Goal: Use online tool/utility: Utilize a website feature to perform a specific function

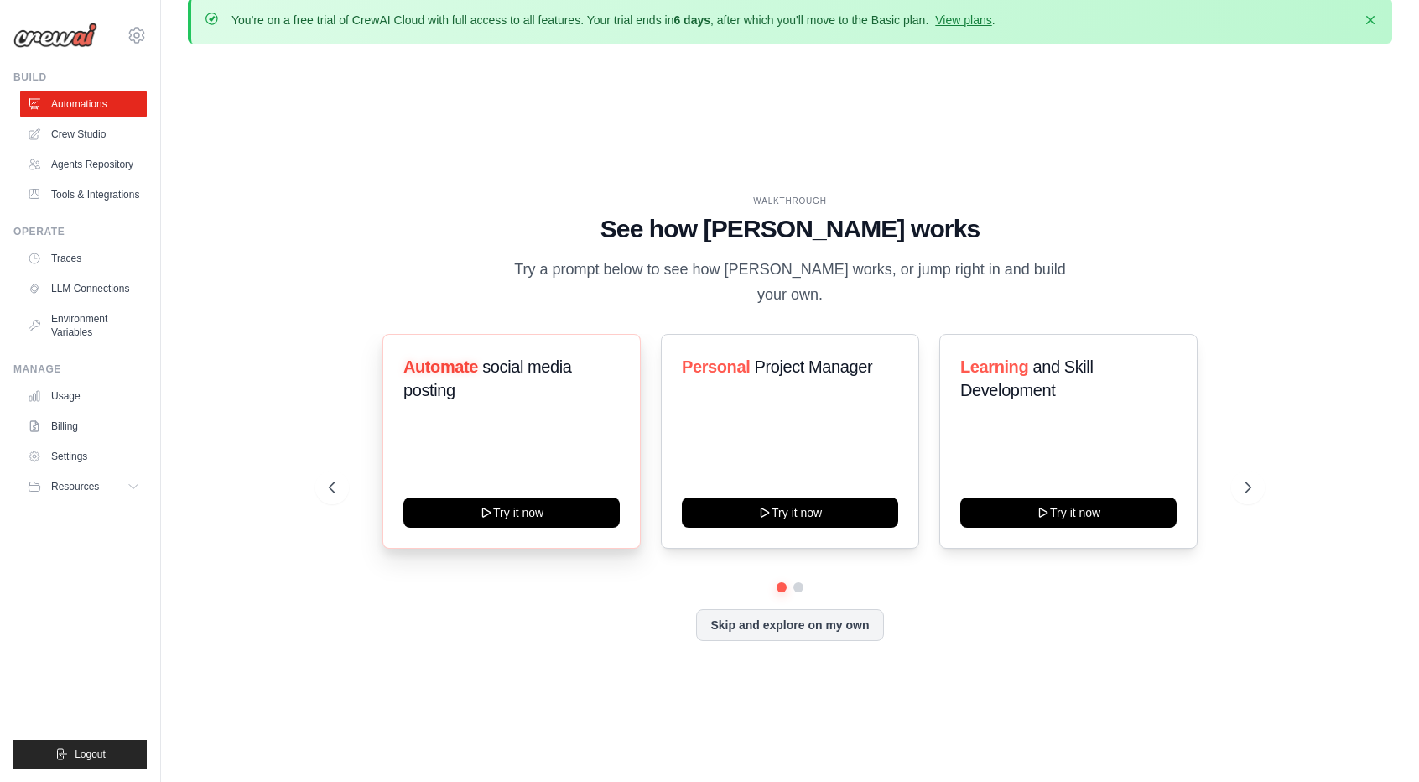
scroll to position [59, 0]
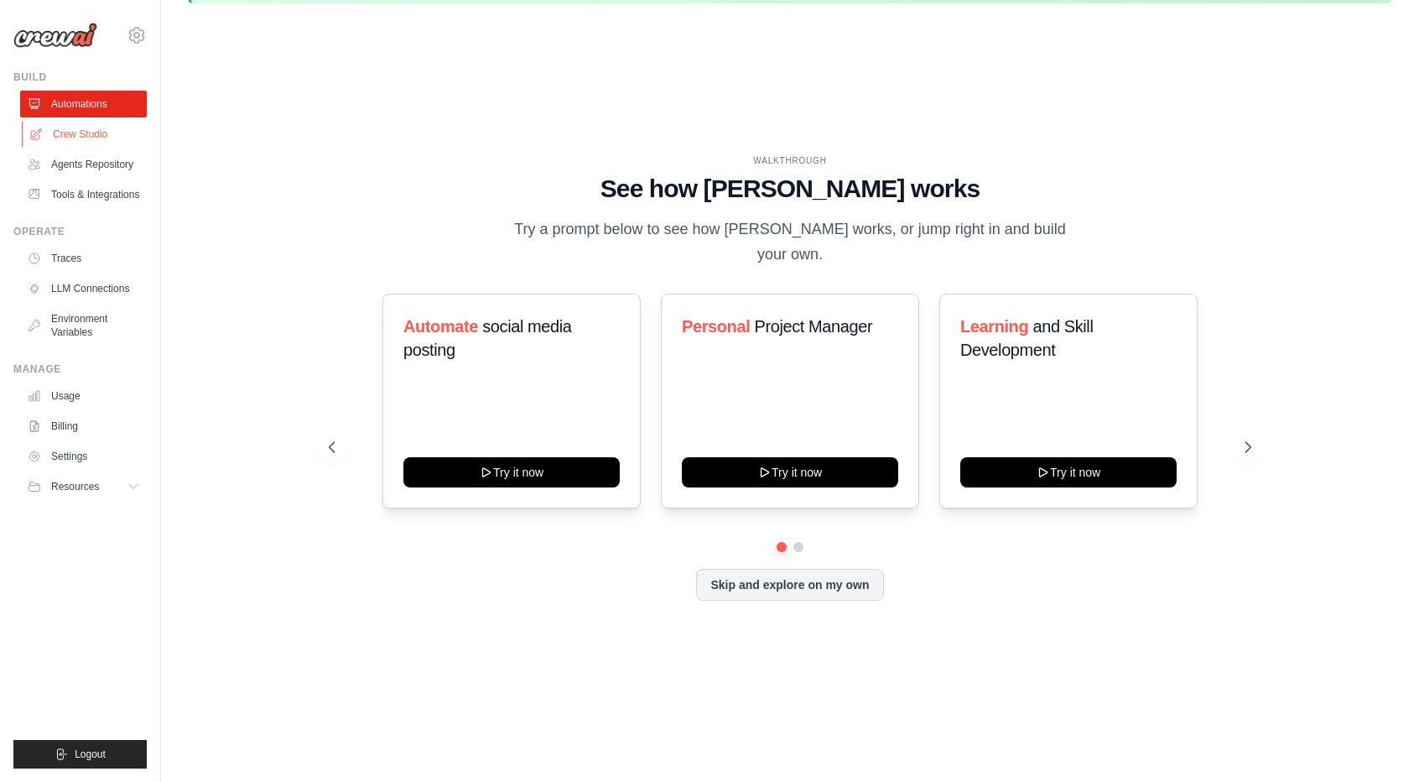
click at [55, 128] on link "Crew Studio" at bounding box center [85, 134] width 127 height 27
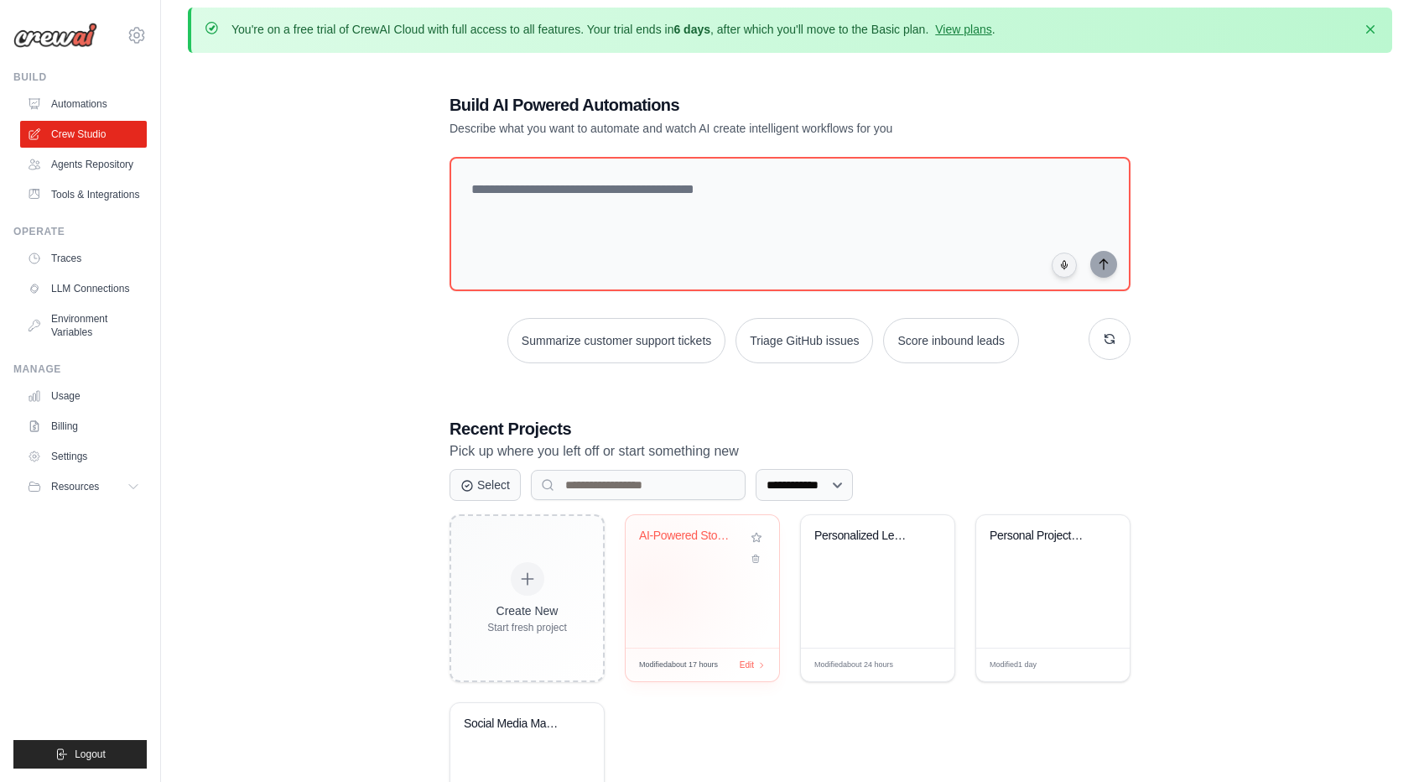
click at [652, 587] on div "AI-Powered Stock Analysis System" at bounding box center [702, 581] width 153 height 133
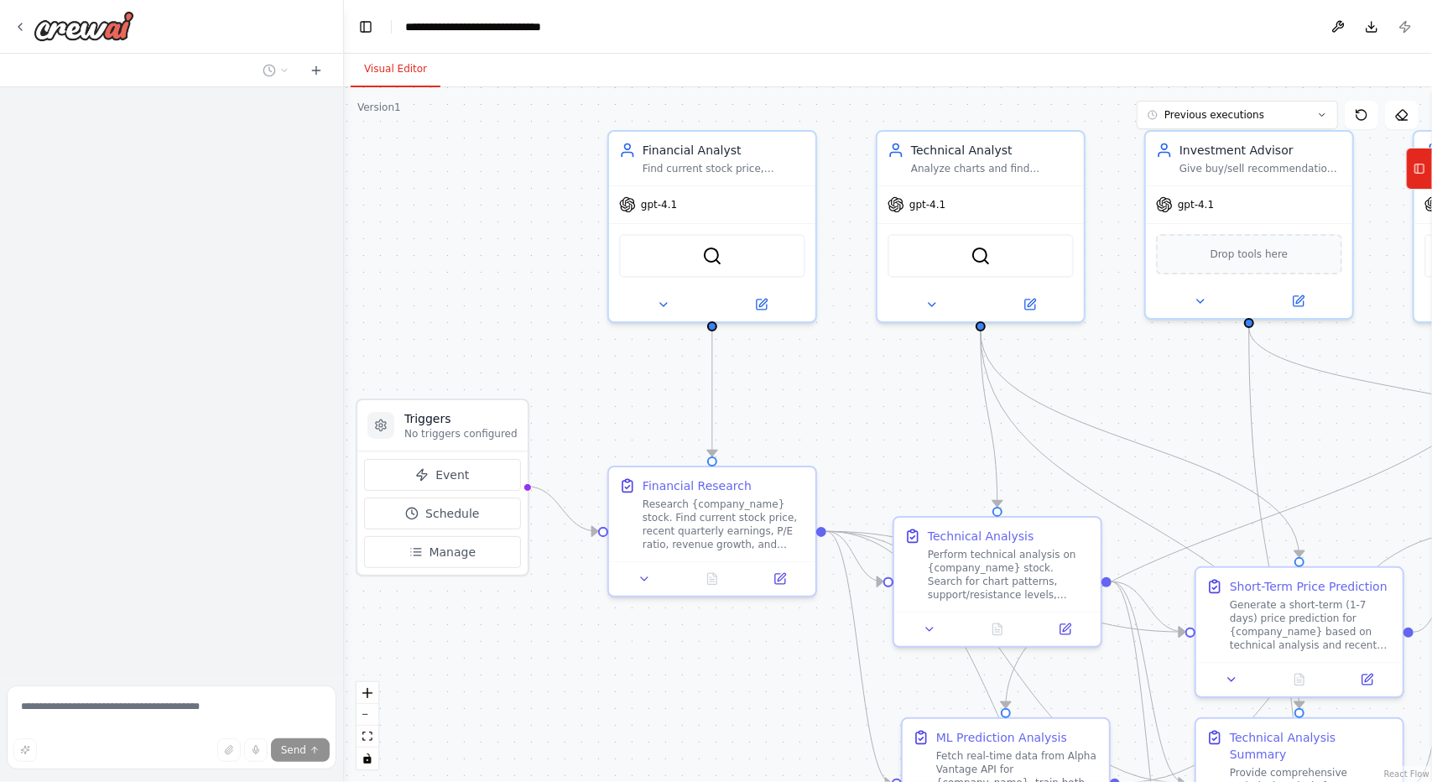
drag, startPoint x: 575, startPoint y: 673, endPoint x: 446, endPoint y: 487, distance: 225.4
click at [446, 487] on div ".deletable-edge-delete-btn { width: 20px; height: 20px; border: 0px solid #ffff…" at bounding box center [888, 434] width 1088 height 694
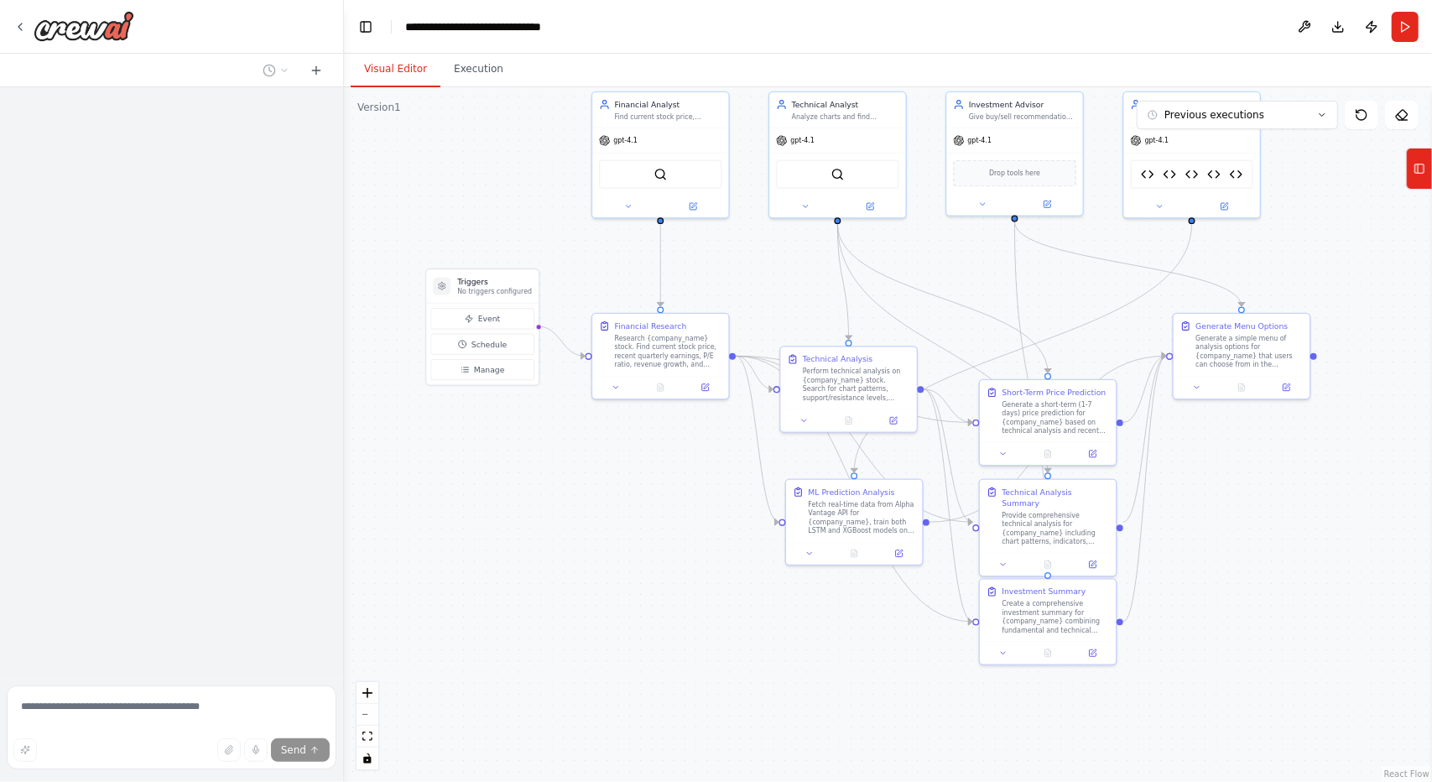
drag, startPoint x: 1133, startPoint y: 635, endPoint x: 1188, endPoint y: 563, distance: 90.4
click at [1188, 563] on div ".deletable-edge-delete-btn { width: 20px; height: 20px; border: 0px solid #ffff…" at bounding box center [888, 434] width 1088 height 694
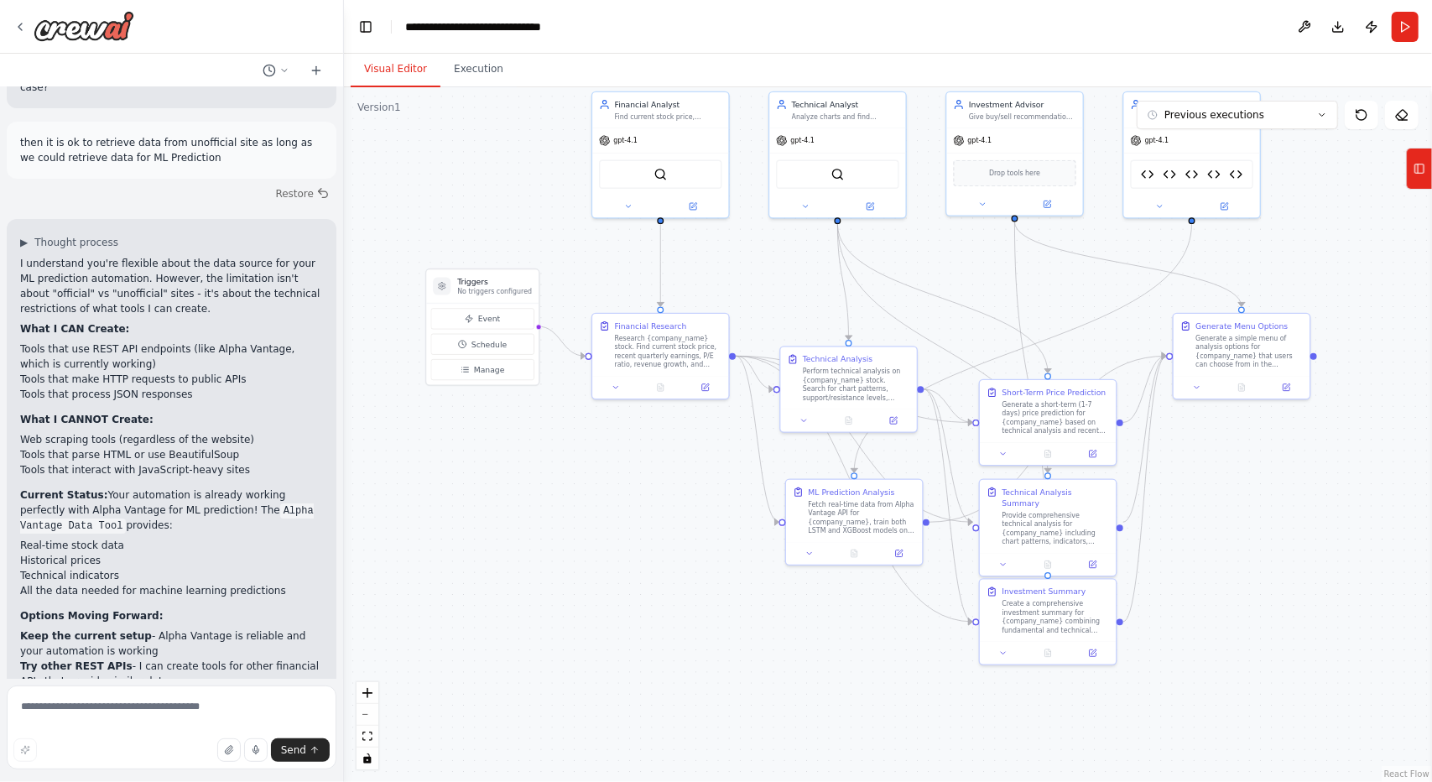
scroll to position [25281, 0]
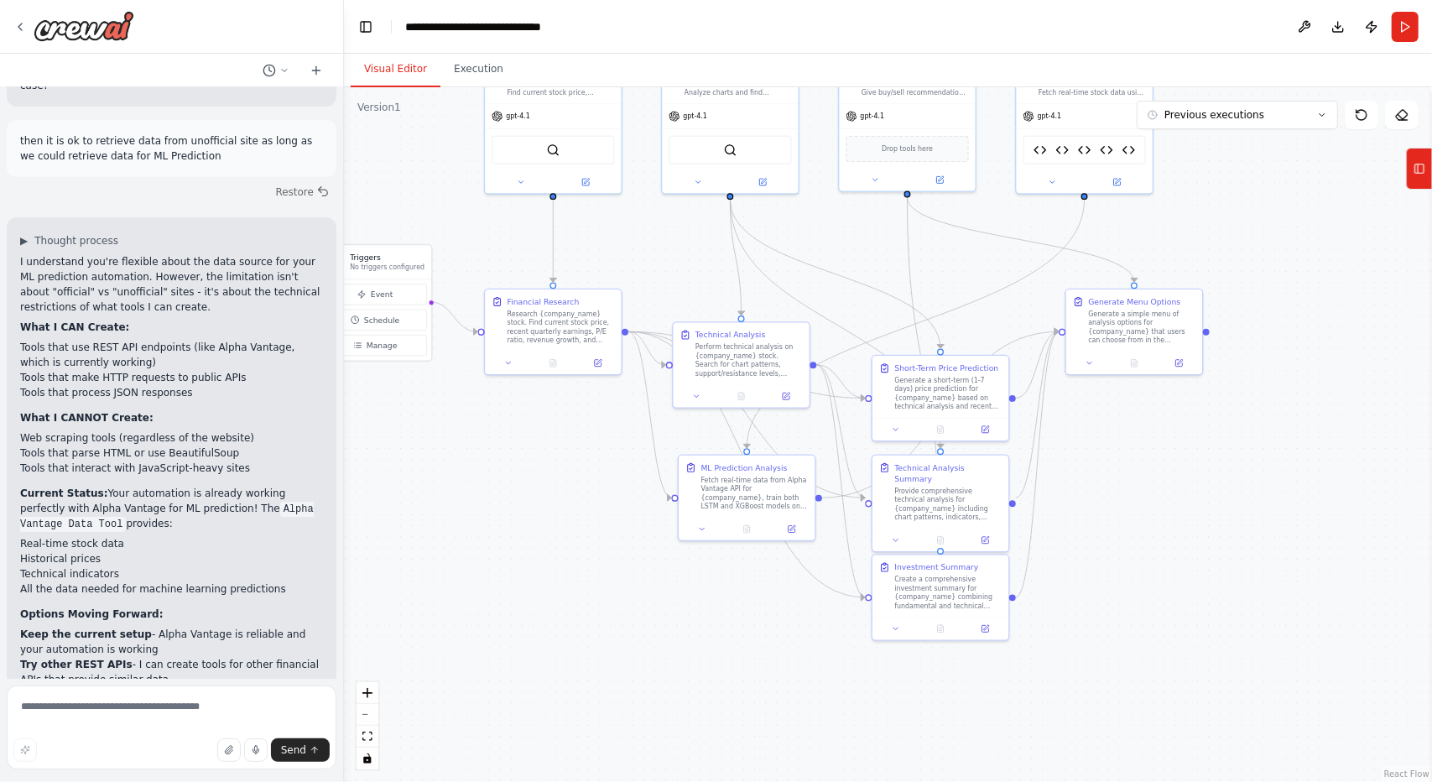
drag, startPoint x: 741, startPoint y: 660, endPoint x: 634, endPoint y: 636, distance: 110.1
click at [634, 636] on div ".deletable-edge-delete-btn { width: 20px; height: 20px; border: 0px solid #ffff…" at bounding box center [888, 434] width 1088 height 694
drag, startPoint x: 743, startPoint y: 497, endPoint x: 939, endPoint y: 289, distance: 285.4
click at [939, 289] on div "Fetch real-time data from Alpha Vantage API for {company_name}, train both LSTM…" at bounding box center [947, 280] width 107 height 35
drag, startPoint x: 919, startPoint y: 273, endPoint x: 725, endPoint y: 505, distance: 303.0
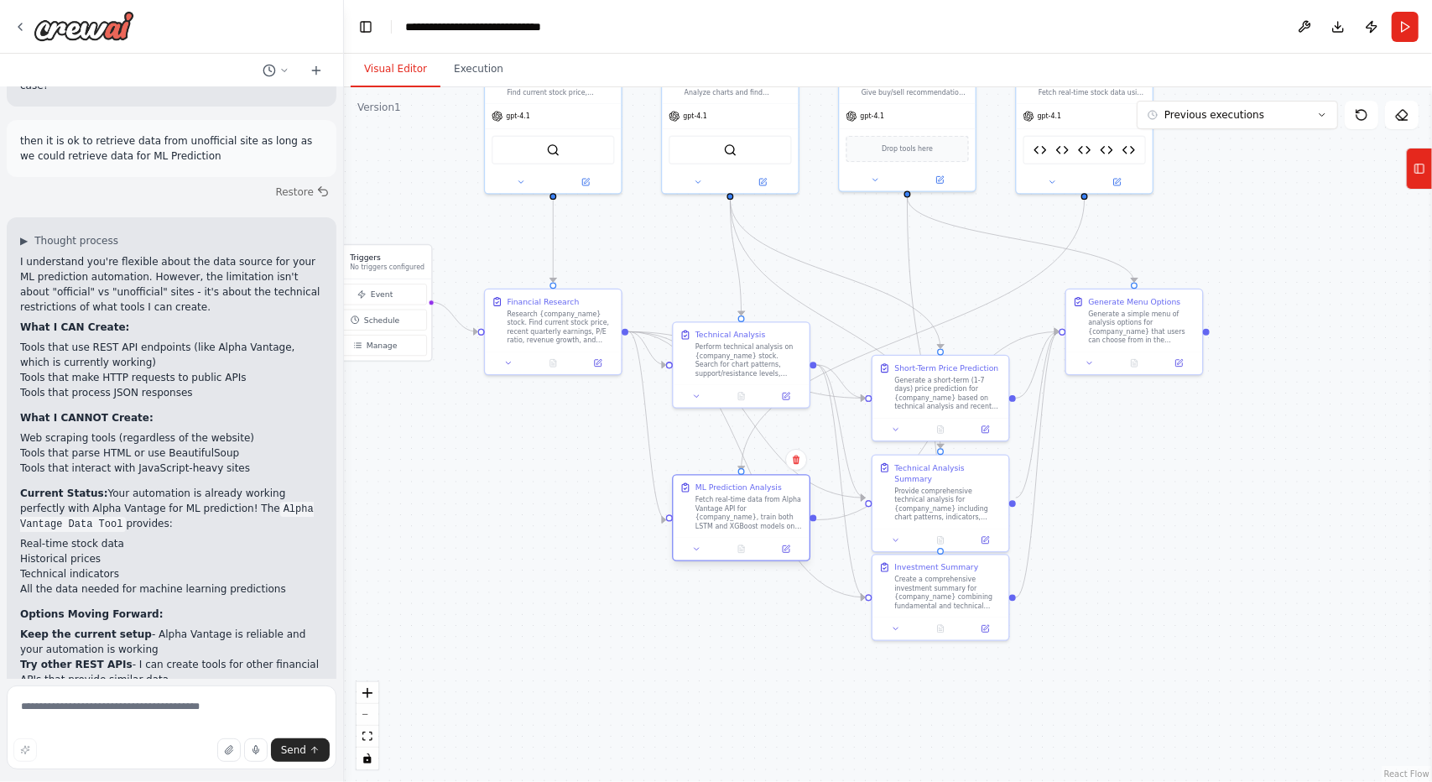
click at [725, 505] on div "Fetch real-time data from Alpha Vantage API for {company_name}, train both LSTM…" at bounding box center [748, 512] width 107 height 35
drag, startPoint x: 748, startPoint y: 523, endPoint x: 938, endPoint y: 291, distance: 299.7
click at [938, 291] on div "Fetch real-time data from Alpha Vantage API for {company_name}, train both LSTM…" at bounding box center [936, 280] width 107 height 35
click at [119, 709] on textarea at bounding box center [172, 727] width 330 height 84
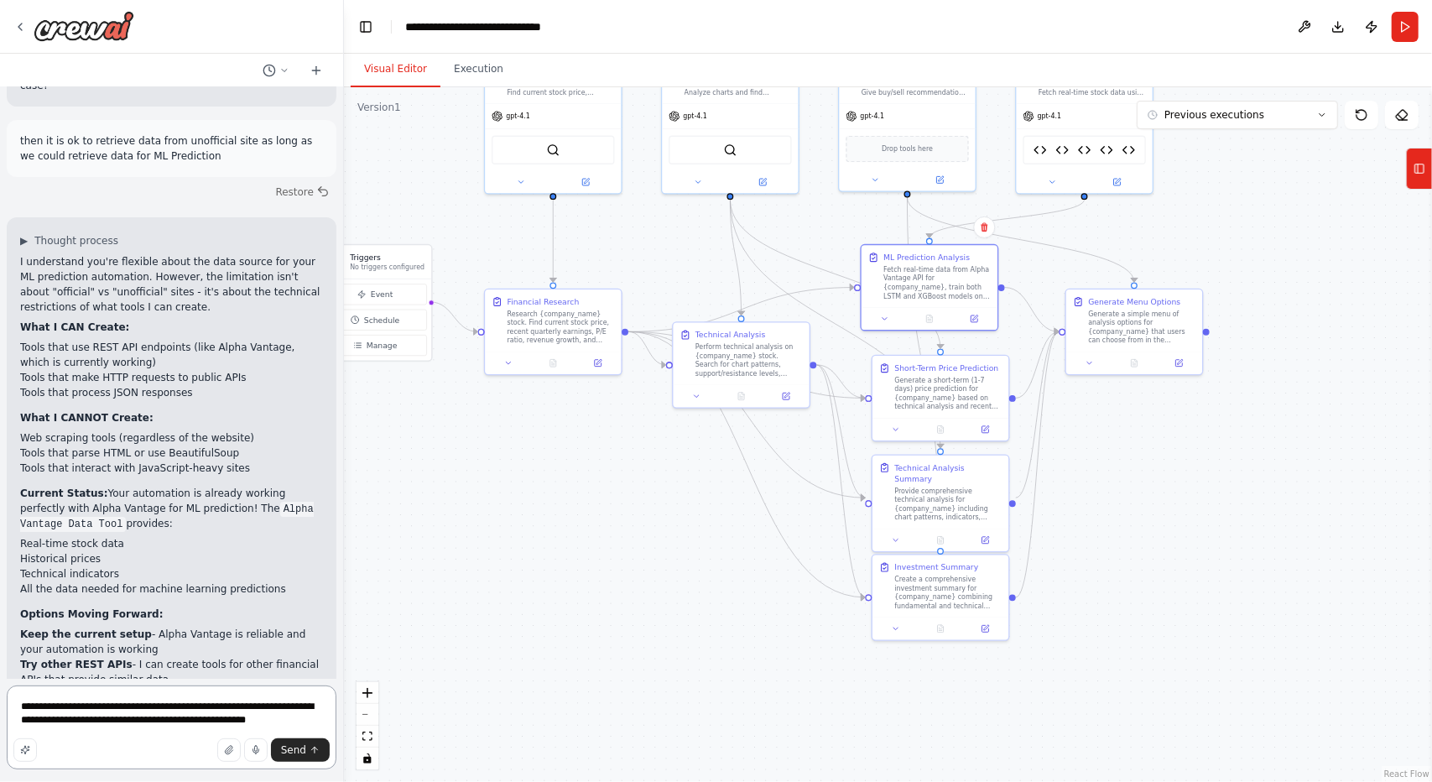
type textarea "**********"
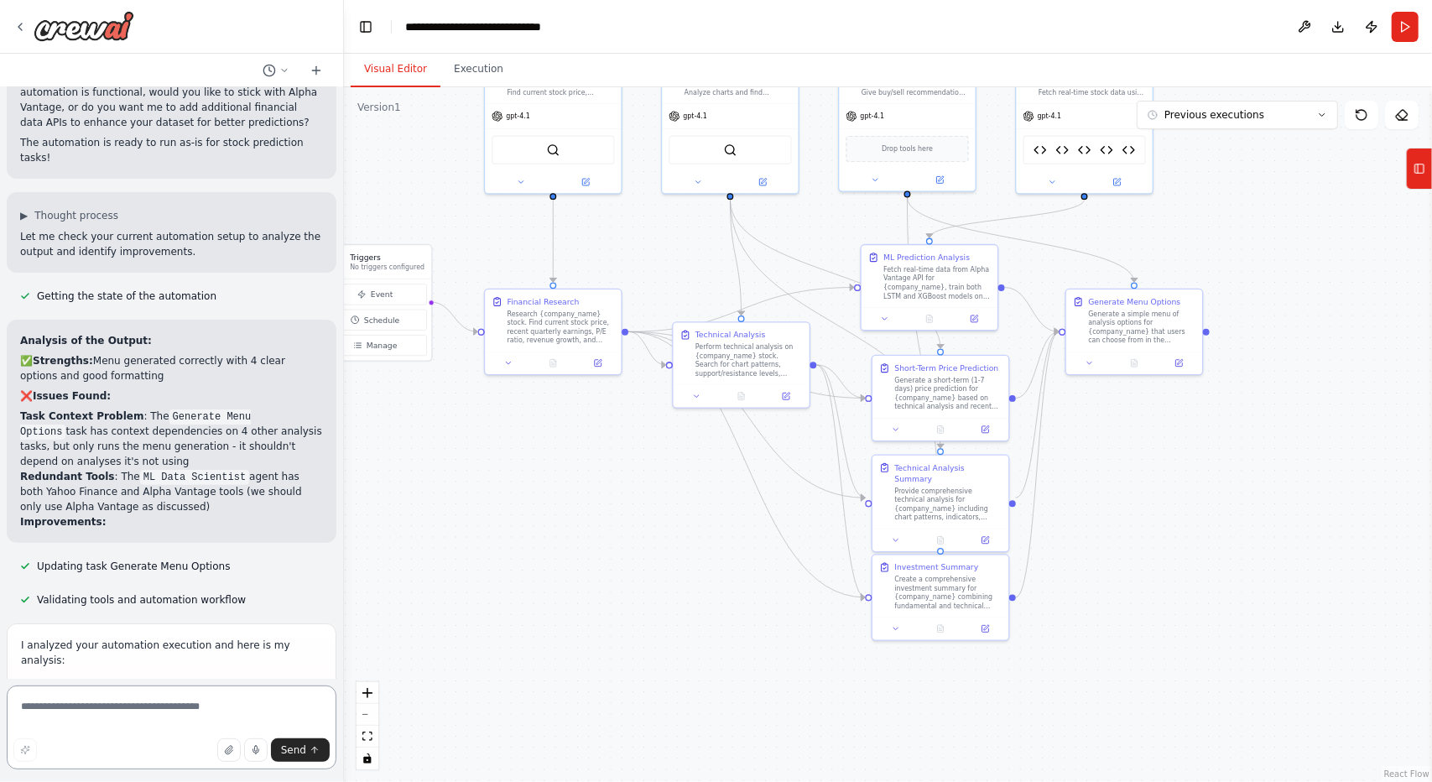
scroll to position [25948, 0]
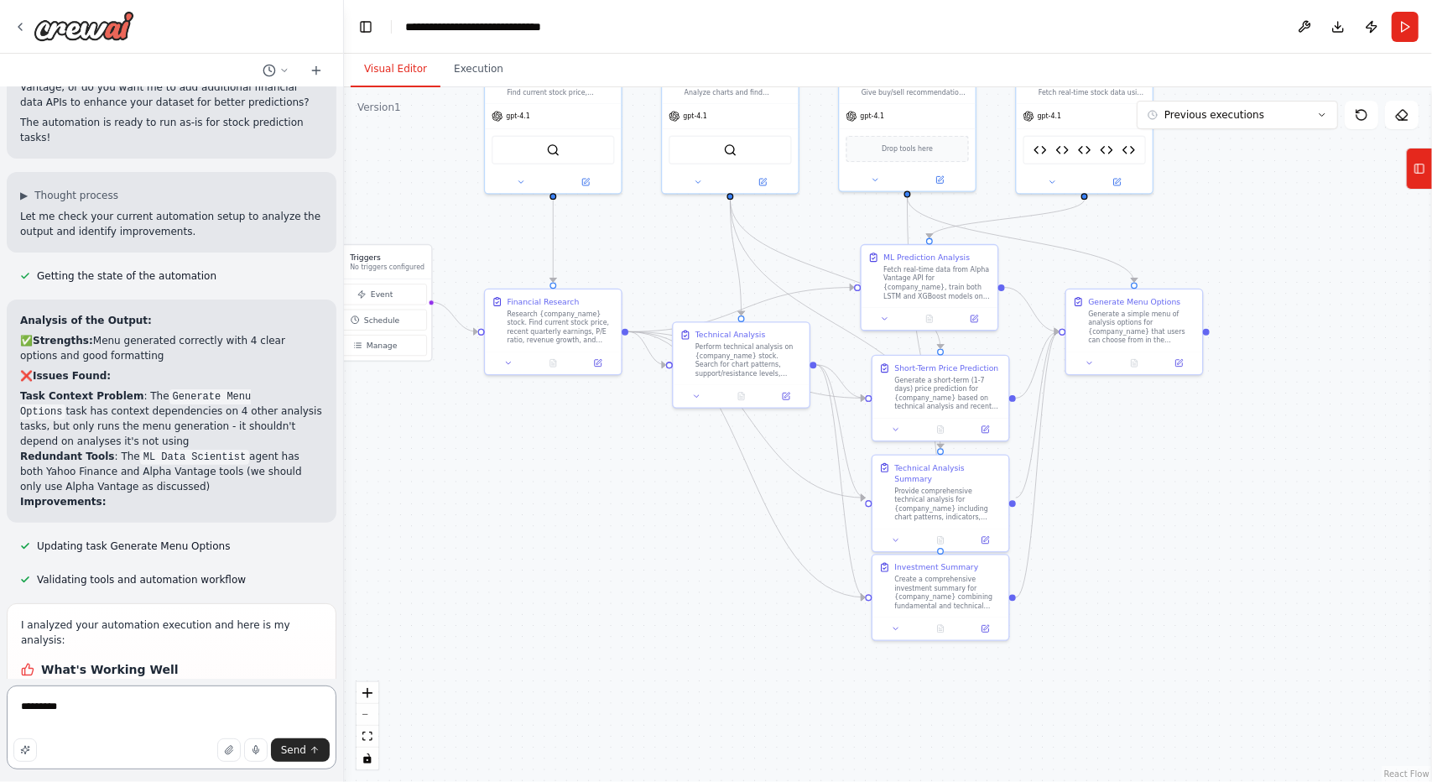
type textarea "**********"
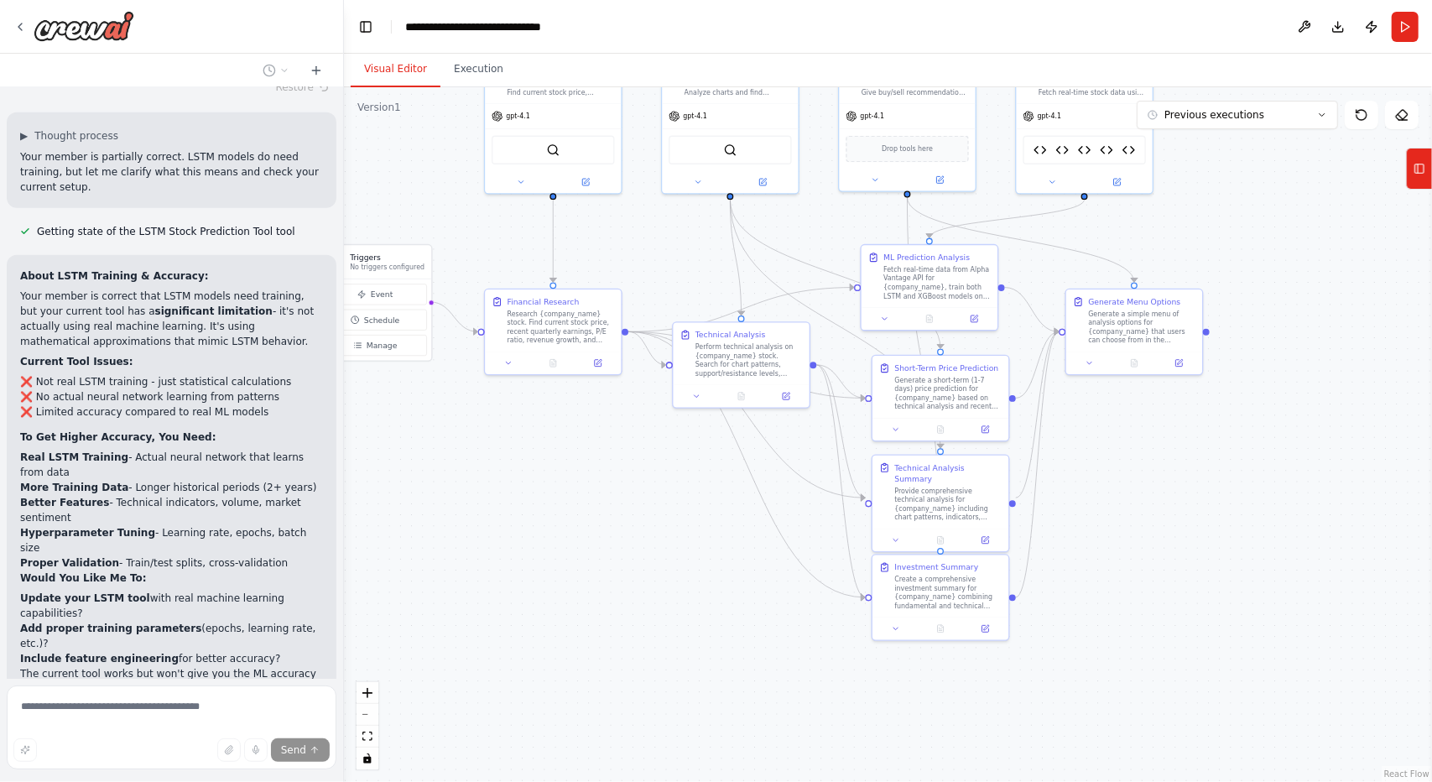
scroll to position [27068, 0]
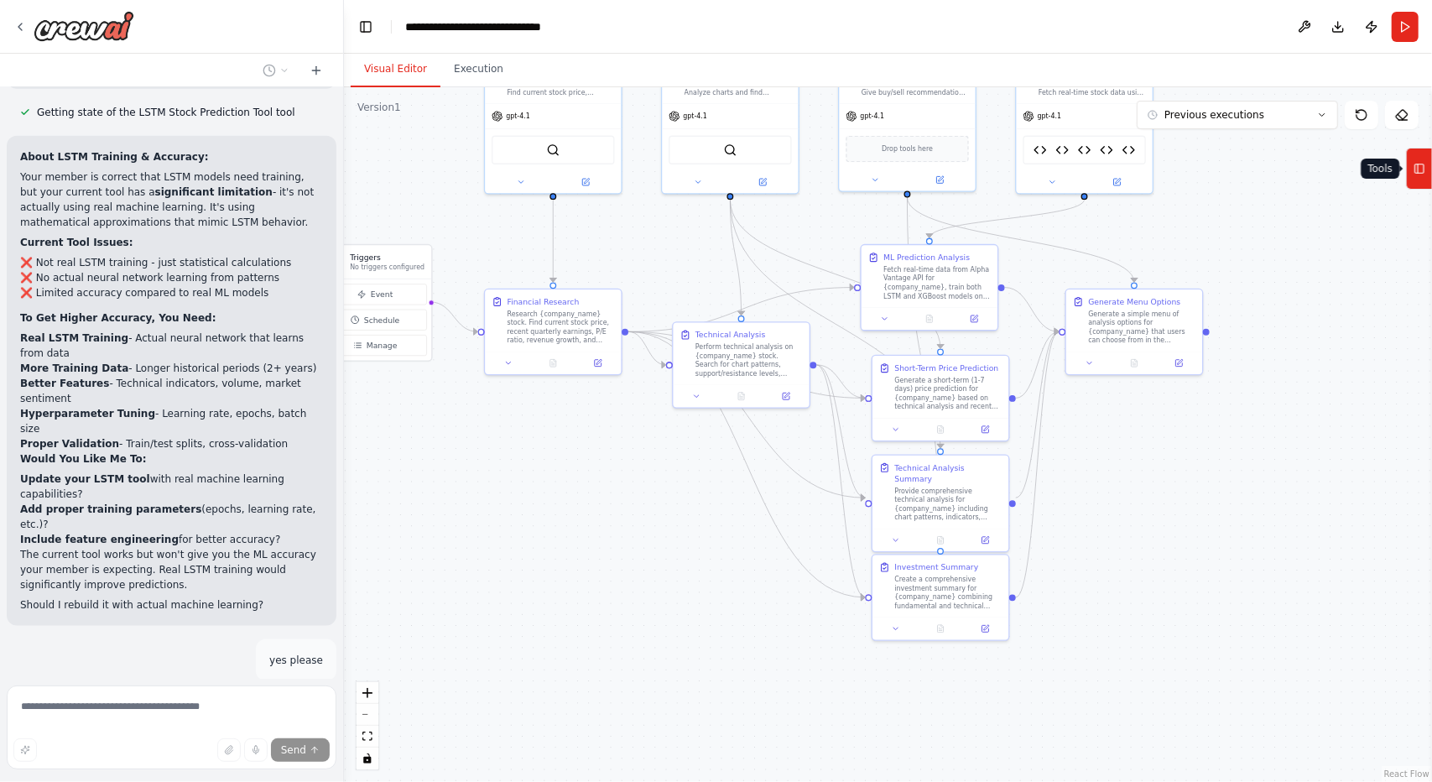
click at [1421, 177] on icon at bounding box center [1419, 168] width 12 height 27
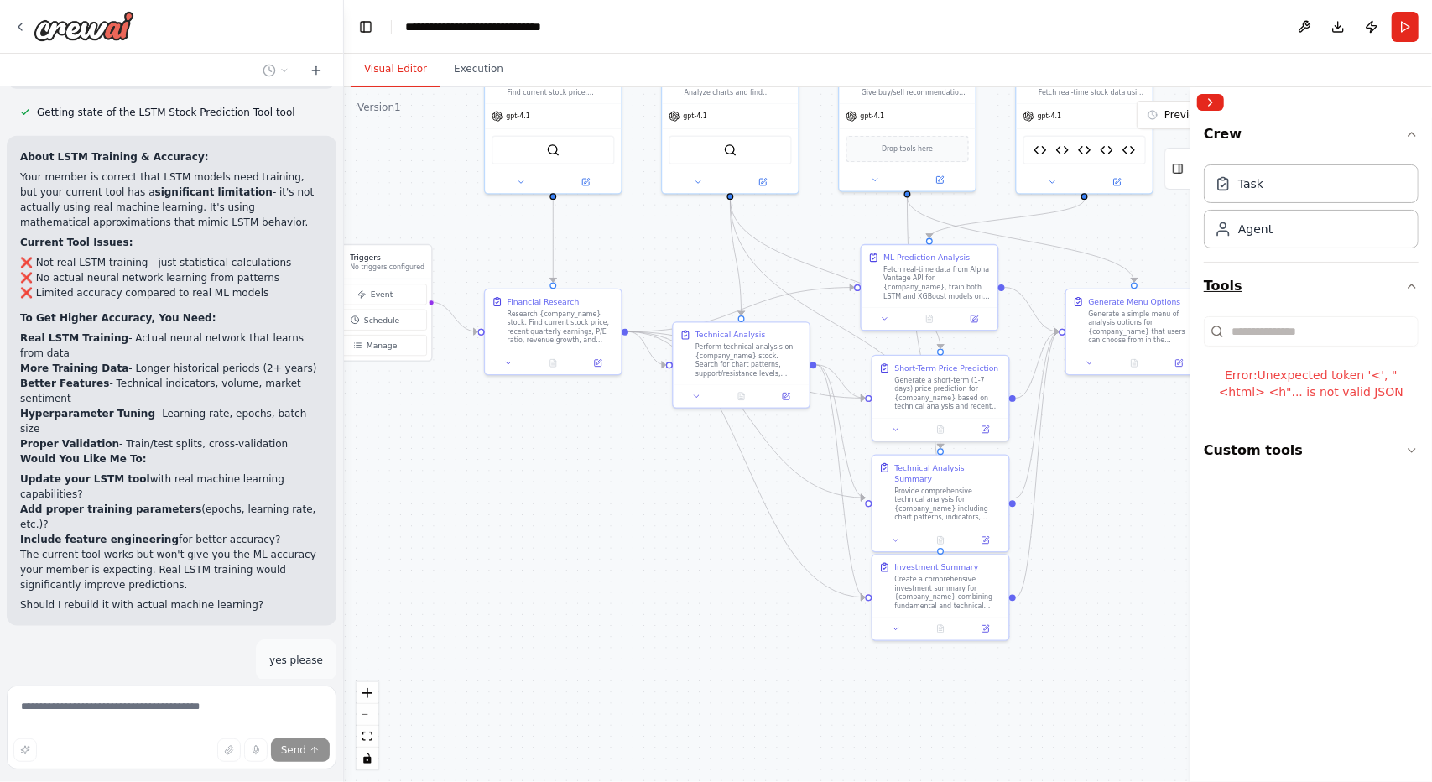
click at [1396, 296] on button "Tools" at bounding box center [1311, 286] width 215 height 47
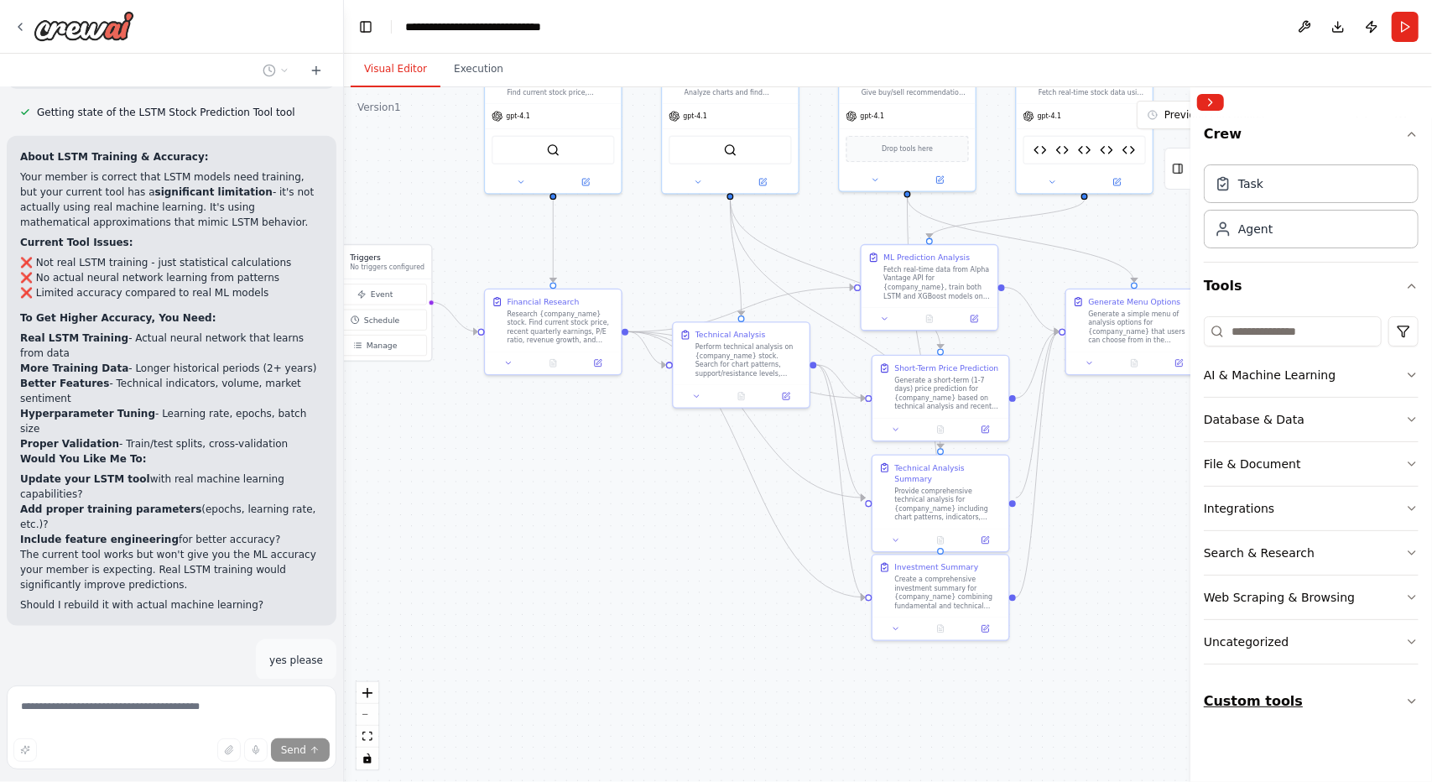
click at [1401, 704] on button "Custom tools" at bounding box center [1311, 701] width 215 height 47
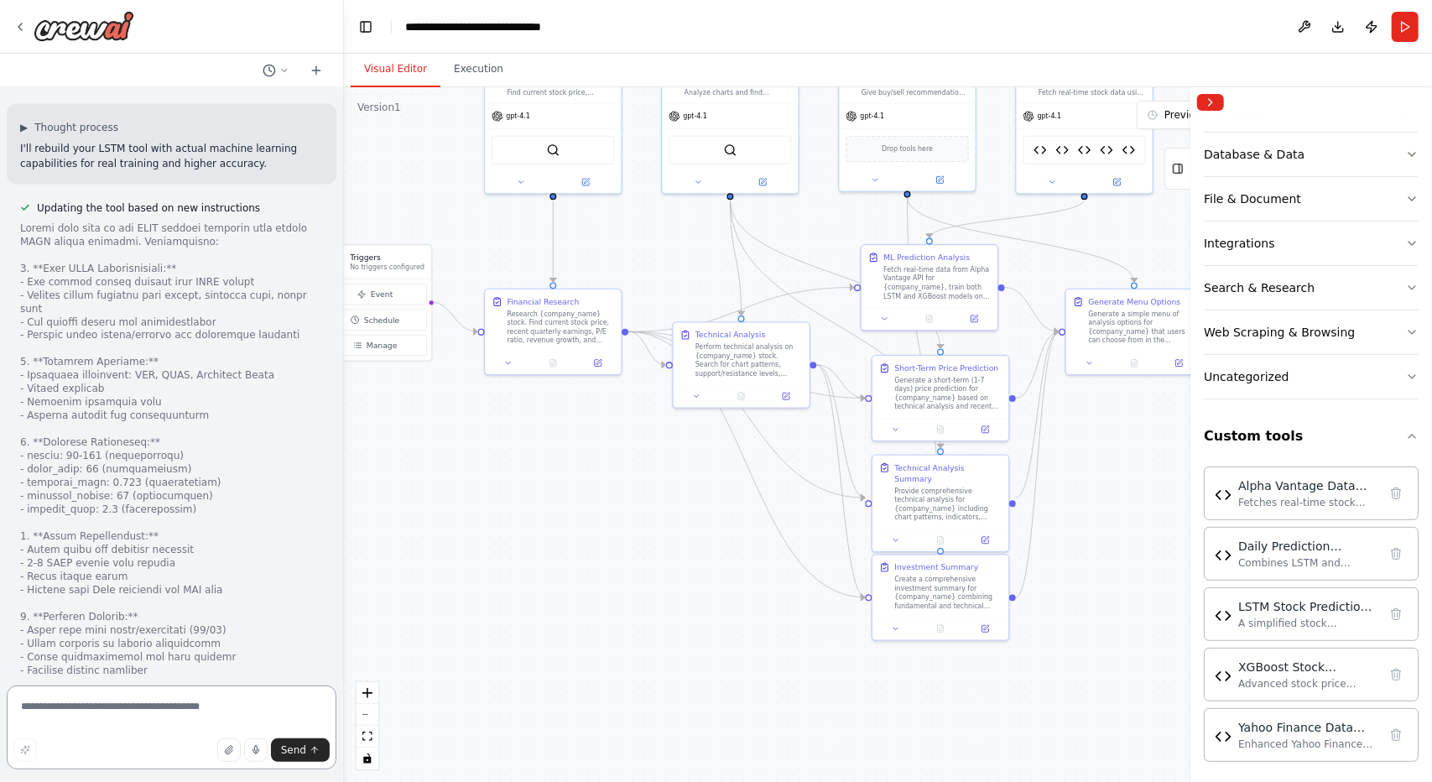
scroll to position [27689, 0]
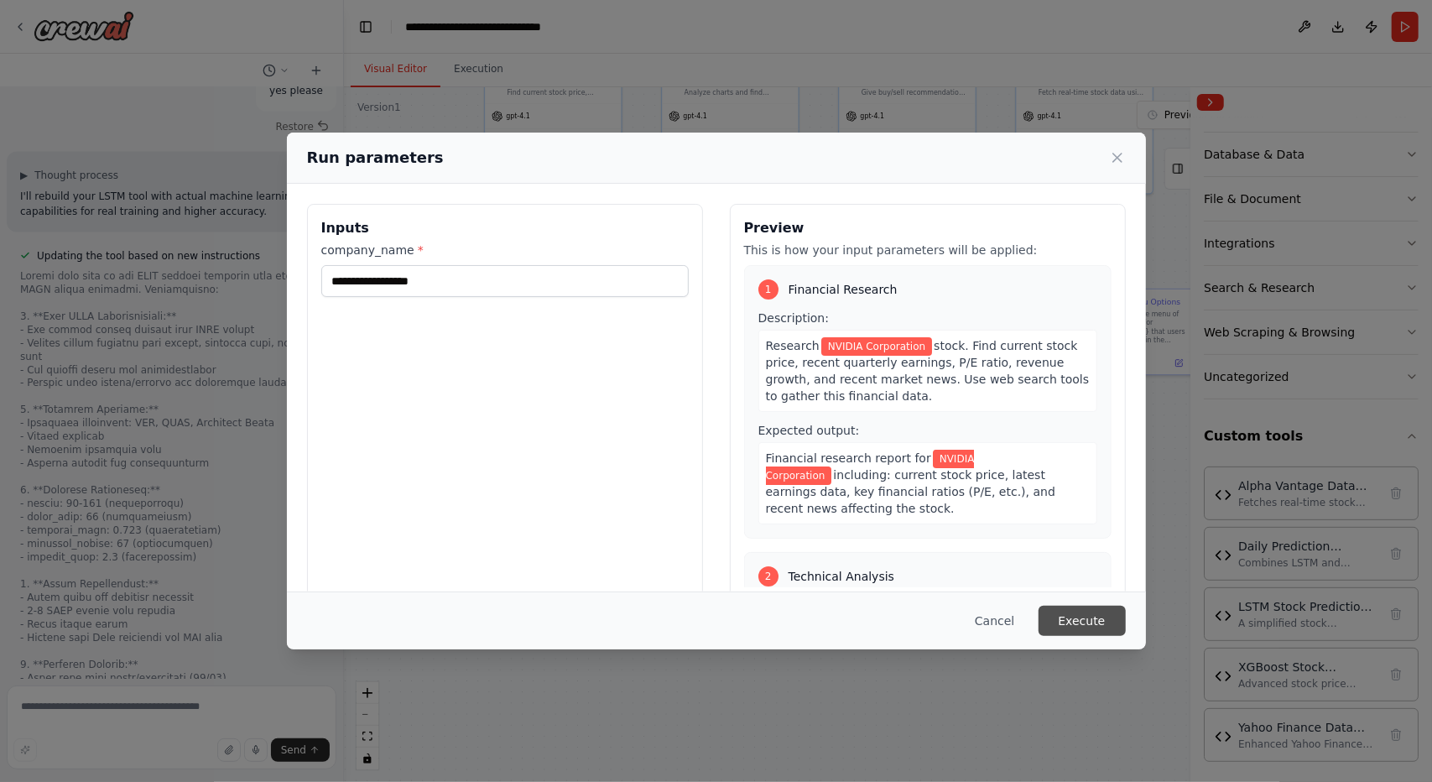
click at [1100, 620] on button "Execute" at bounding box center [1081, 621] width 87 height 30
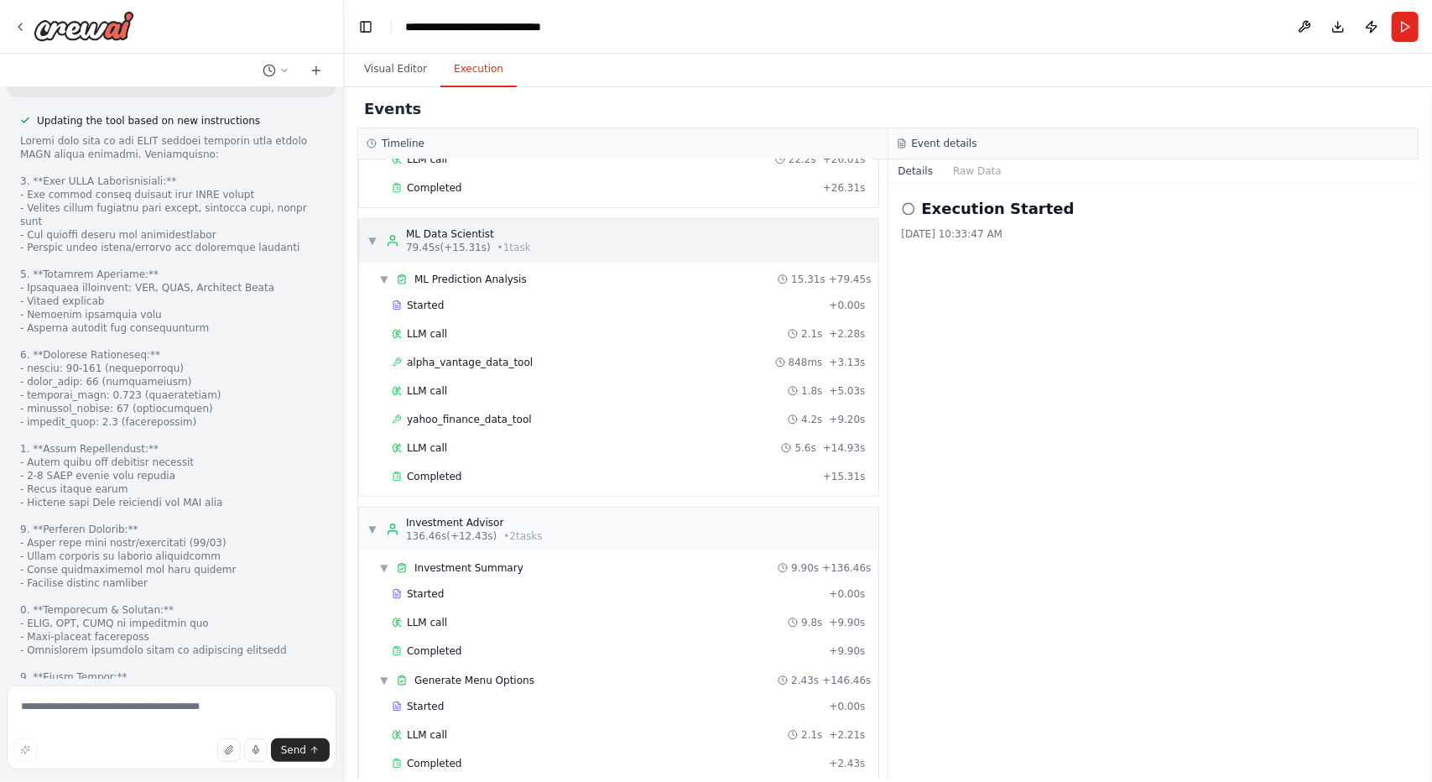
scroll to position [809, 0]
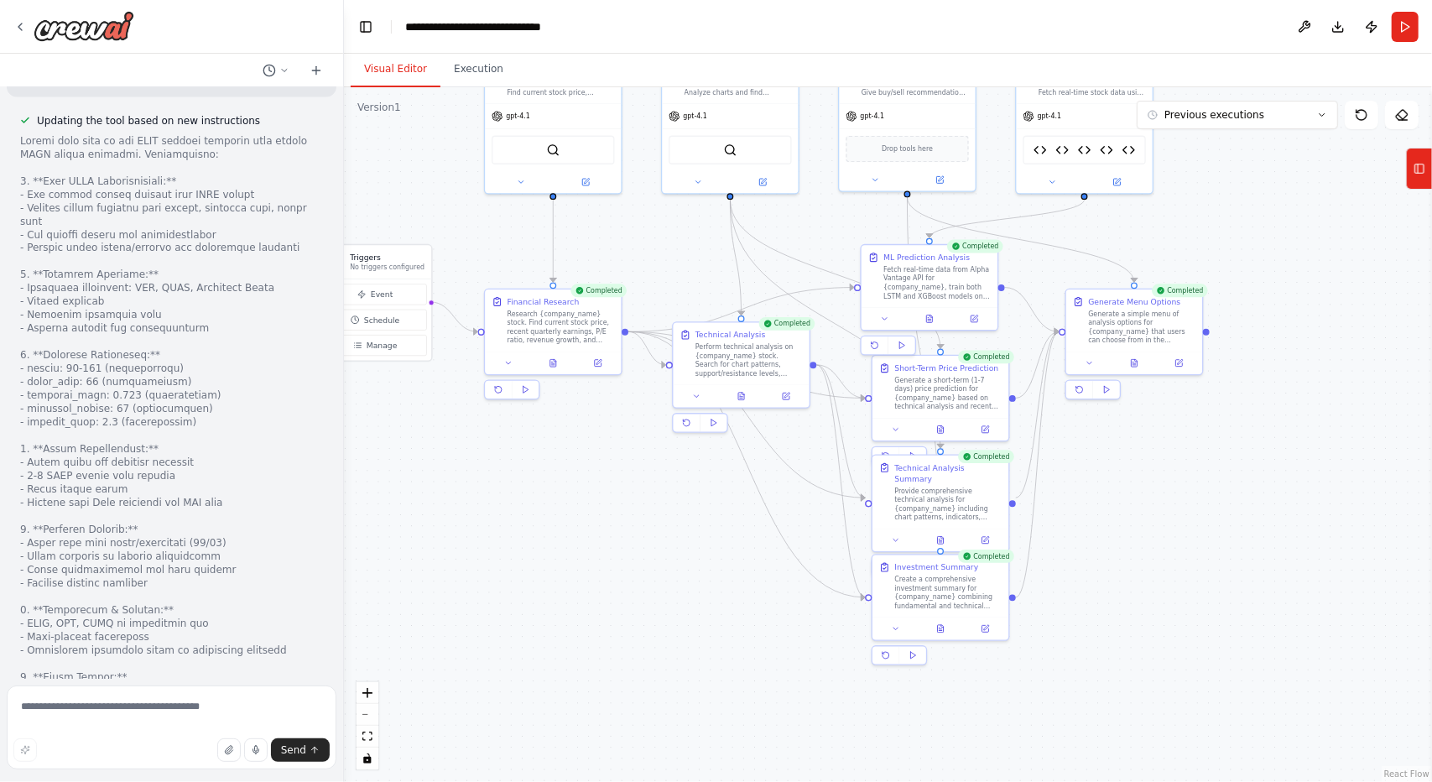
click at [403, 70] on button "Visual Editor" at bounding box center [396, 69] width 90 height 35
click at [740, 406] on div "Technical Analysis Perform technical analysis on {company_name} stock. Search f…" at bounding box center [741, 364] width 138 height 87
click at [743, 395] on icon at bounding box center [741, 394] width 6 height 8
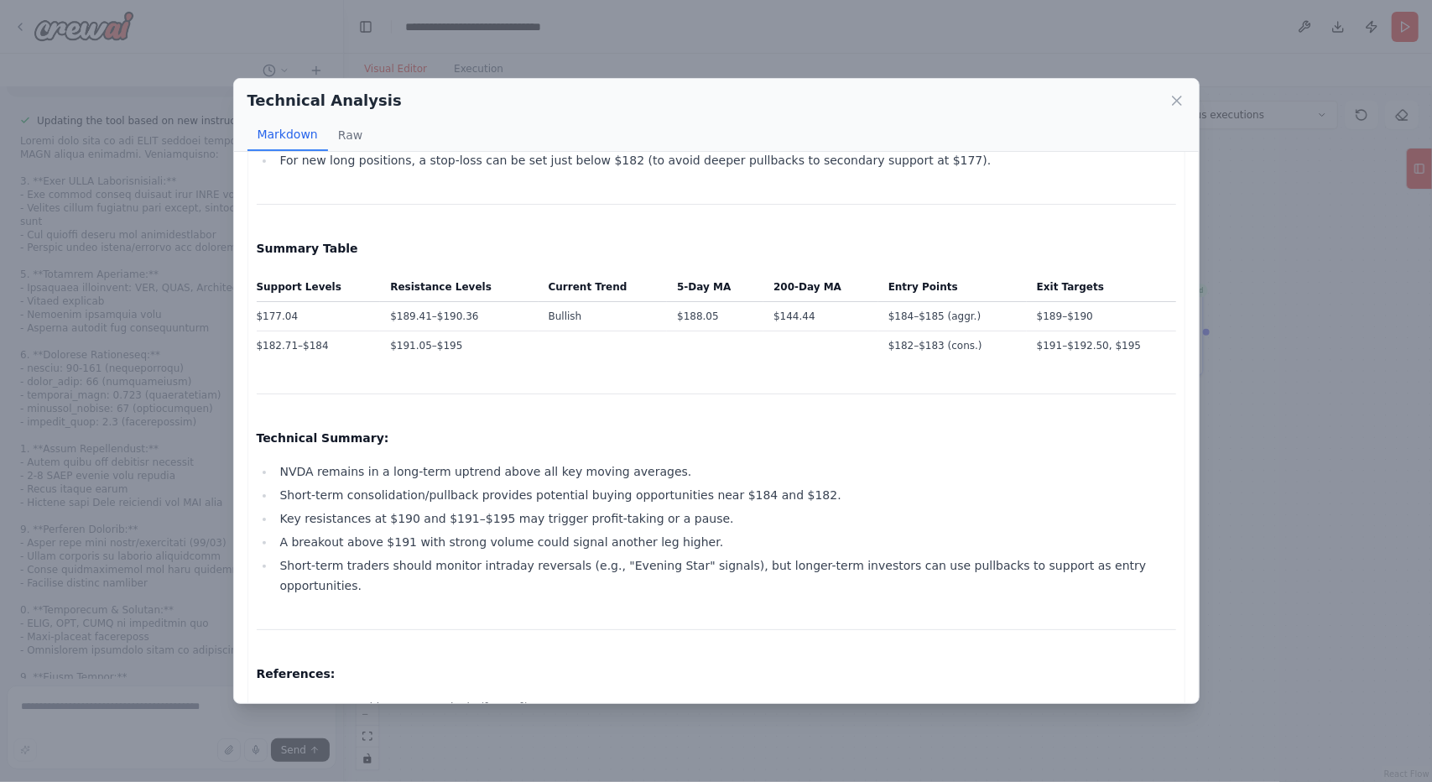
scroll to position [1258, 0]
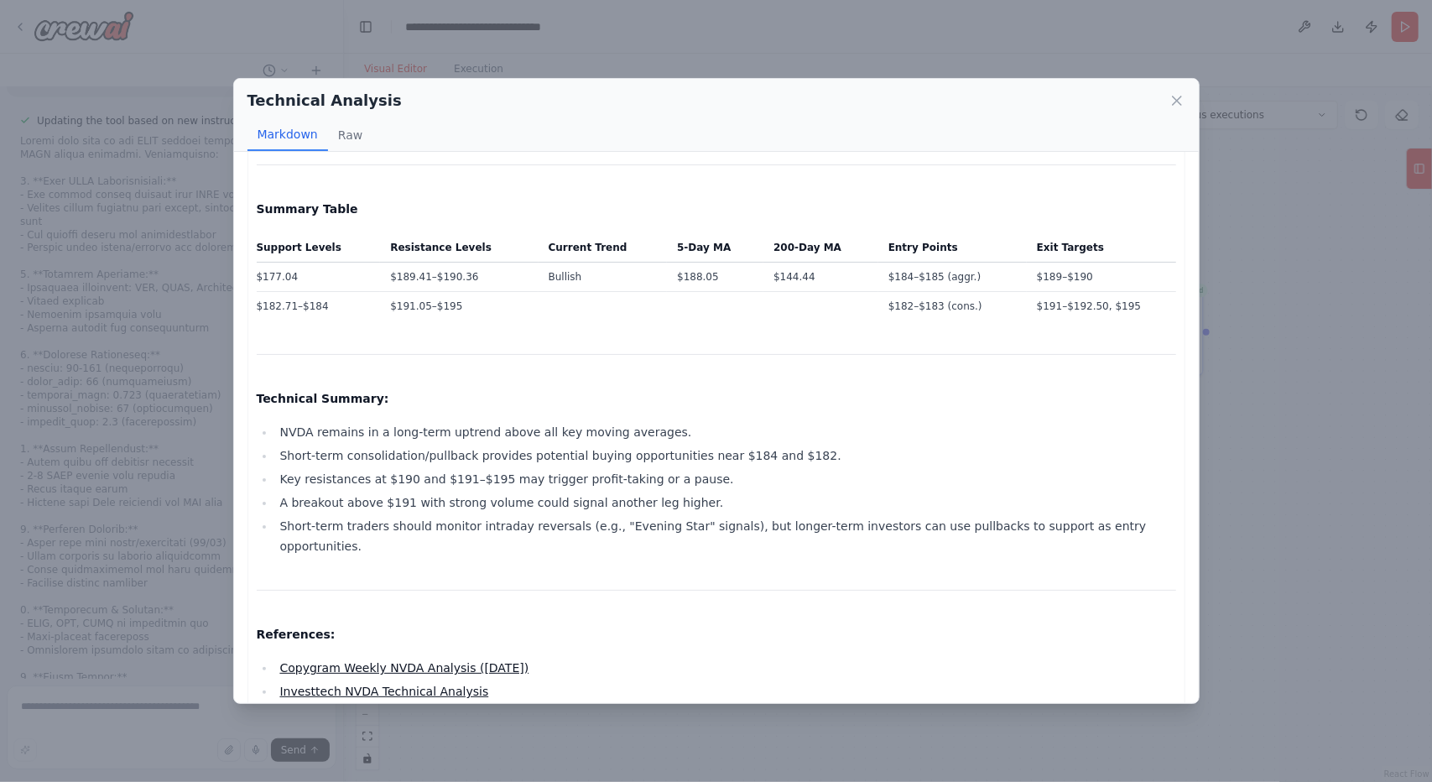
click at [1103, 624] on p "References:" at bounding box center [716, 634] width 919 height 20
click at [1166, 101] on div "Technical Analysis" at bounding box center [716, 100] width 938 height 23
click at [1188, 96] on div "Technical Analysis Markdown Raw" at bounding box center [716, 115] width 964 height 73
drag, startPoint x: 1176, startPoint y: 102, endPoint x: 1183, endPoint y: 223, distance: 121.0
click at [1176, 103] on icon at bounding box center [1176, 100] width 17 height 17
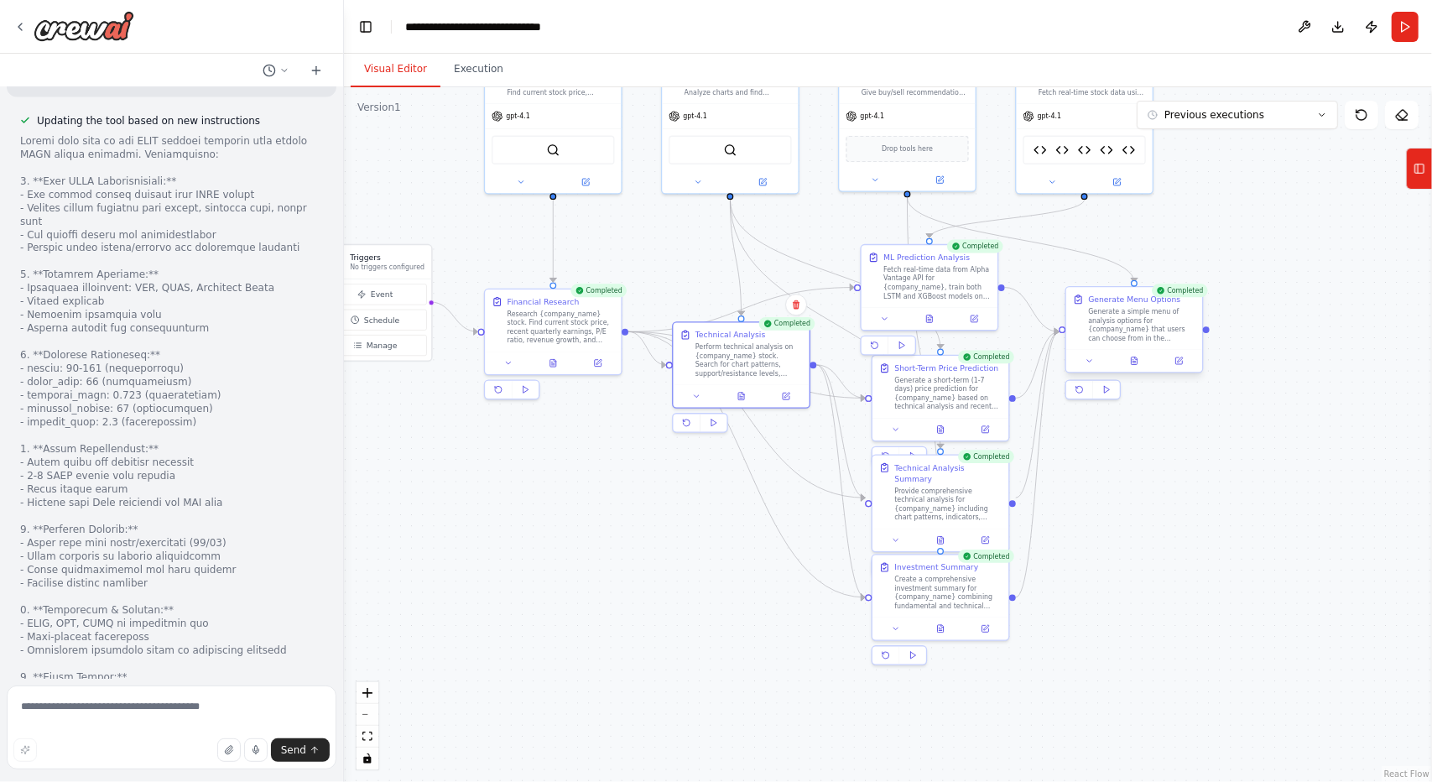
click at [1142, 371] on div at bounding box center [1134, 360] width 136 height 23
click at [1137, 355] on button at bounding box center [1133, 360] width 47 height 13
click at [1142, 367] on div at bounding box center [1140, 360] width 136 height 23
click at [1144, 358] on button at bounding box center [1139, 360] width 47 height 13
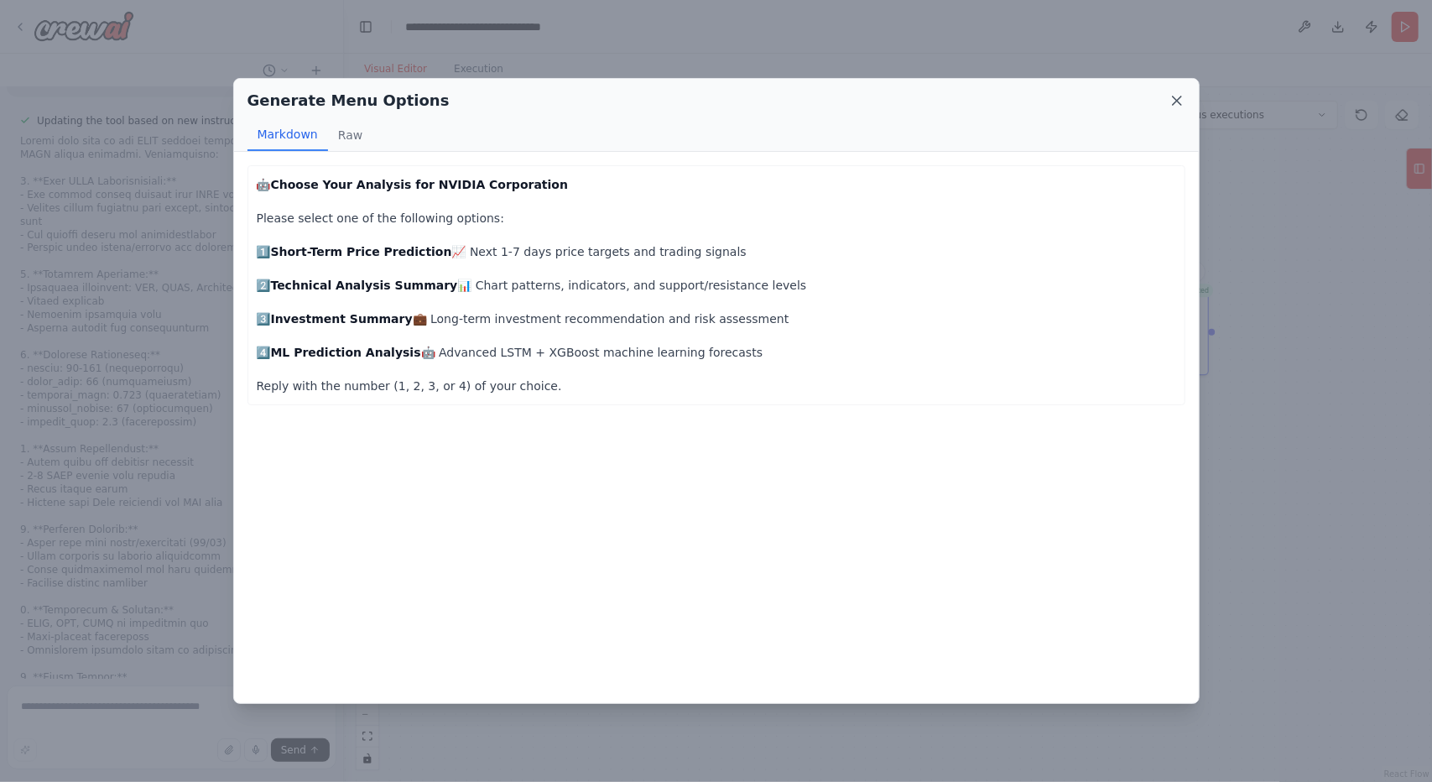
click at [1176, 104] on icon at bounding box center [1176, 100] width 17 height 17
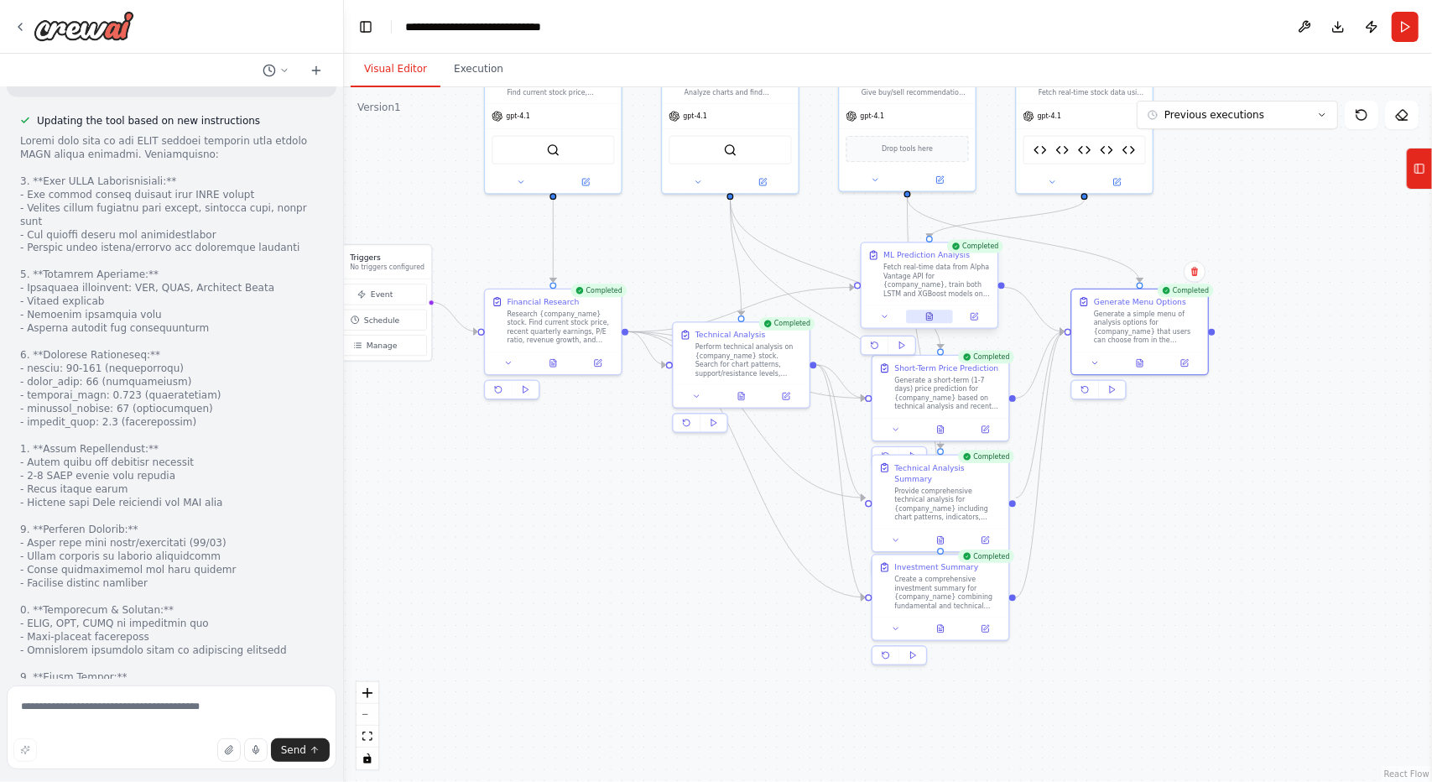
click at [936, 315] on button at bounding box center [929, 315] width 47 height 13
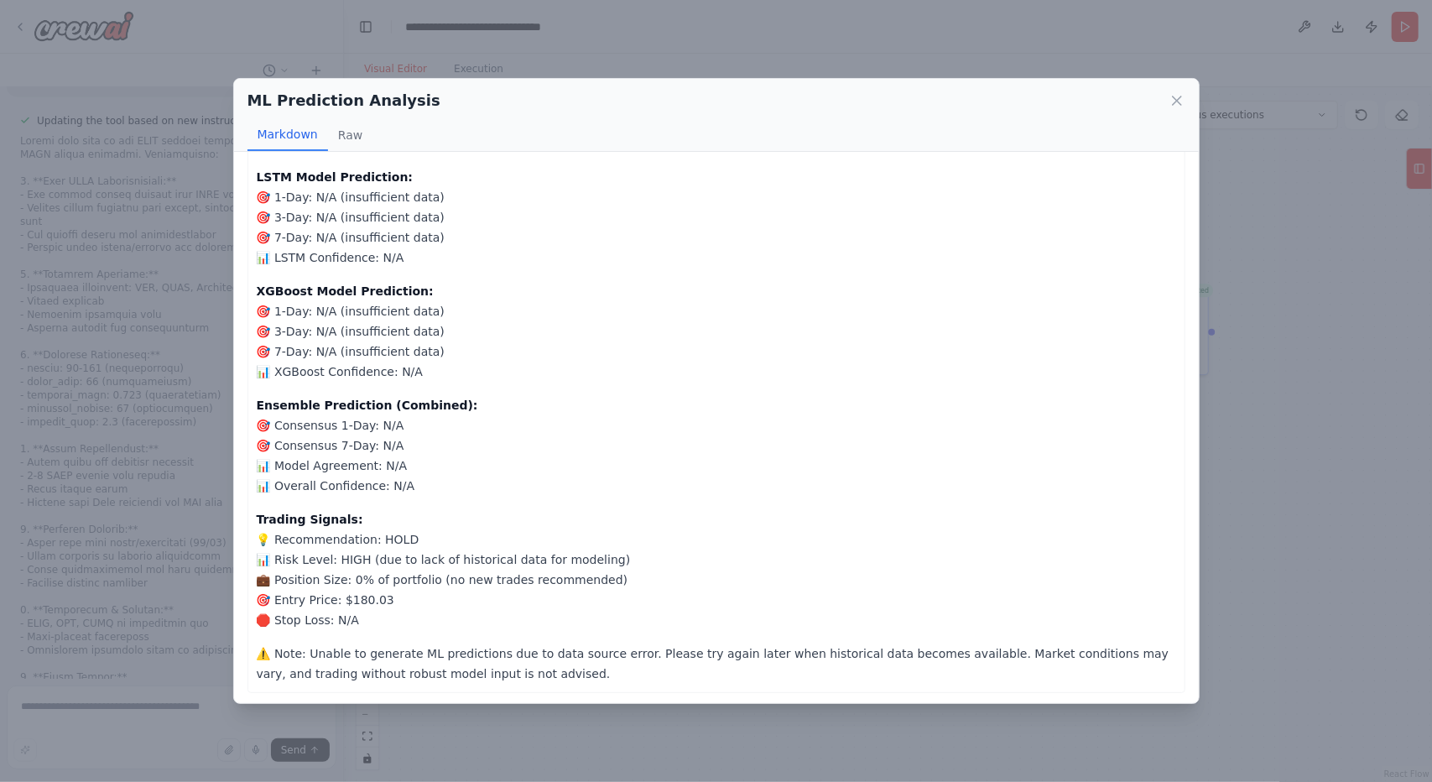
scroll to position [138, 0]
drag, startPoint x: 1174, startPoint y: 103, endPoint x: 1162, endPoint y: 112, distance: 14.9
click at [1174, 104] on icon at bounding box center [1176, 100] width 17 height 17
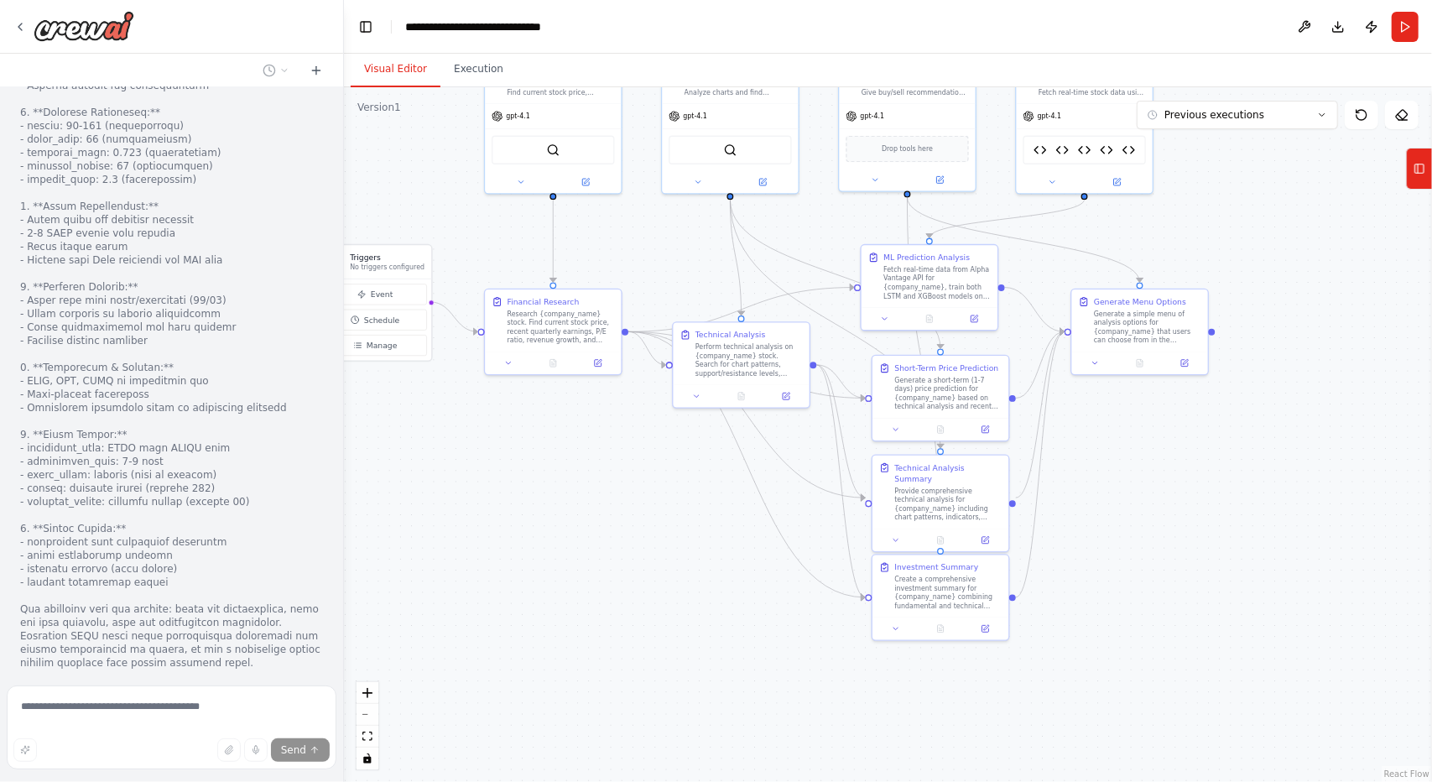
scroll to position [28024, 0]
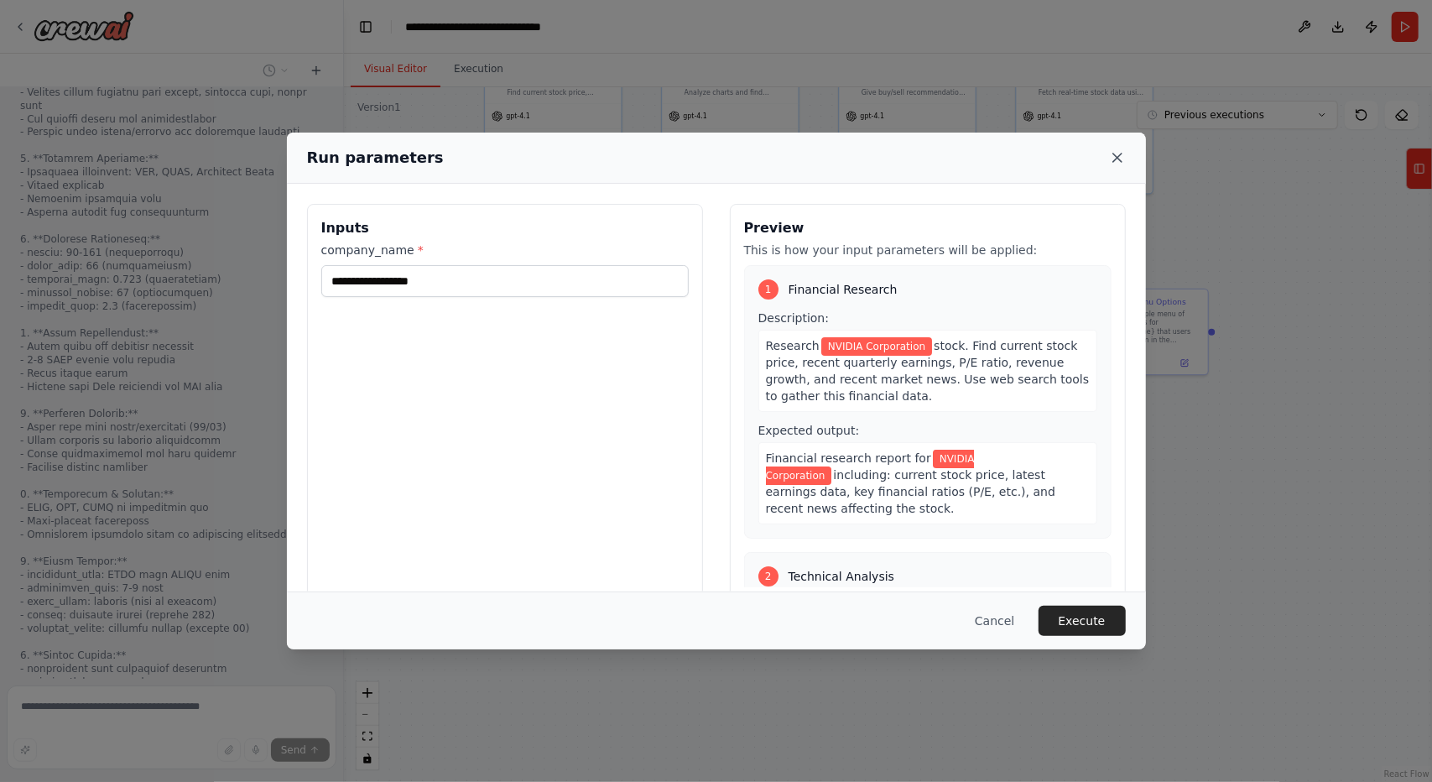
click at [1117, 164] on icon at bounding box center [1117, 157] width 17 height 17
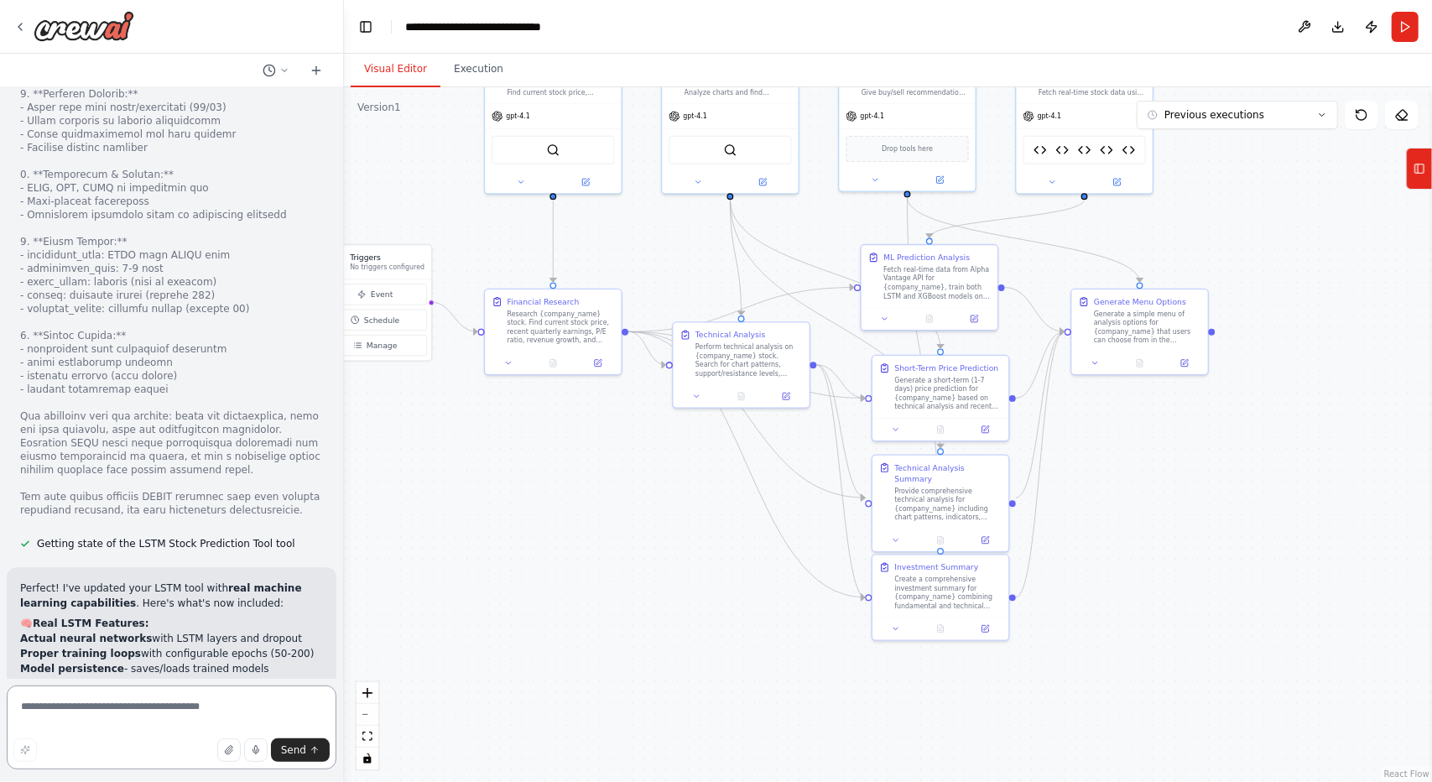
scroll to position [28235, 0]
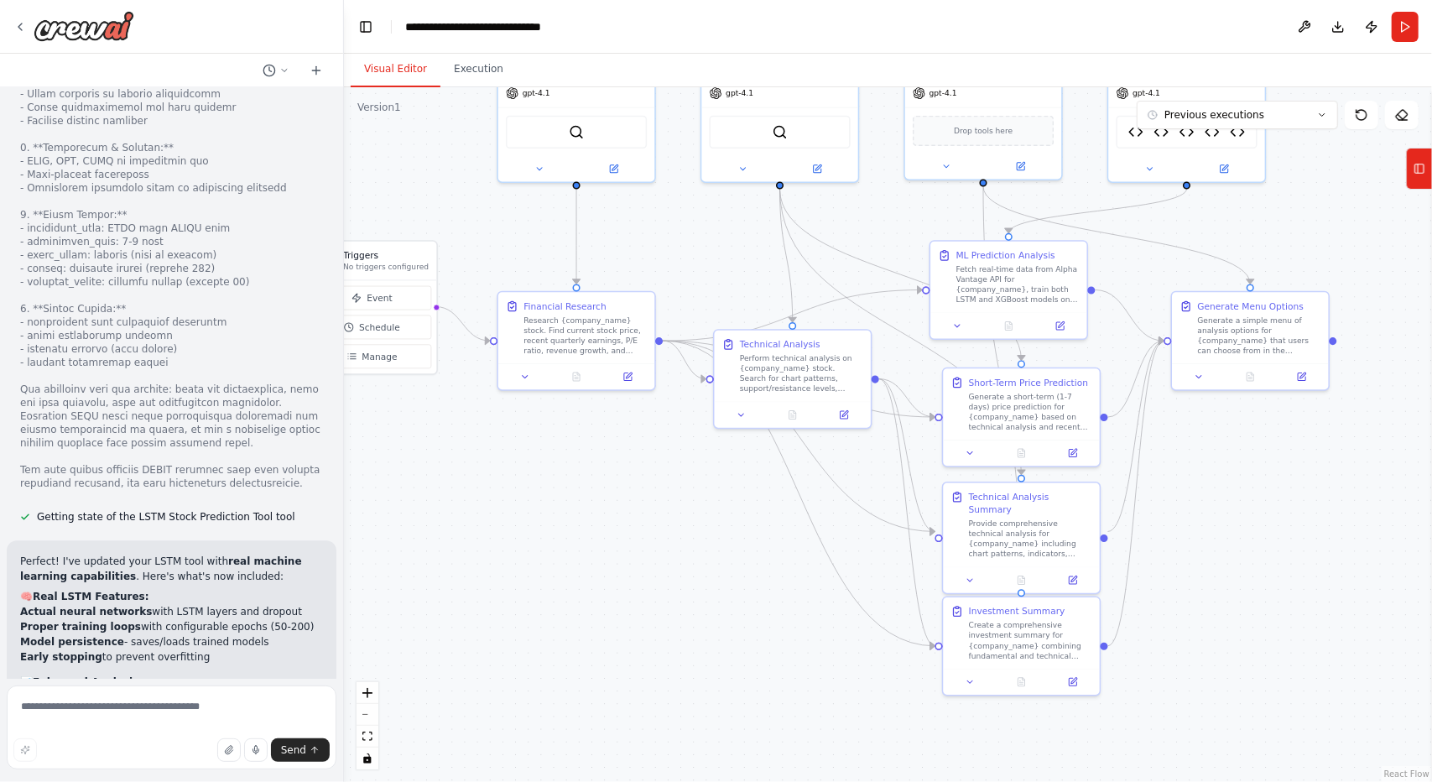
drag, startPoint x: 606, startPoint y: 549, endPoint x: 649, endPoint y: 606, distance: 71.1
click at [649, 606] on div ".deletable-edge-delete-btn { width: 20px; height: 20px; border: 0px solid #ffff…" at bounding box center [888, 434] width 1088 height 694
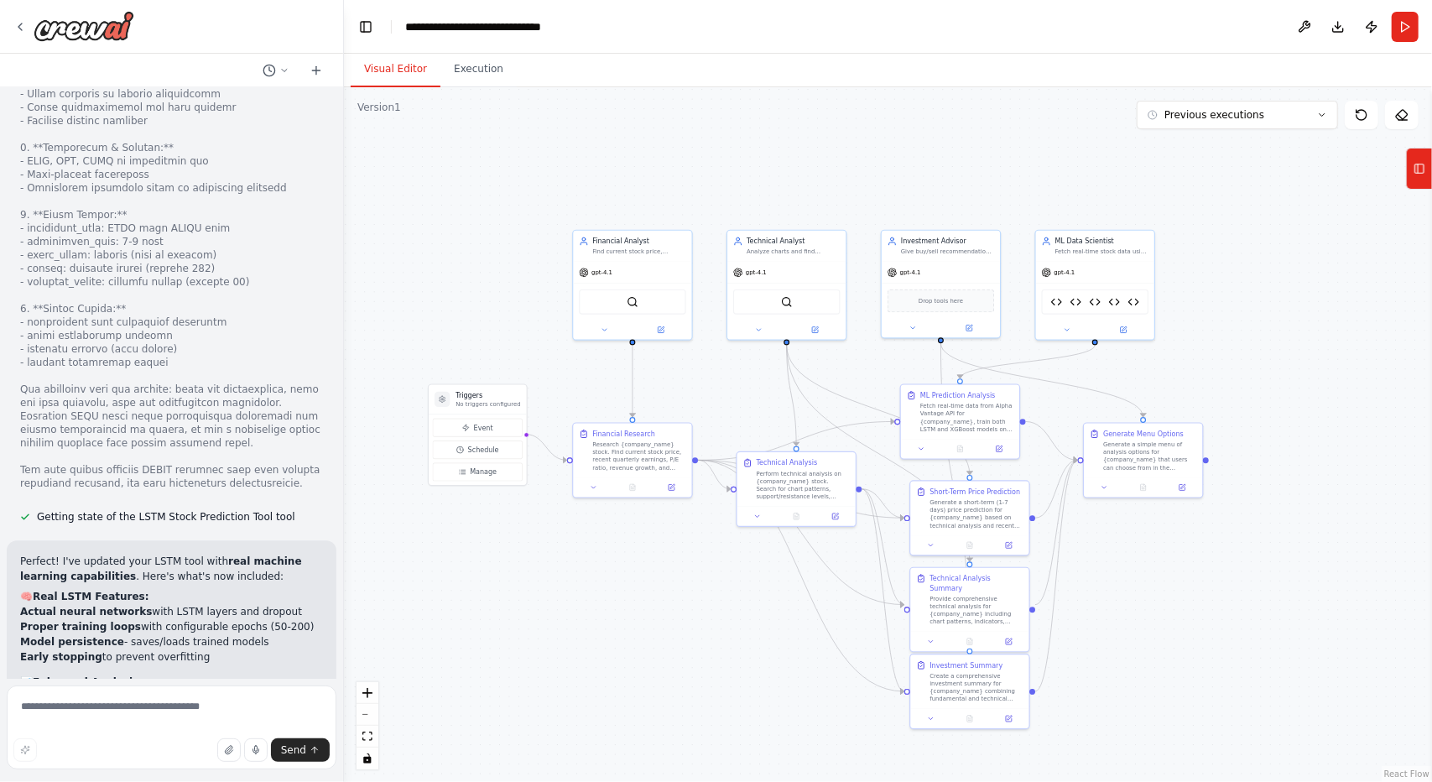
drag, startPoint x: 629, startPoint y: 546, endPoint x: 665, endPoint y: 601, distance: 66.1
click at [665, 601] on div ".deletable-edge-delete-btn { width: 20px; height: 20px; border: 0px solid #ffff…" at bounding box center [888, 434] width 1088 height 694
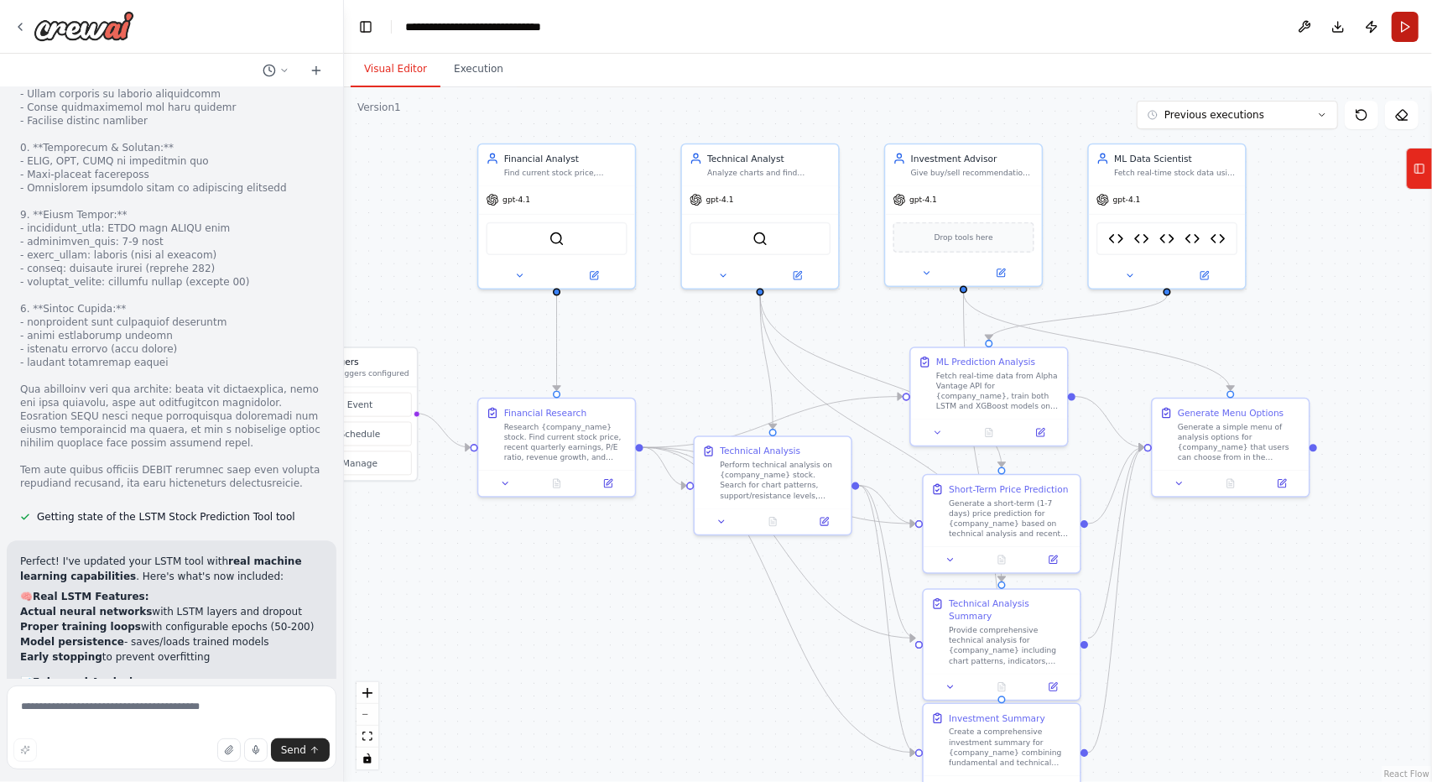
click at [1402, 33] on button "Run" at bounding box center [1404, 27] width 27 height 30
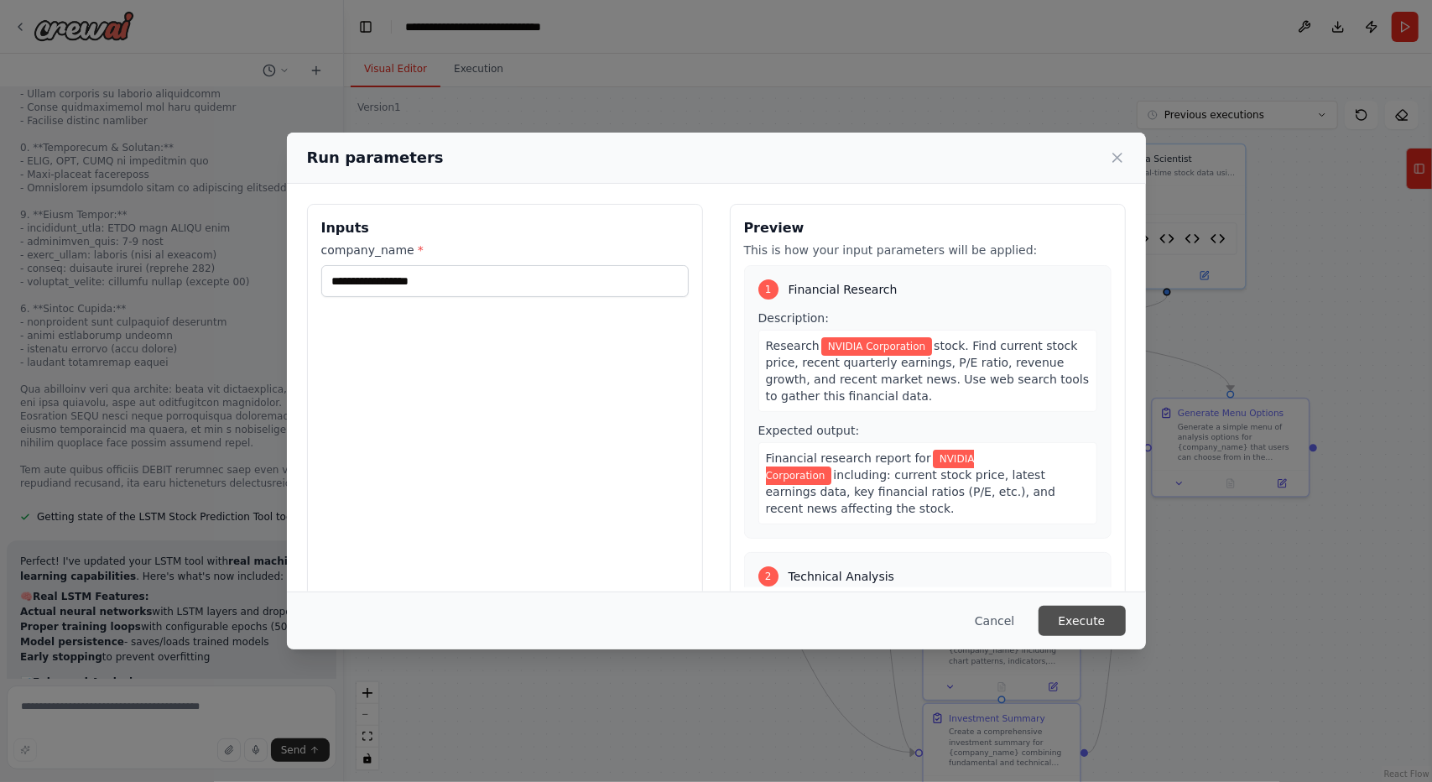
click at [1077, 621] on button "Execute" at bounding box center [1081, 621] width 87 height 30
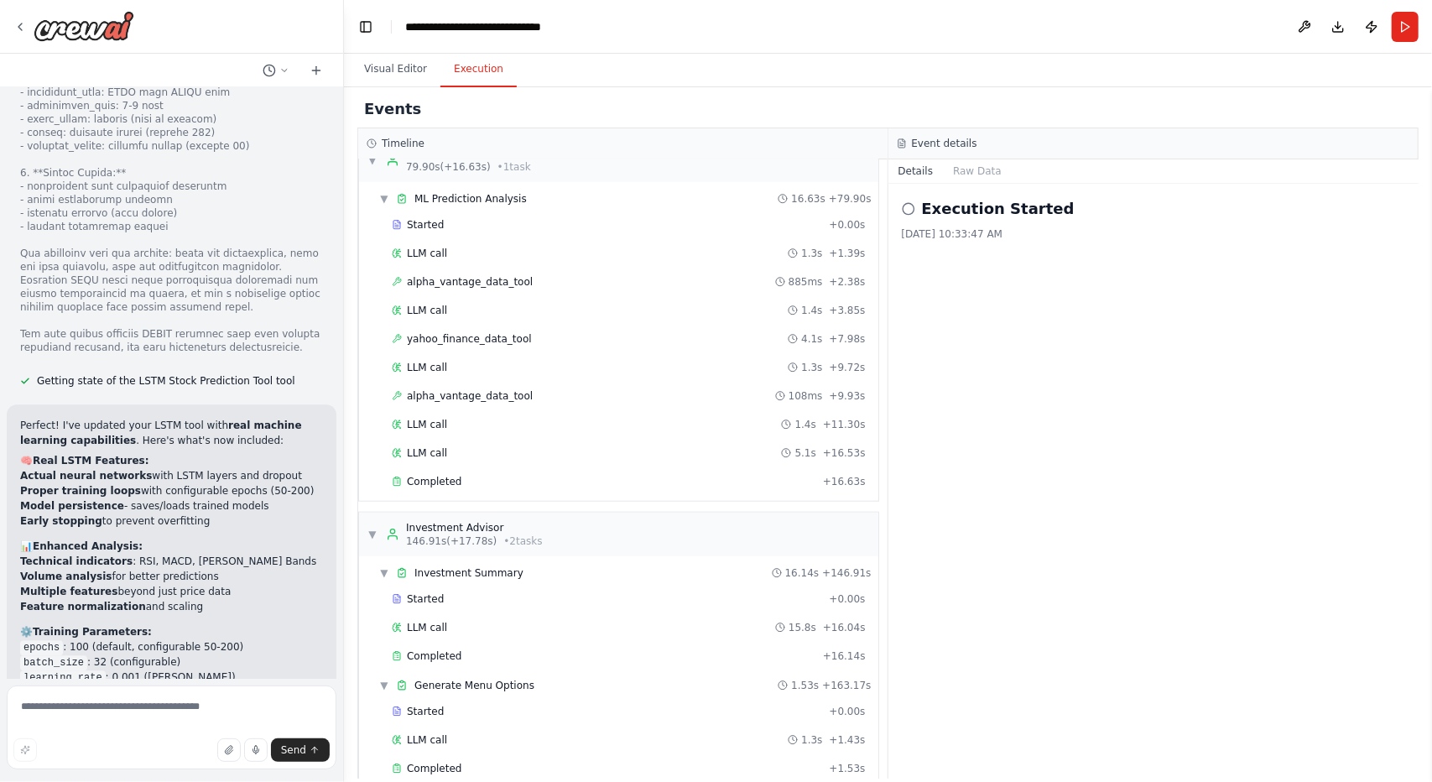
scroll to position [1005, 0]
click at [391, 81] on button "Visual Editor" at bounding box center [396, 69] width 90 height 35
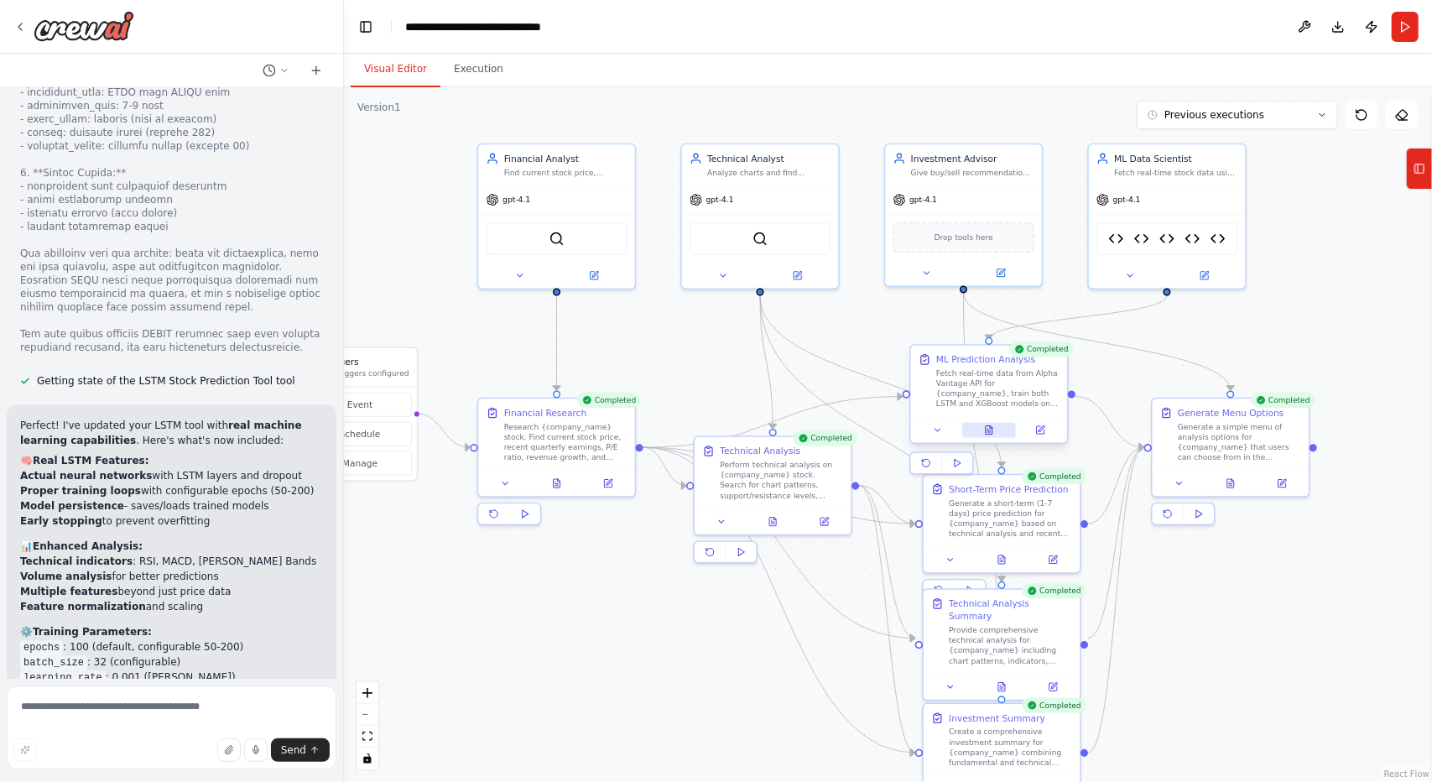
click at [996, 435] on button at bounding box center [989, 429] width 54 height 15
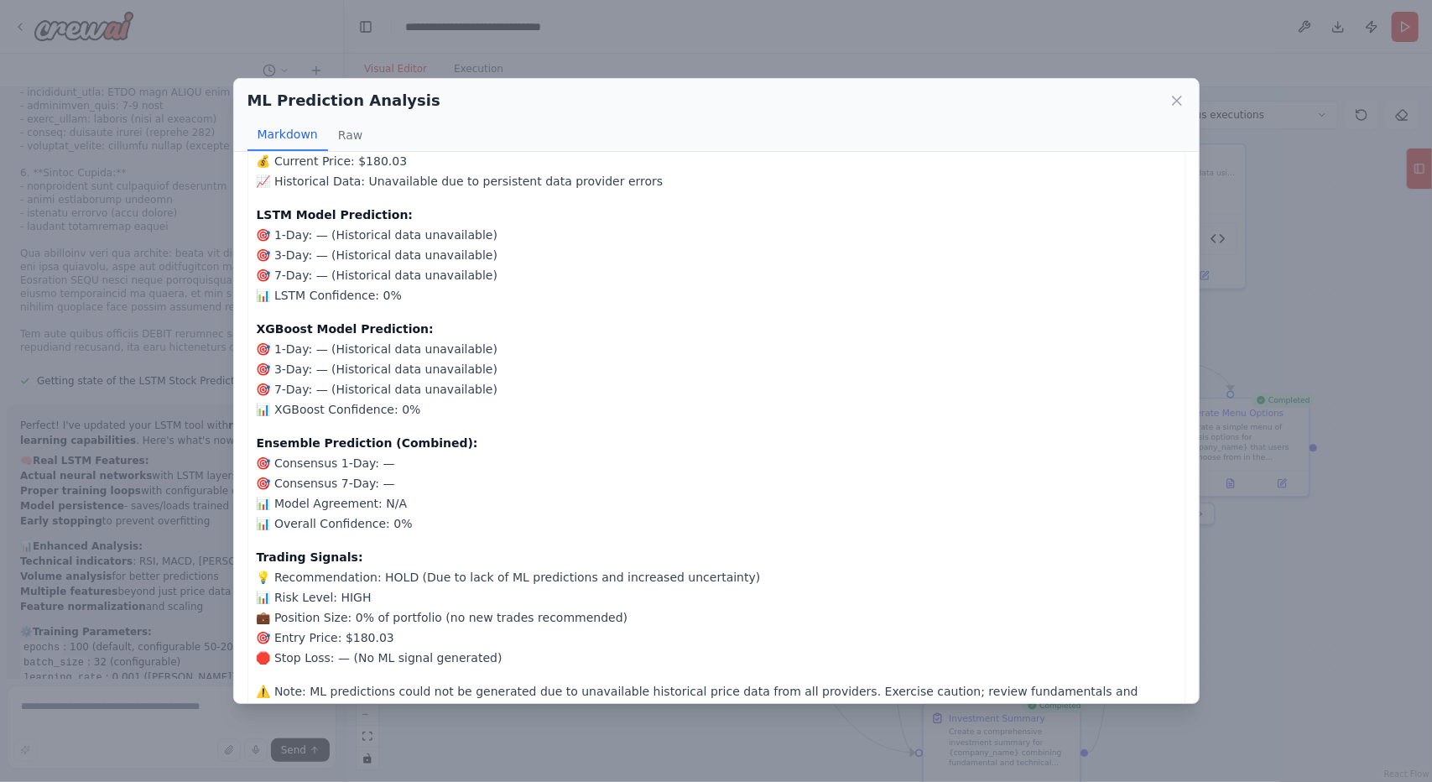
scroll to position [87, 0]
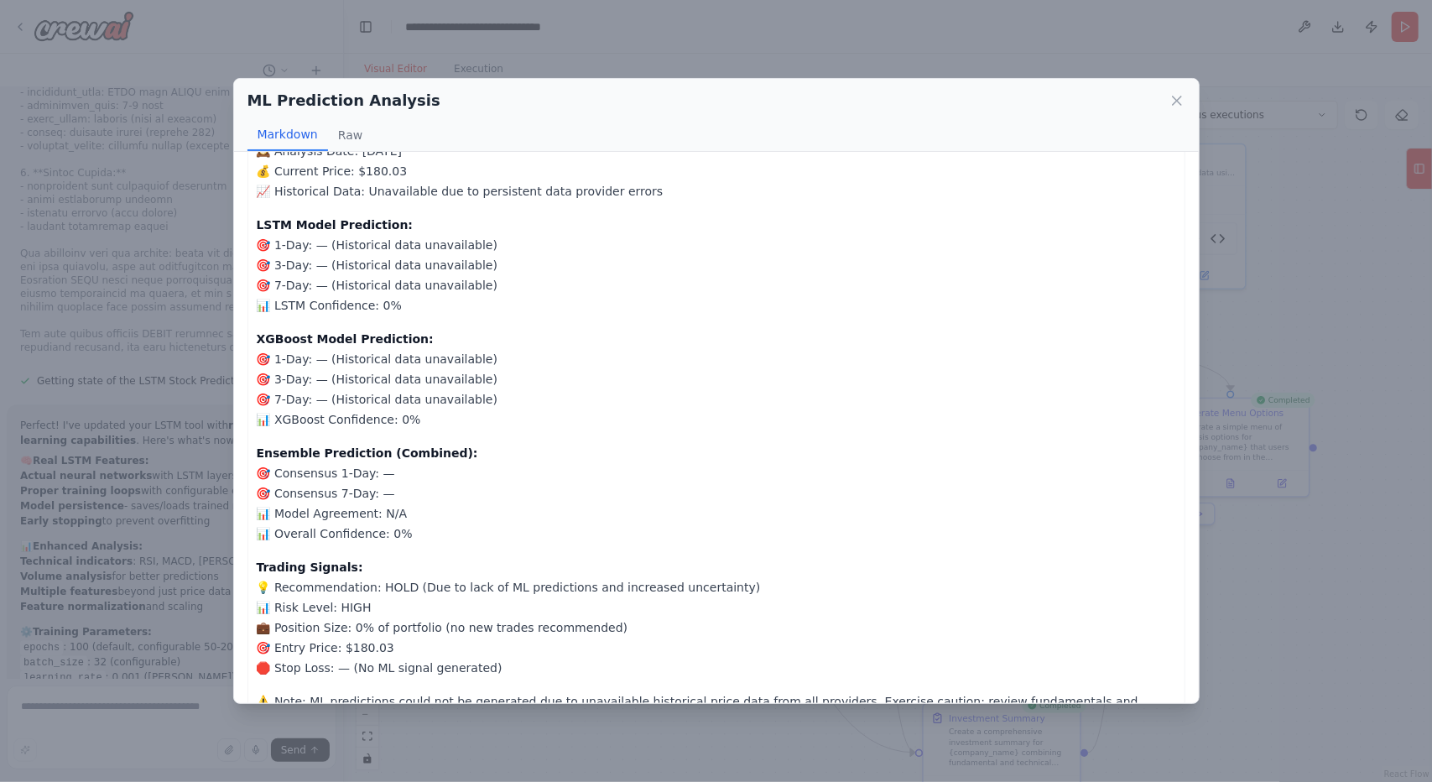
click at [1338, 736] on div "ML Prediction Analysis Markdown Raw 🤖 ML Prediction Analysis 📊 Company: NVIDIA …" at bounding box center [716, 391] width 1432 height 782
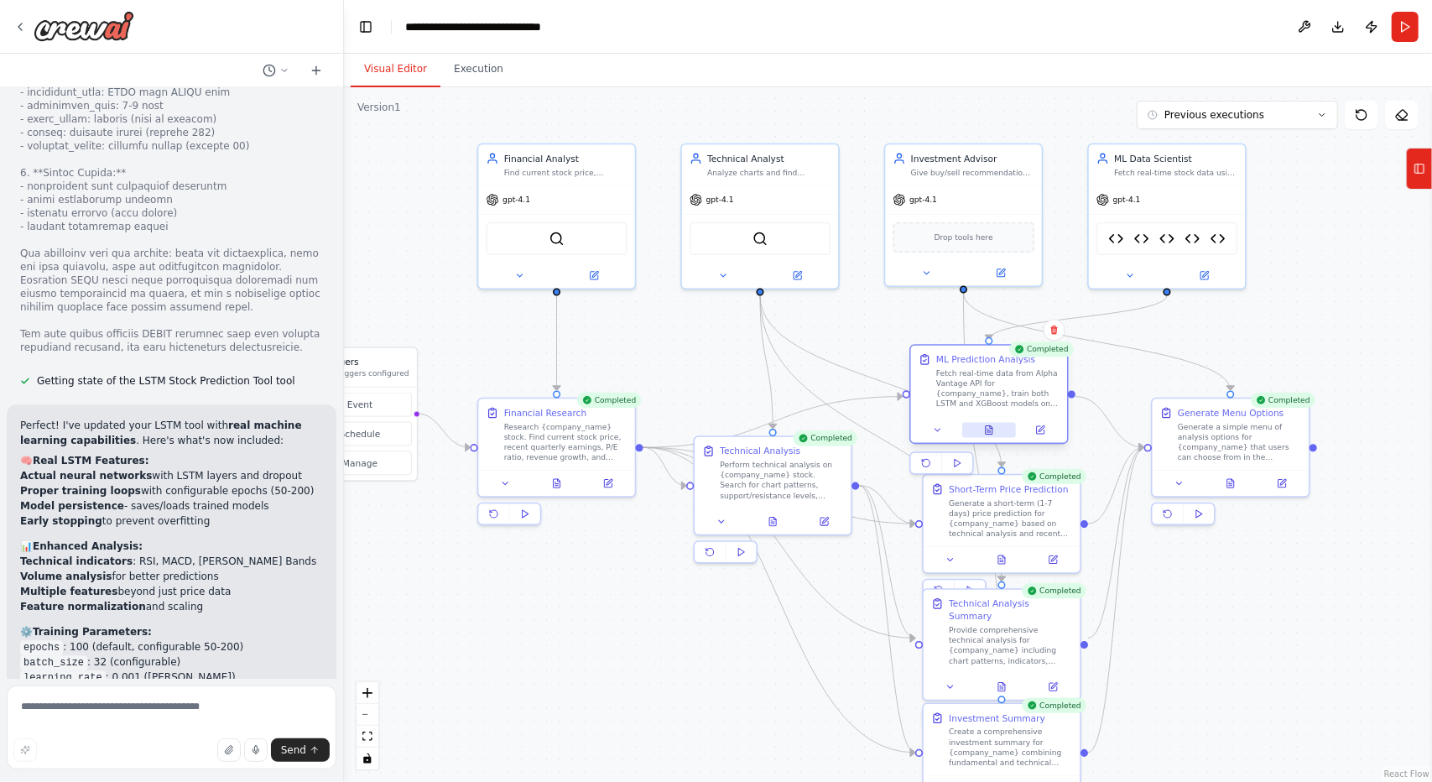
click at [987, 433] on icon at bounding box center [988, 430] width 7 height 8
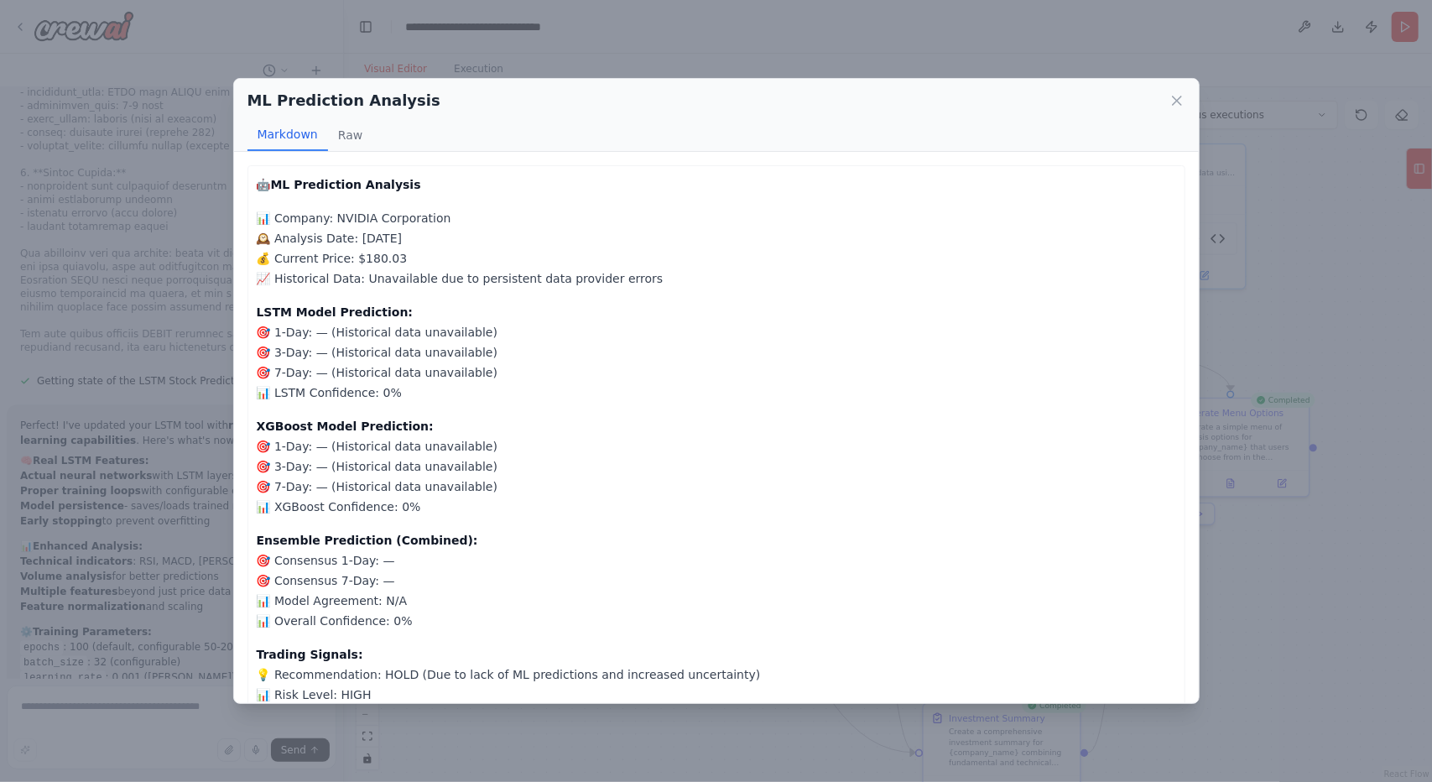
click at [1289, 641] on div "ML Prediction Analysis Markdown Raw 🤖 ML Prediction Analysis 📊 Company: NVIDIA …" at bounding box center [716, 391] width 1432 height 782
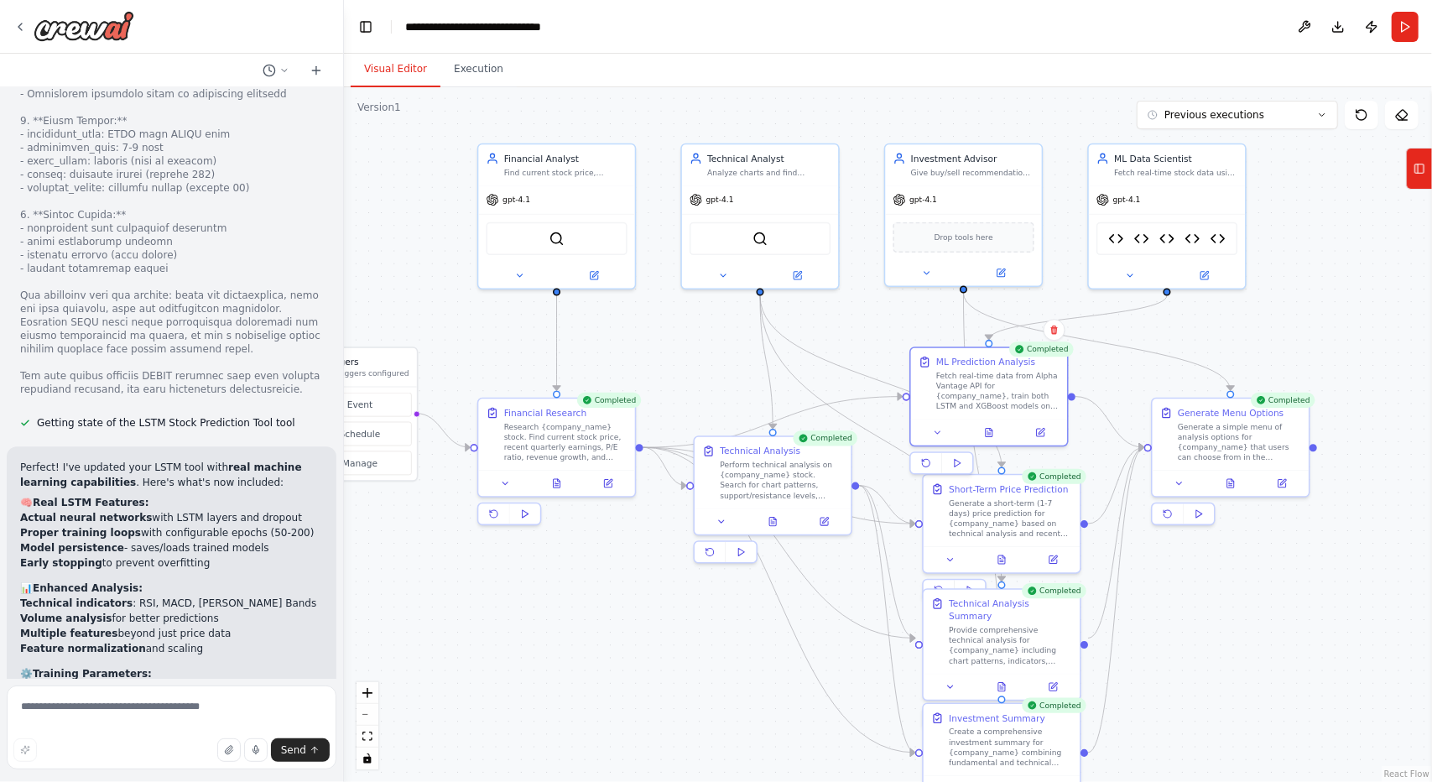
scroll to position [28371, 0]
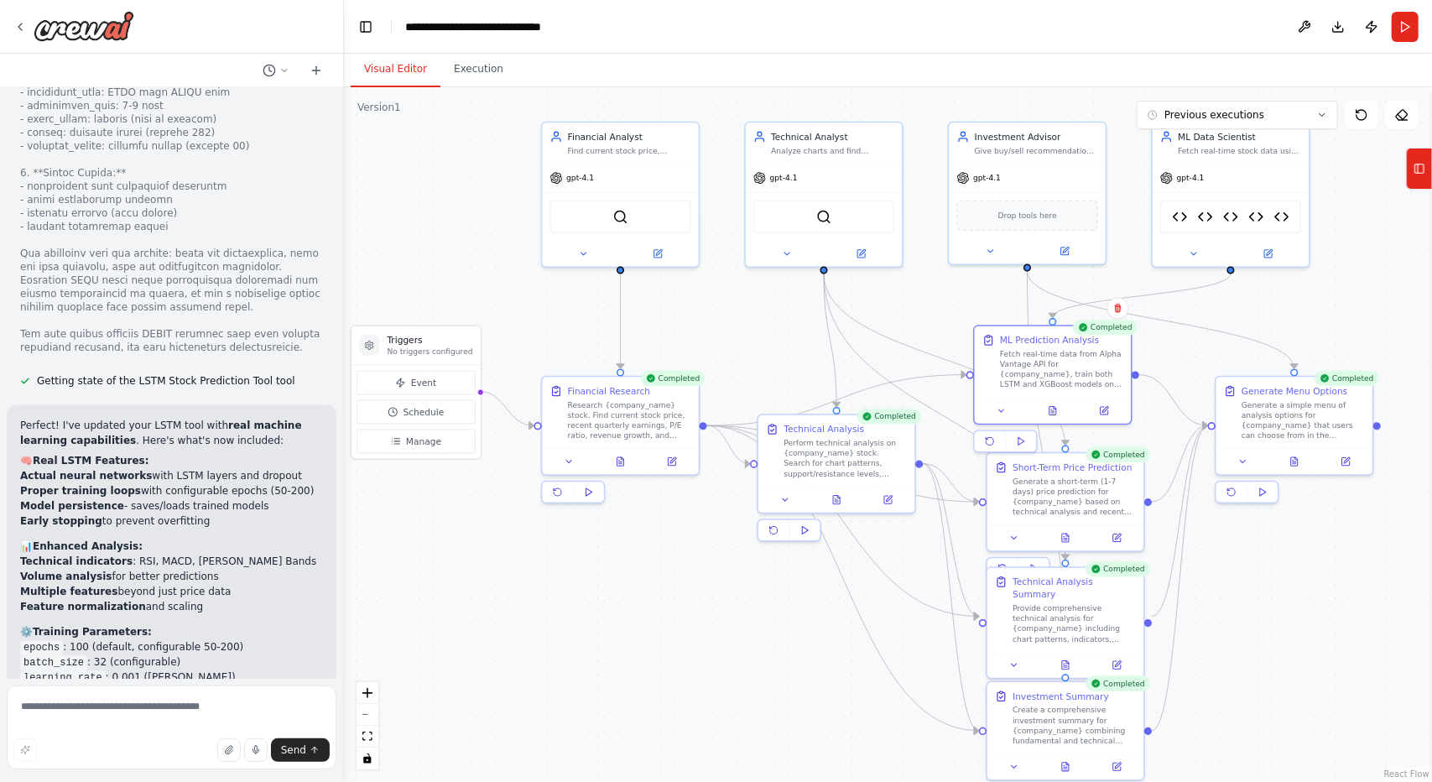
drag, startPoint x: 564, startPoint y: 629, endPoint x: 631, endPoint y: 580, distance: 82.9
click at [632, 581] on div ".deletable-edge-delete-btn { width: 20px; height: 20px; border: 0px solid #ffff…" at bounding box center [888, 434] width 1088 height 694
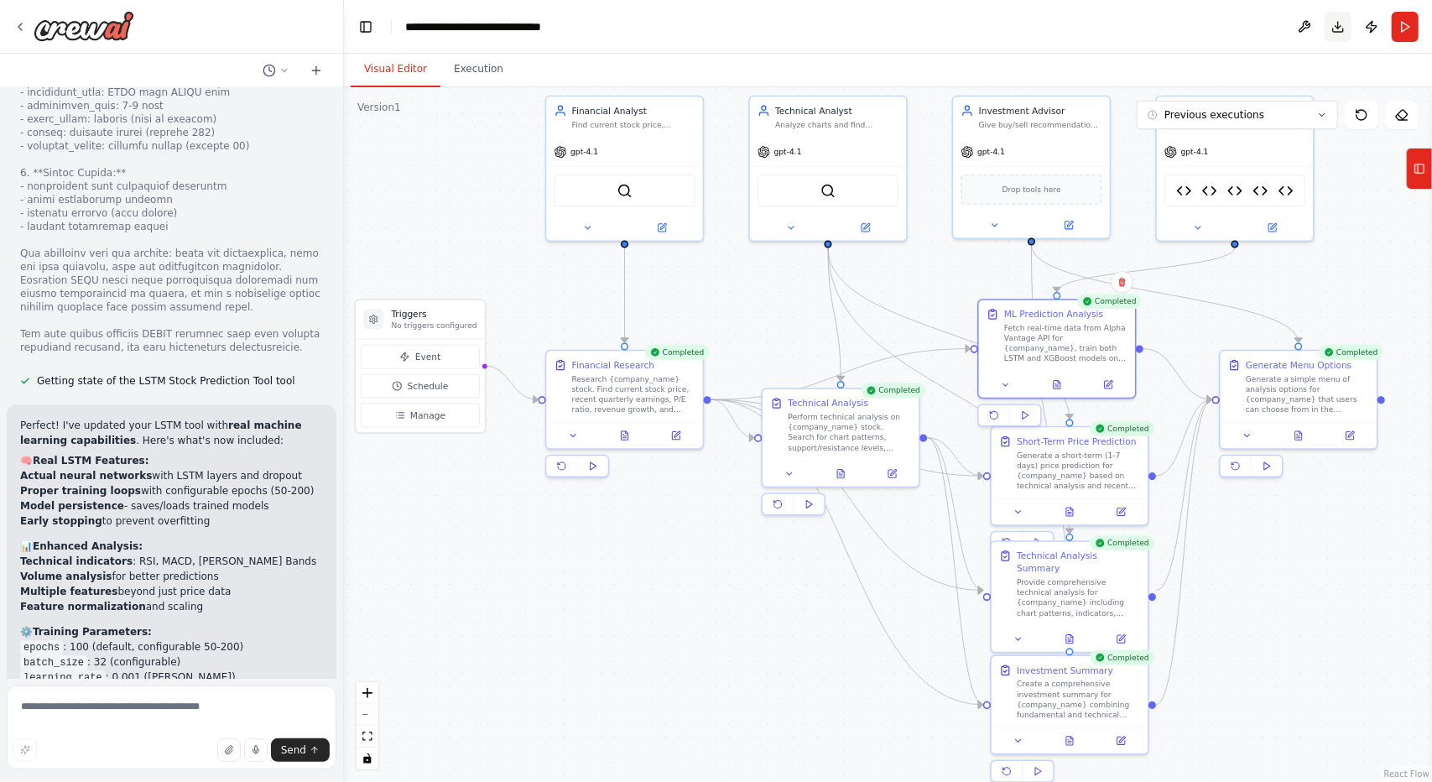
click at [1349, 38] on button "Download" at bounding box center [1337, 27] width 27 height 30
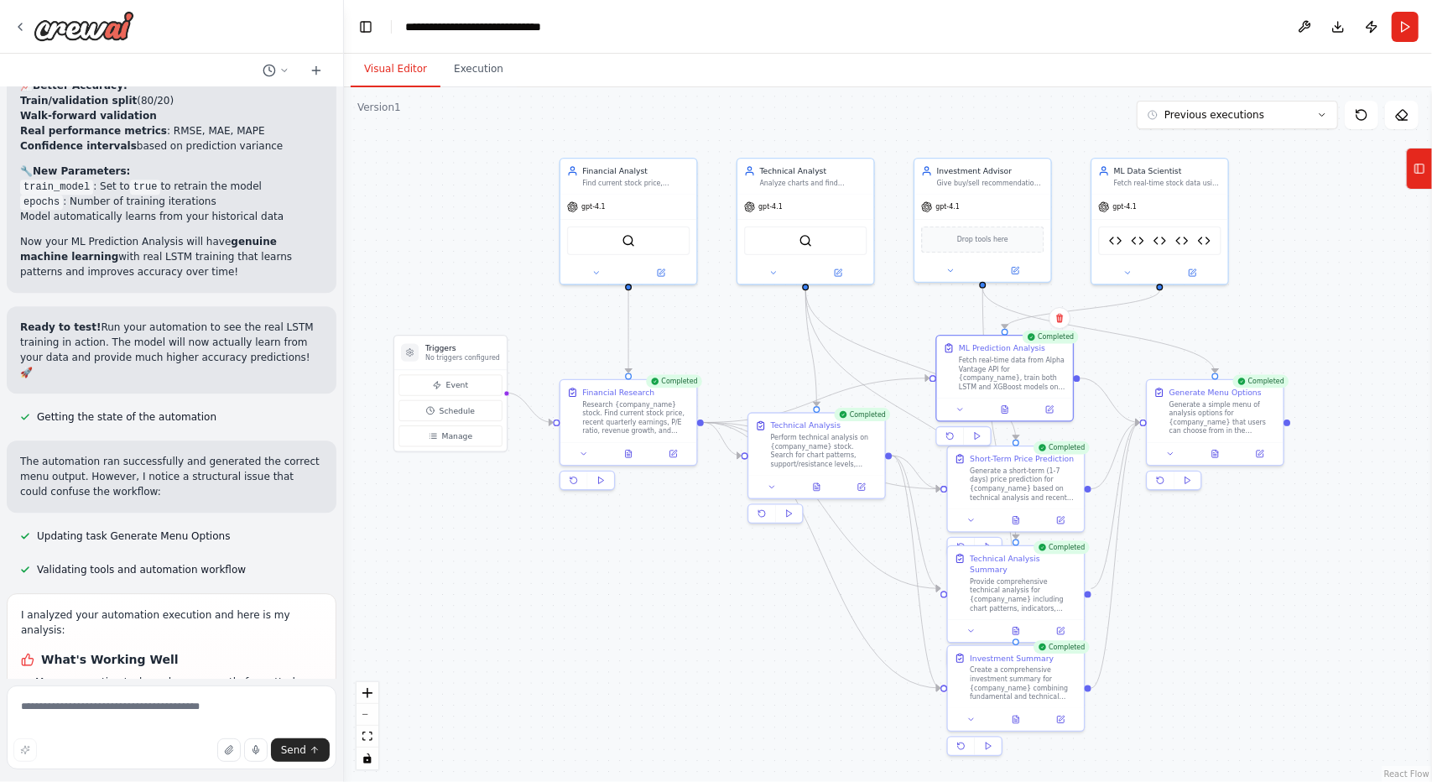
scroll to position [29033, 0]
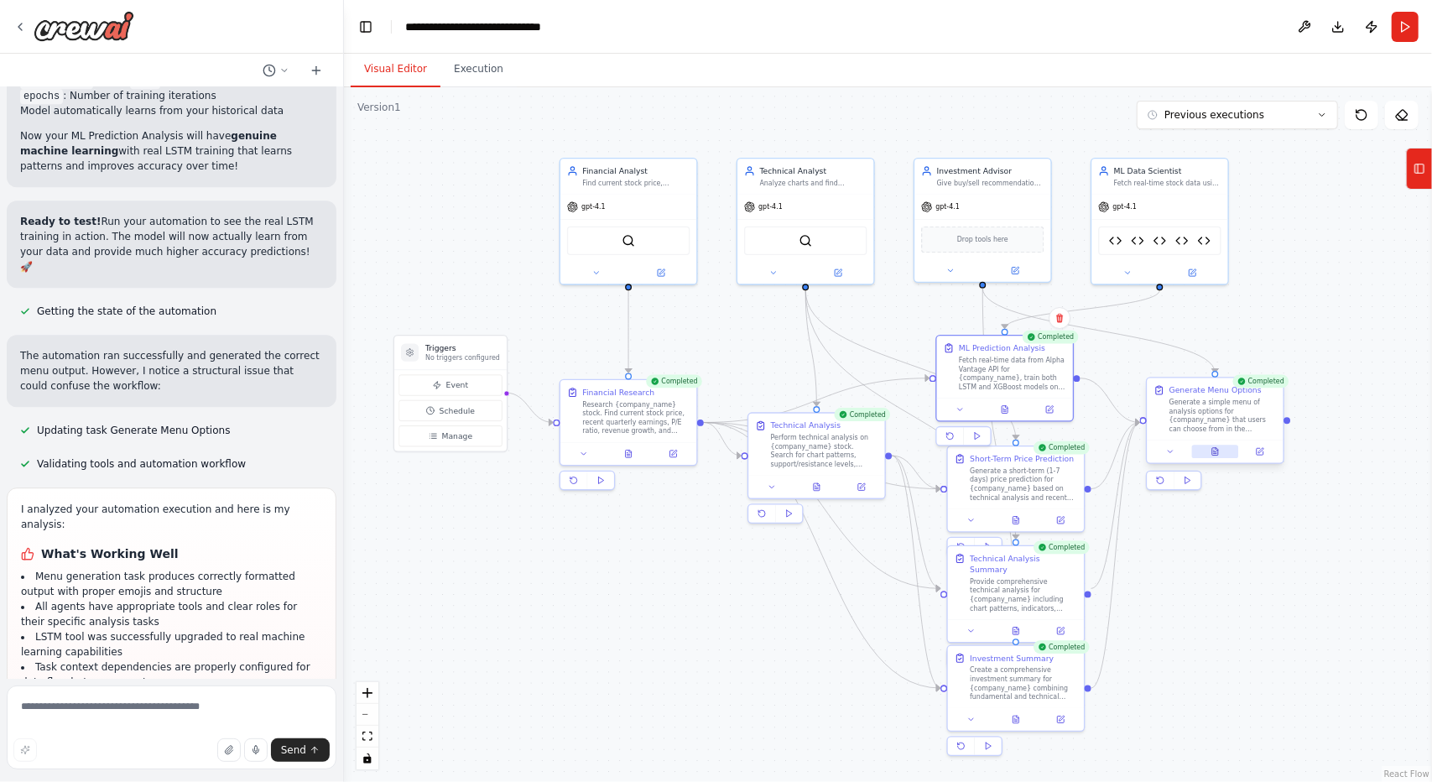
click at [1203, 455] on button at bounding box center [1215, 451] width 47 height 13
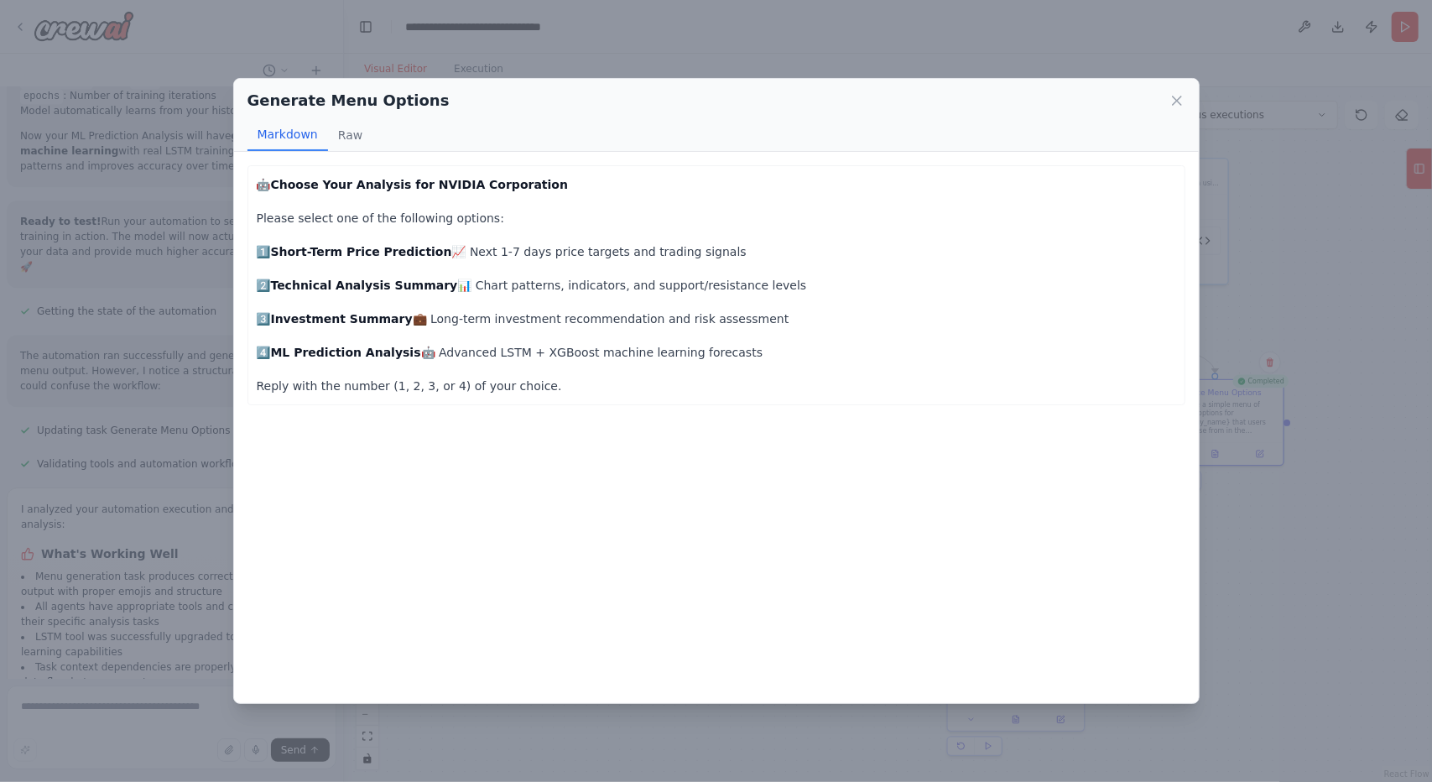
scroll to position [29139, 0]
click at [1171, 97] on icon at bounding box center [1176, 100] width 17 height 17
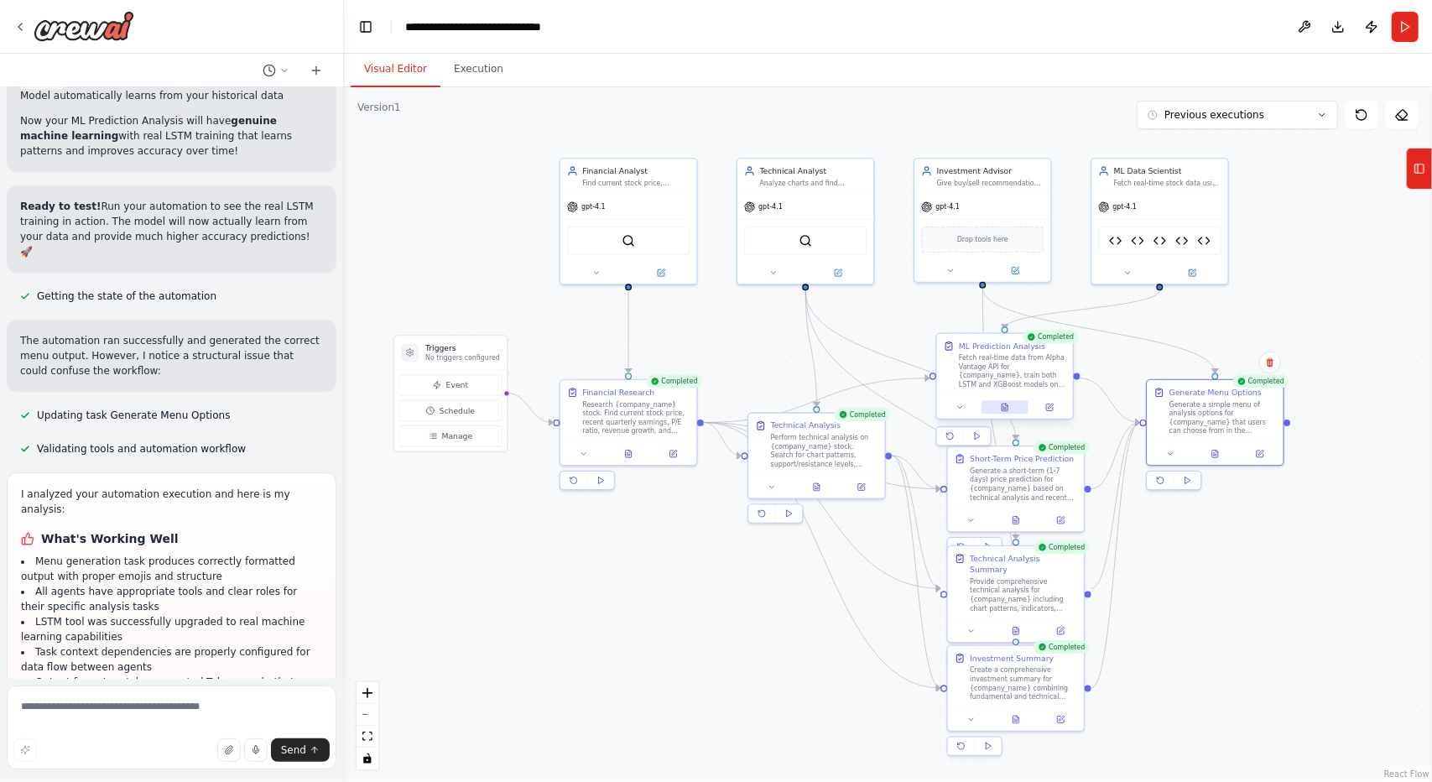
click at [1006, 405] on icon at bounding box center [1007, 404] width 3 height 3
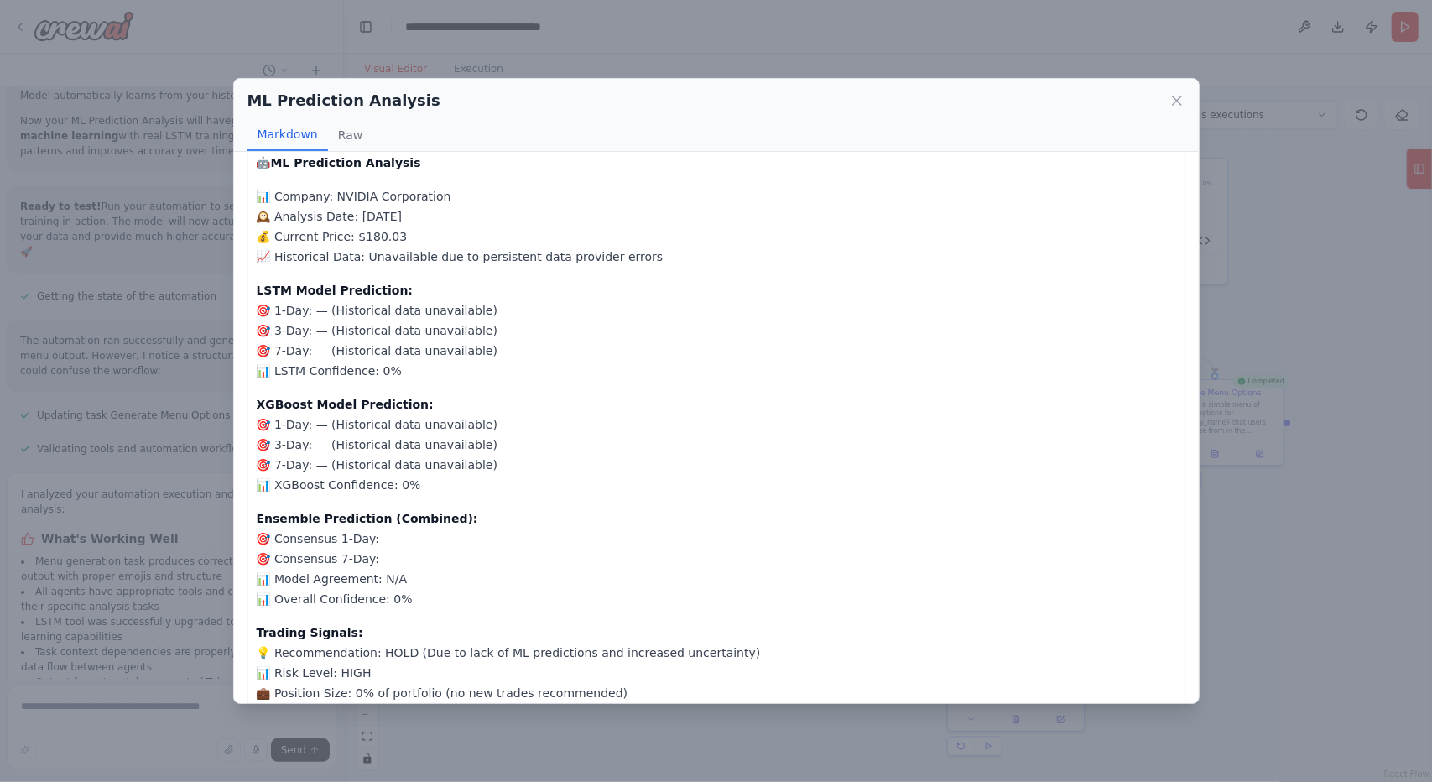
scroll to position [0, 0]
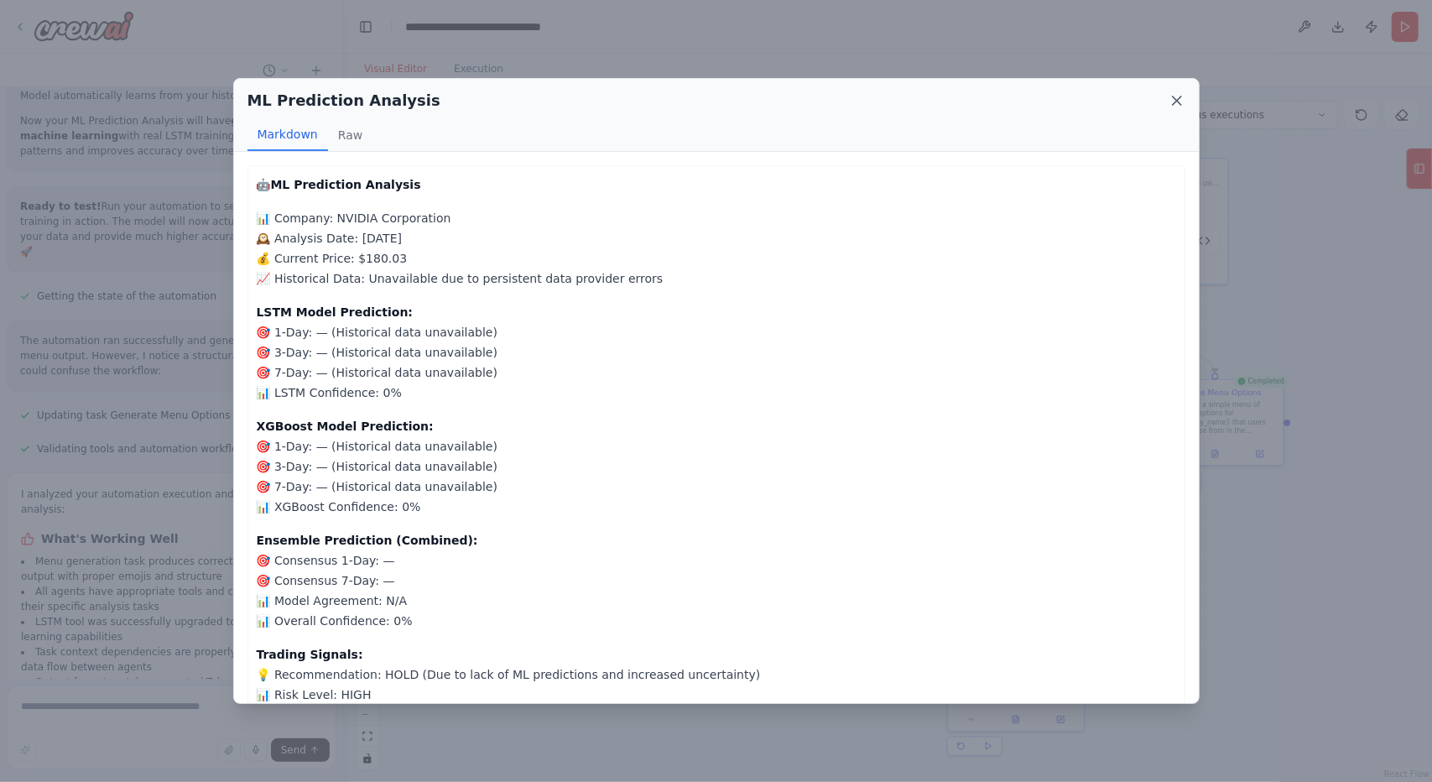
click at [1174, 96] on icon at bounding box center [1176, 100] width 17 height 17
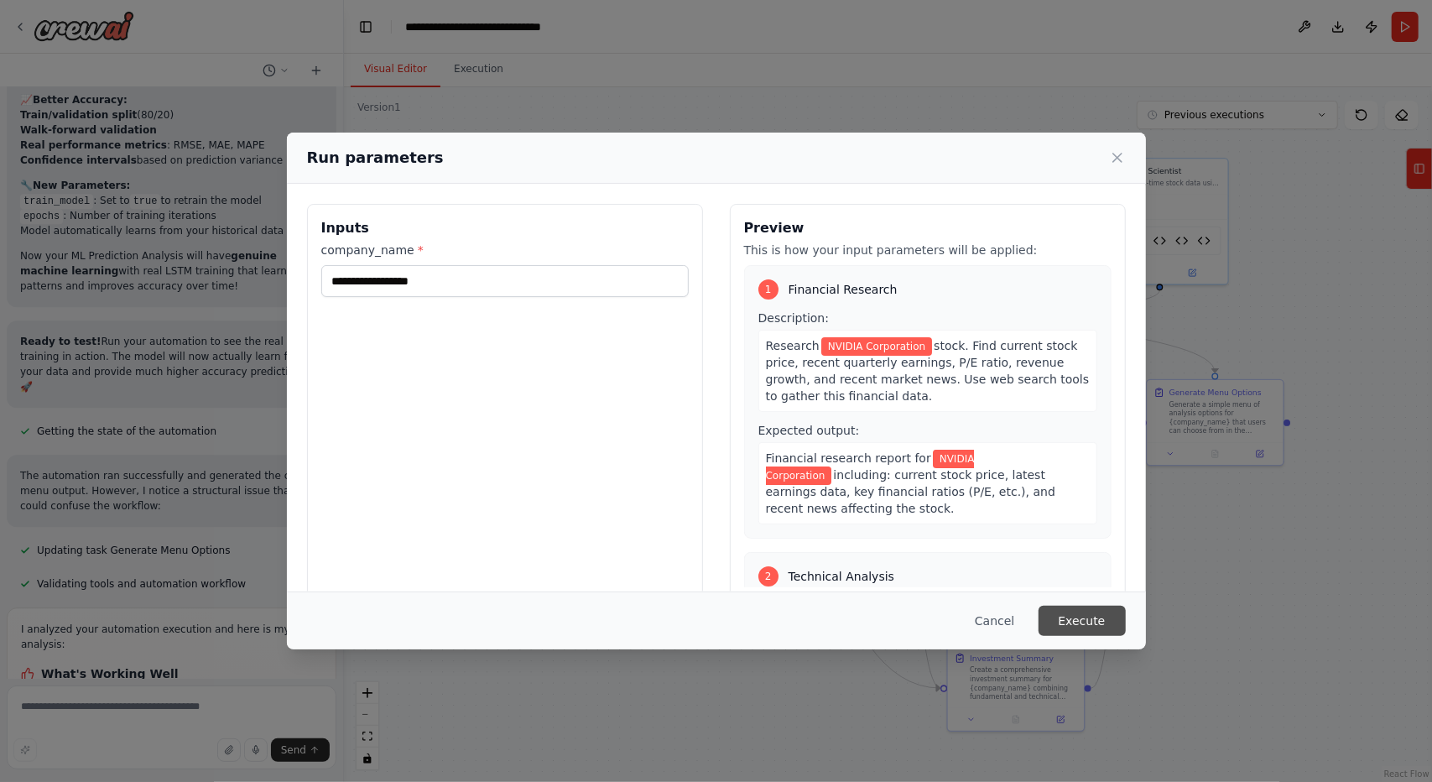
click at [1053, 611] on button "Execute" at bounding box center [1081, 621] width 87 height 30
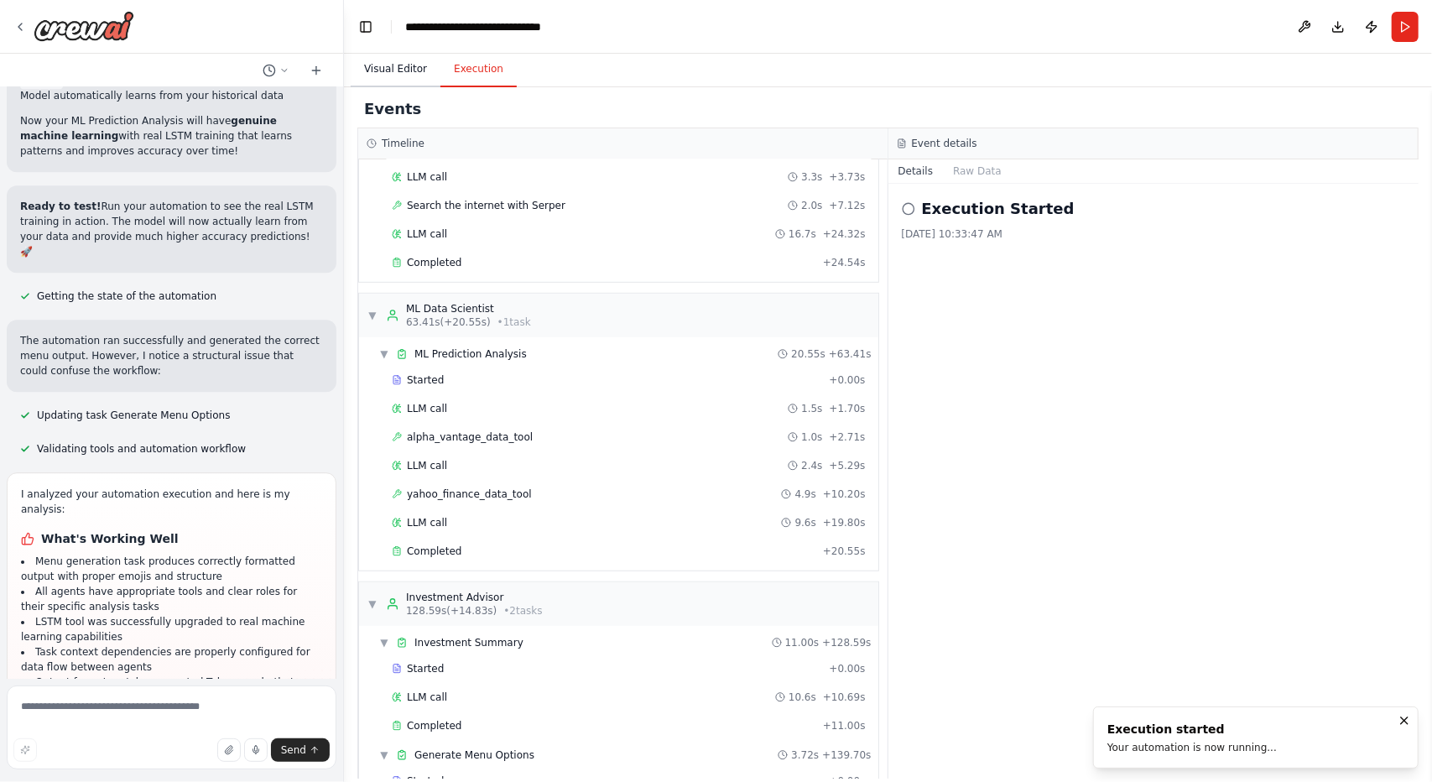
scroll to position [669, 0]
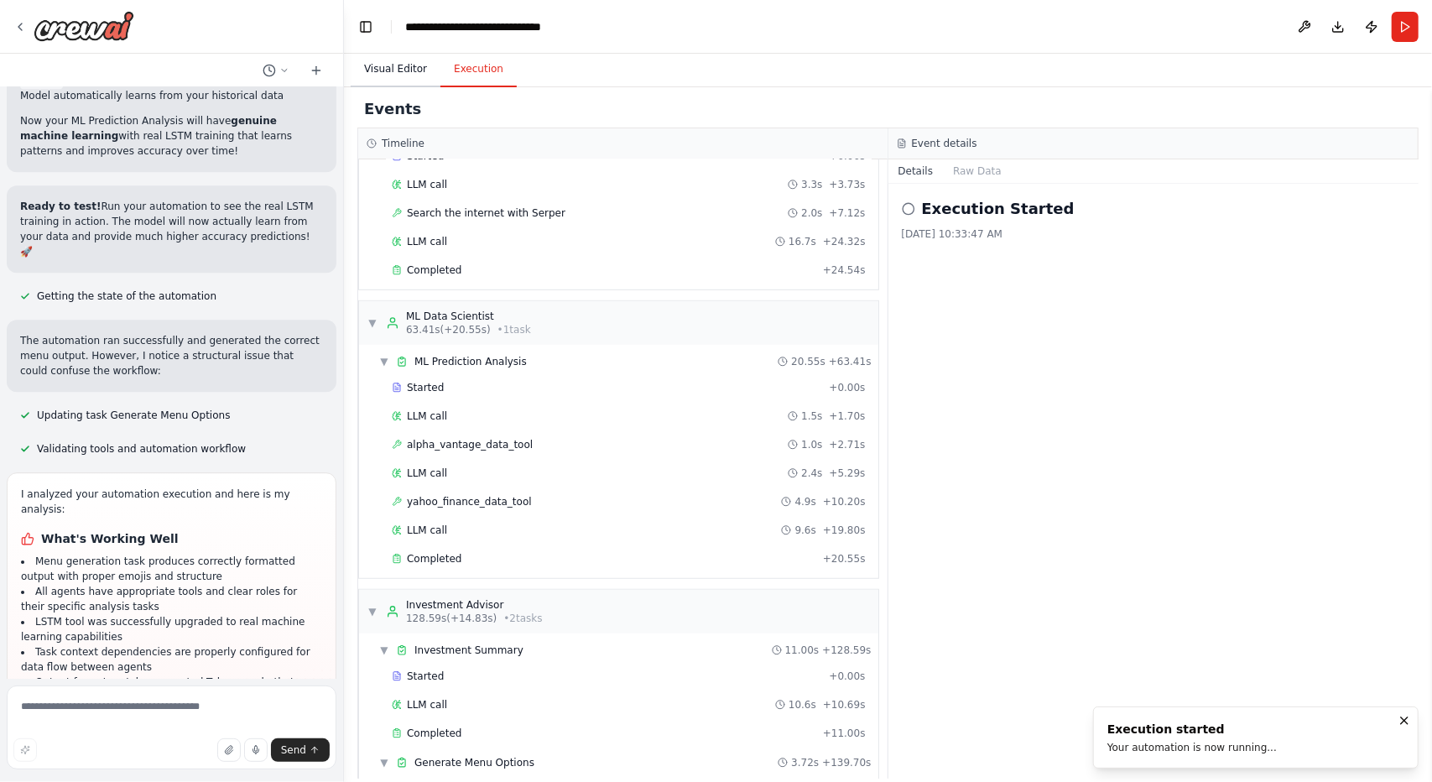
click at [398, 70] on button "Visual Editor" at bounding box center [396, 69] width 90 height 35
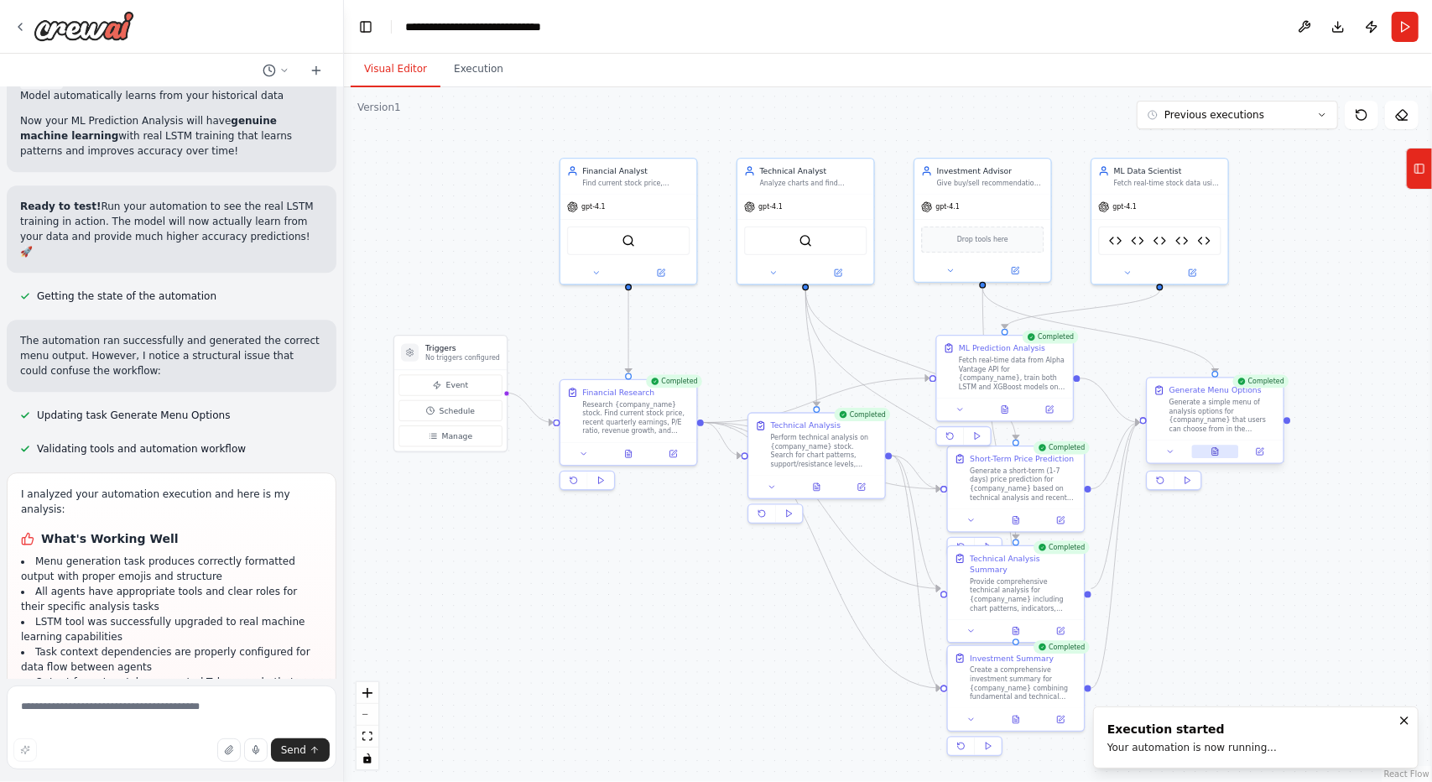
click at [1214, 452] on icon at bounding box center [1215, 452] width 6 height 8
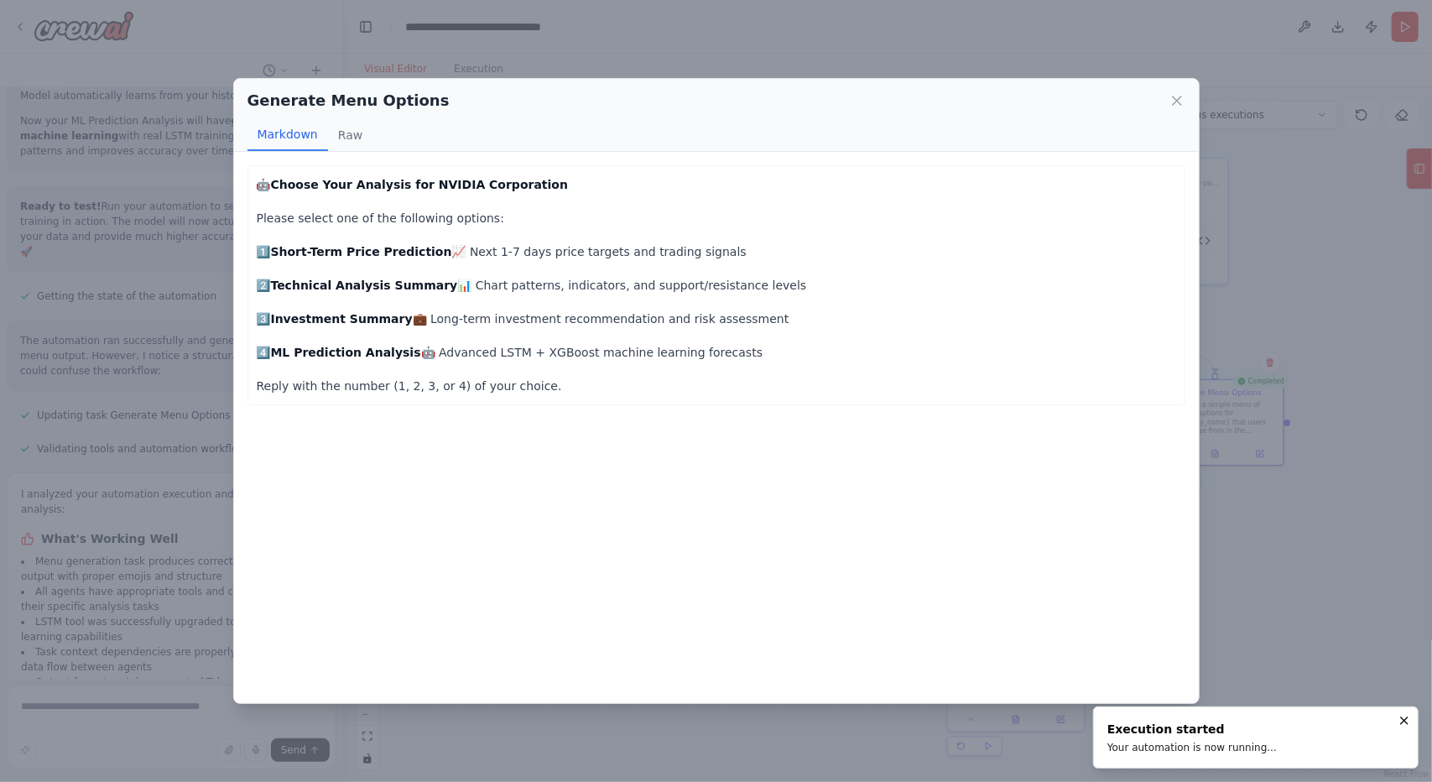
click at [1297, 569] on div "Generate Menu Options Markdown Raw 🤖 Choose Your Analysis for NVIDIA Corporatio…" at bounding box center [716, 391] width 1432 height 782
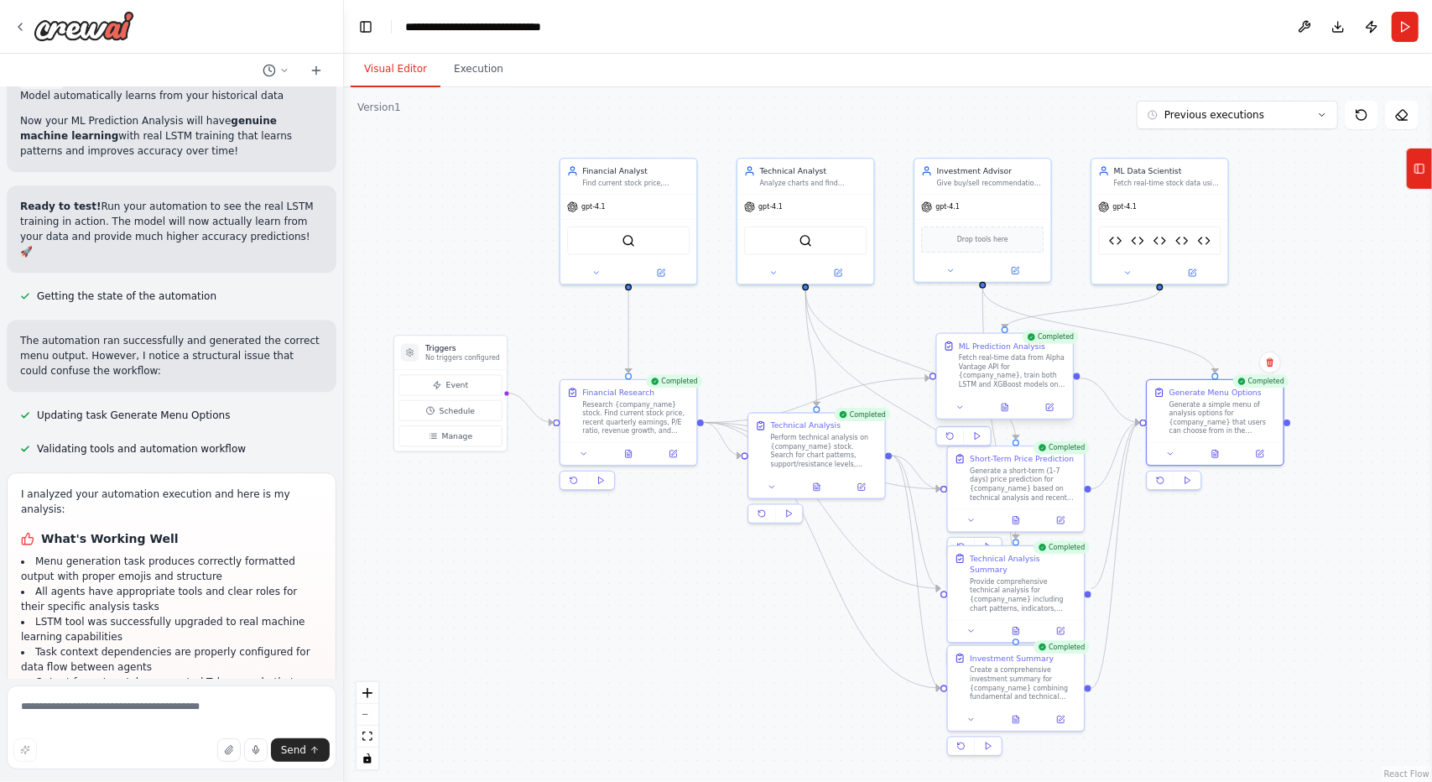
click at [1010, 413] on div at bounding box center [1005, 407] width 136 height 23
click at [1002, 410] on icon at bounding box center [1004, 407] width 6 height 8
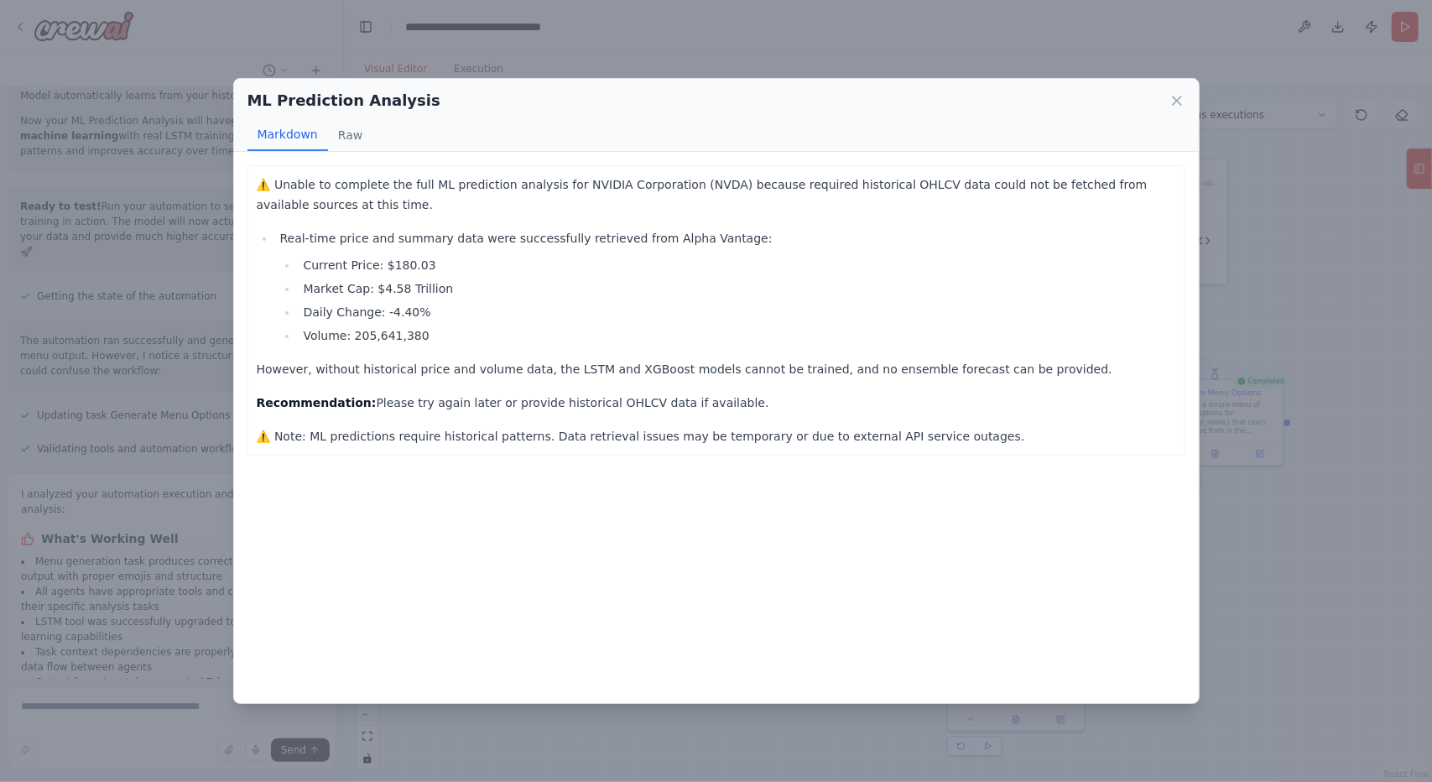
click at [1265, 621] on div "ML Prediction Analysis Markdown Raw ⚠️ Unable to complete the full ML predictio…" at bounding box center [716, 391] width 1432 height 782
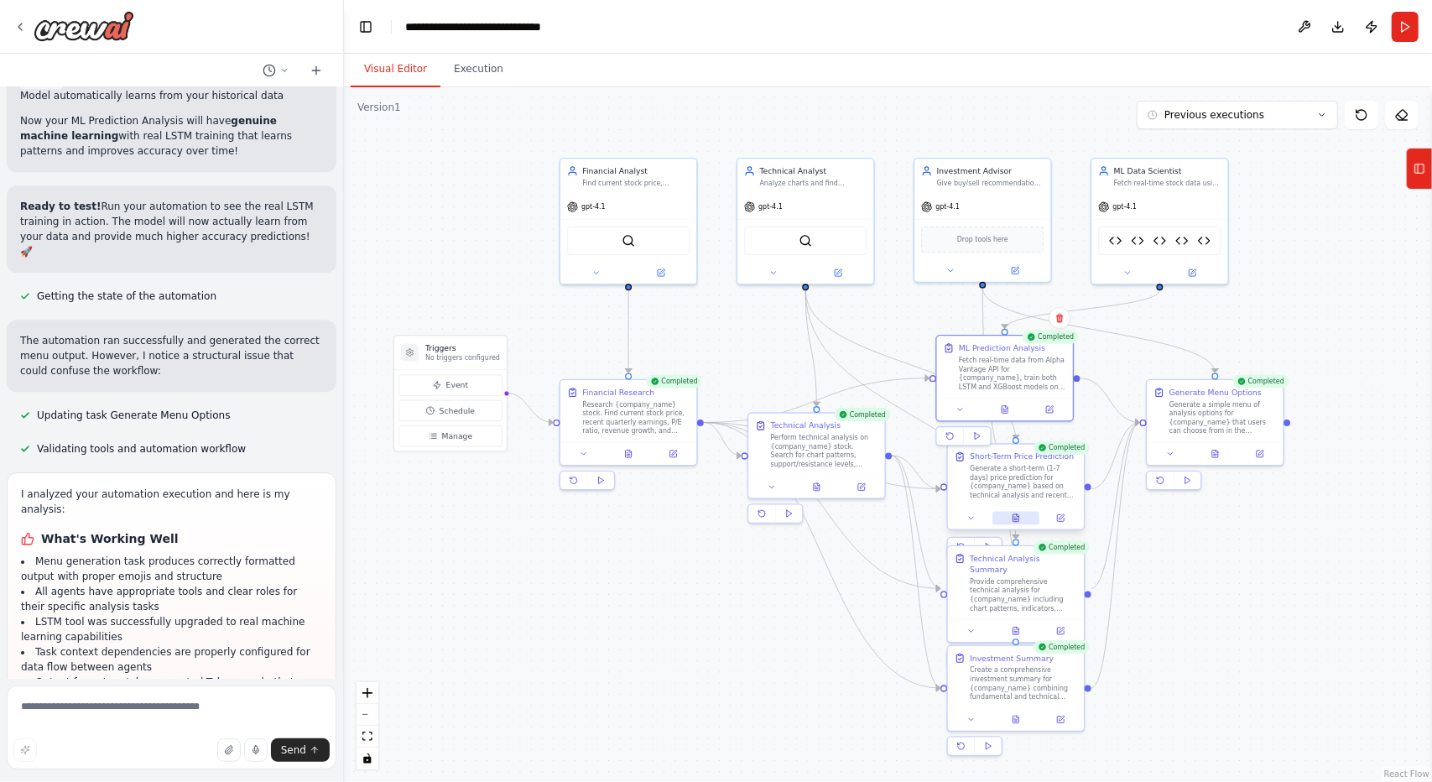
click at [1019, 517] on icon at bounding box center [1015, 517] width 9 height 9
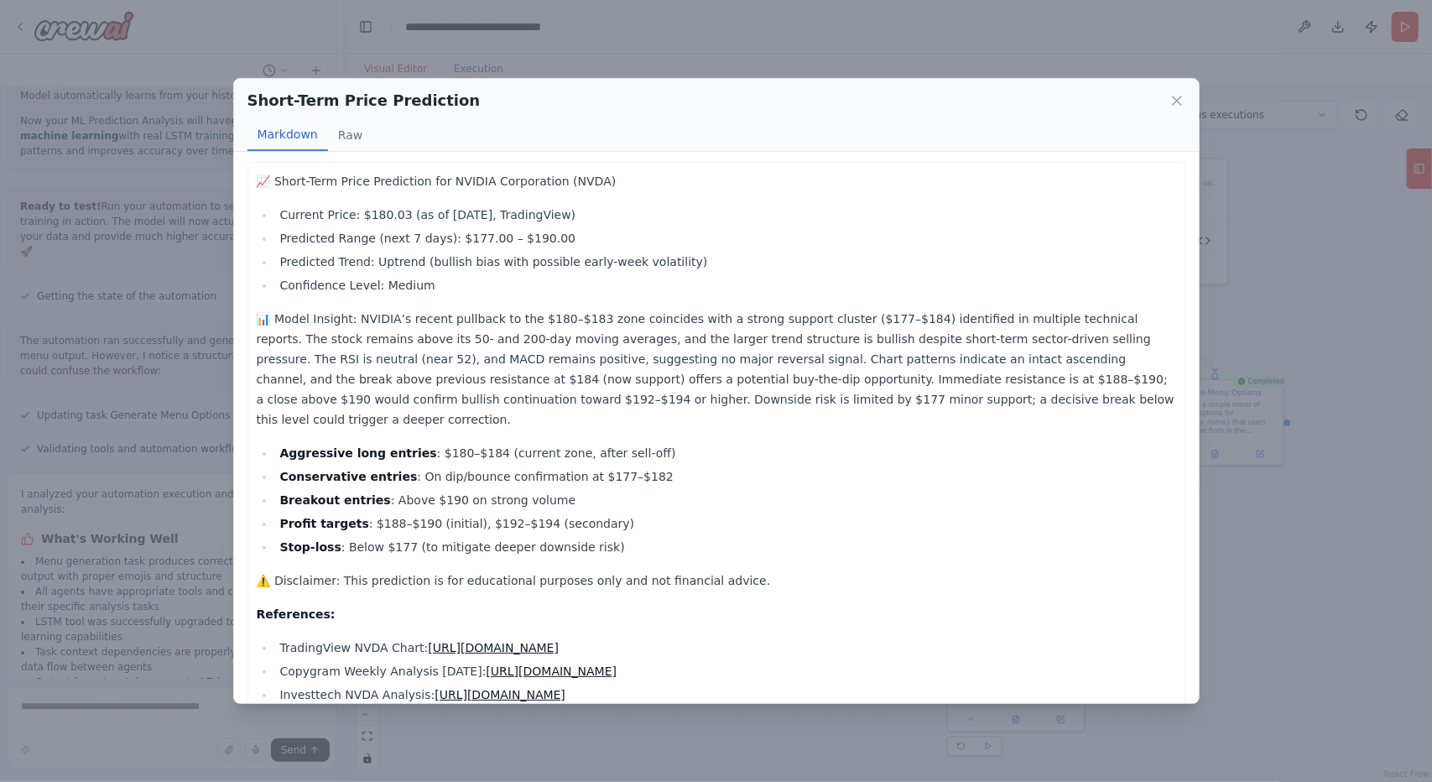
scroll to position [0, 0]
click at [1266, 603] on div "Short-Term Price Prediction Markdown Raw 📈 Short-Term Price Prediction for NVID…" at bounding box center [716, 391] width 1432 height 782
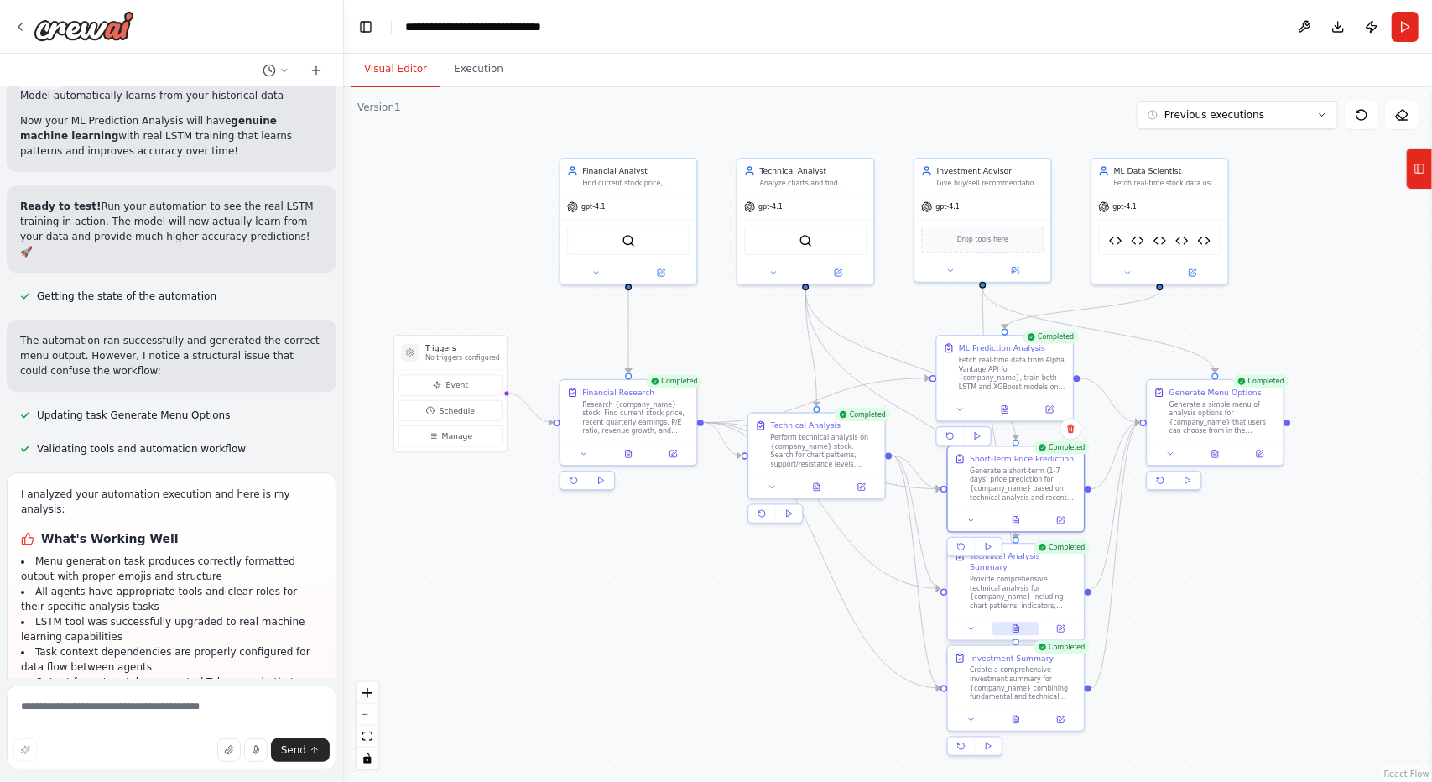
click at [1025, 622] on button at bounding box center [1015, 628] width 47 height 13
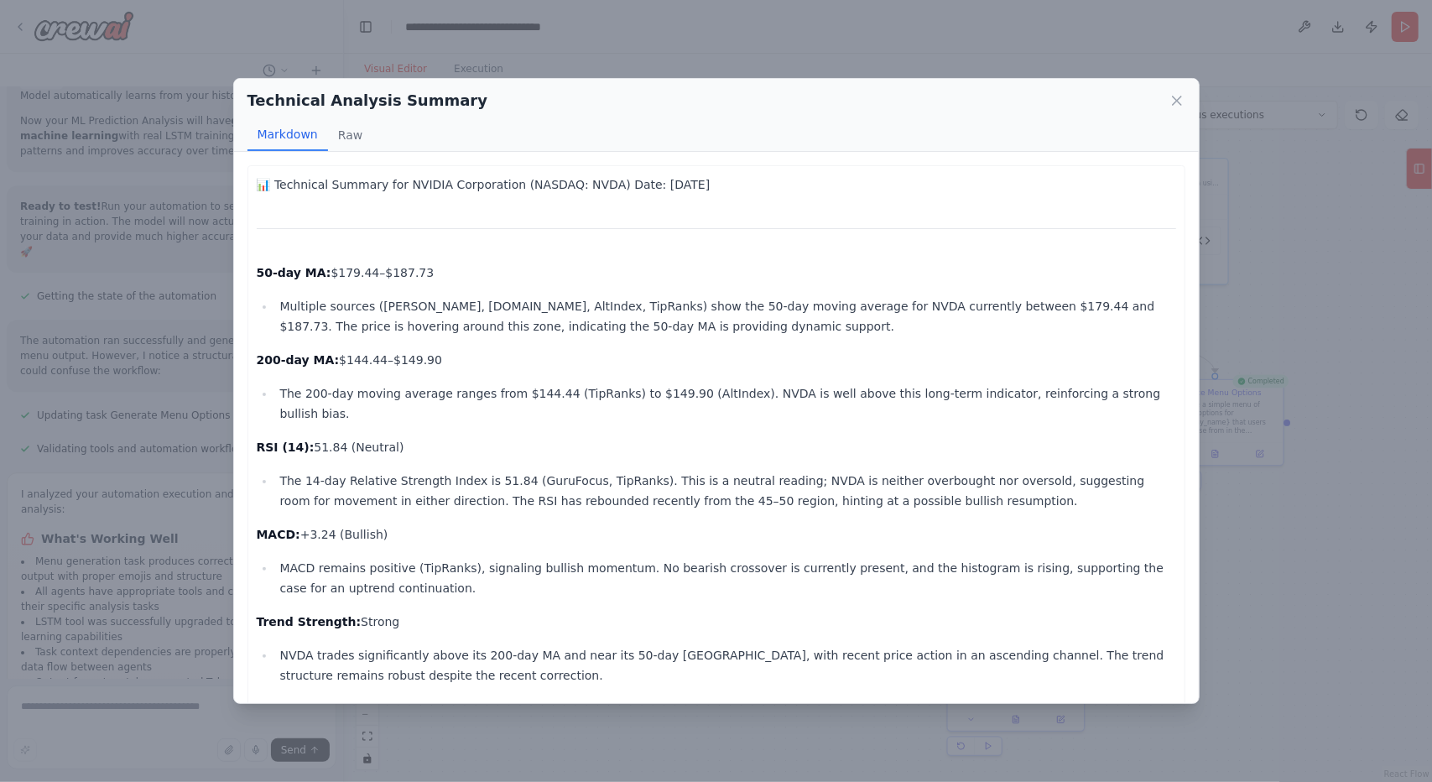
click at [1250, 582] on div "Technical Analysis Summary Markdown Raw 📊 Technical Summary for NVIDIA Corporat…" at bounding box center [716, 391] width 1432 height 782
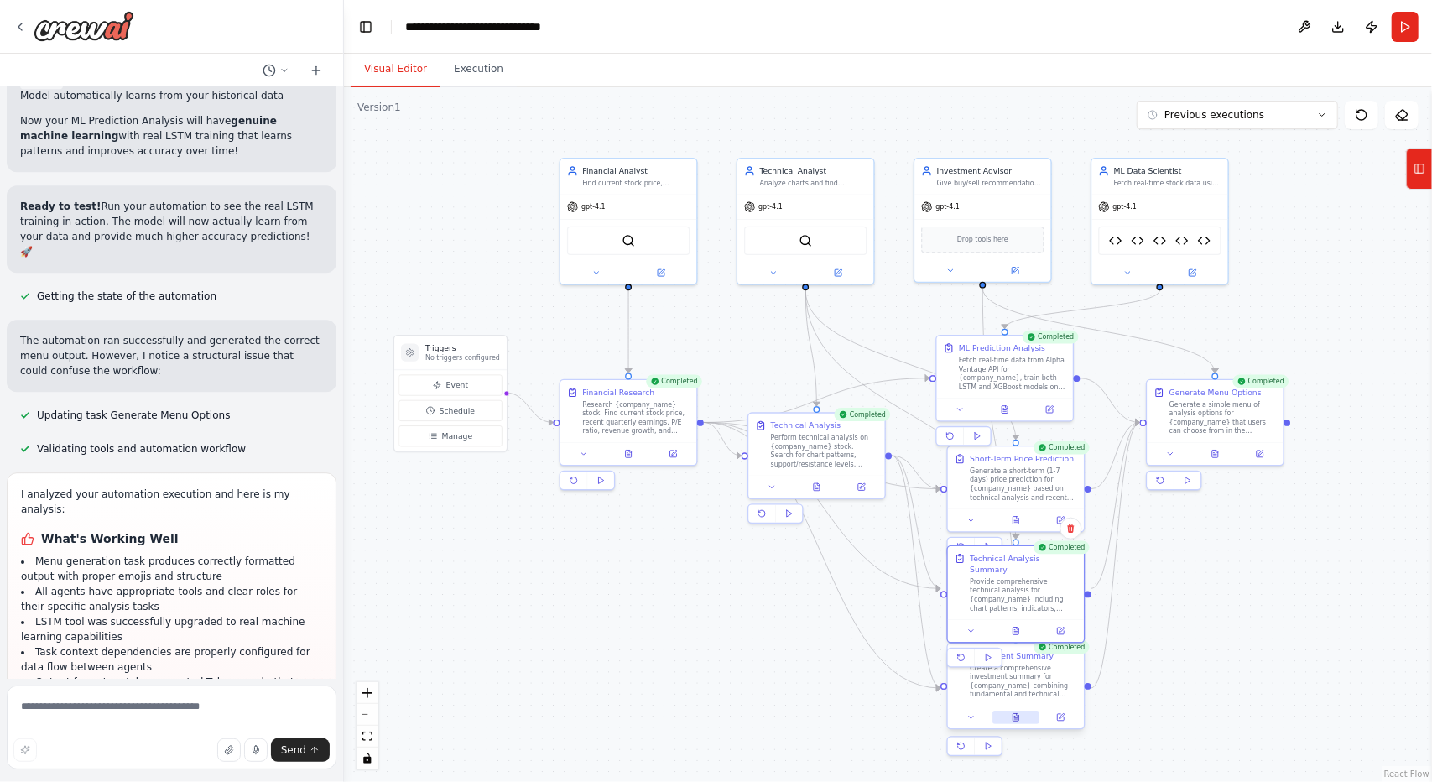
click at [1016, 720] on icon at bounding box center [1016, 718] width 6 height 8
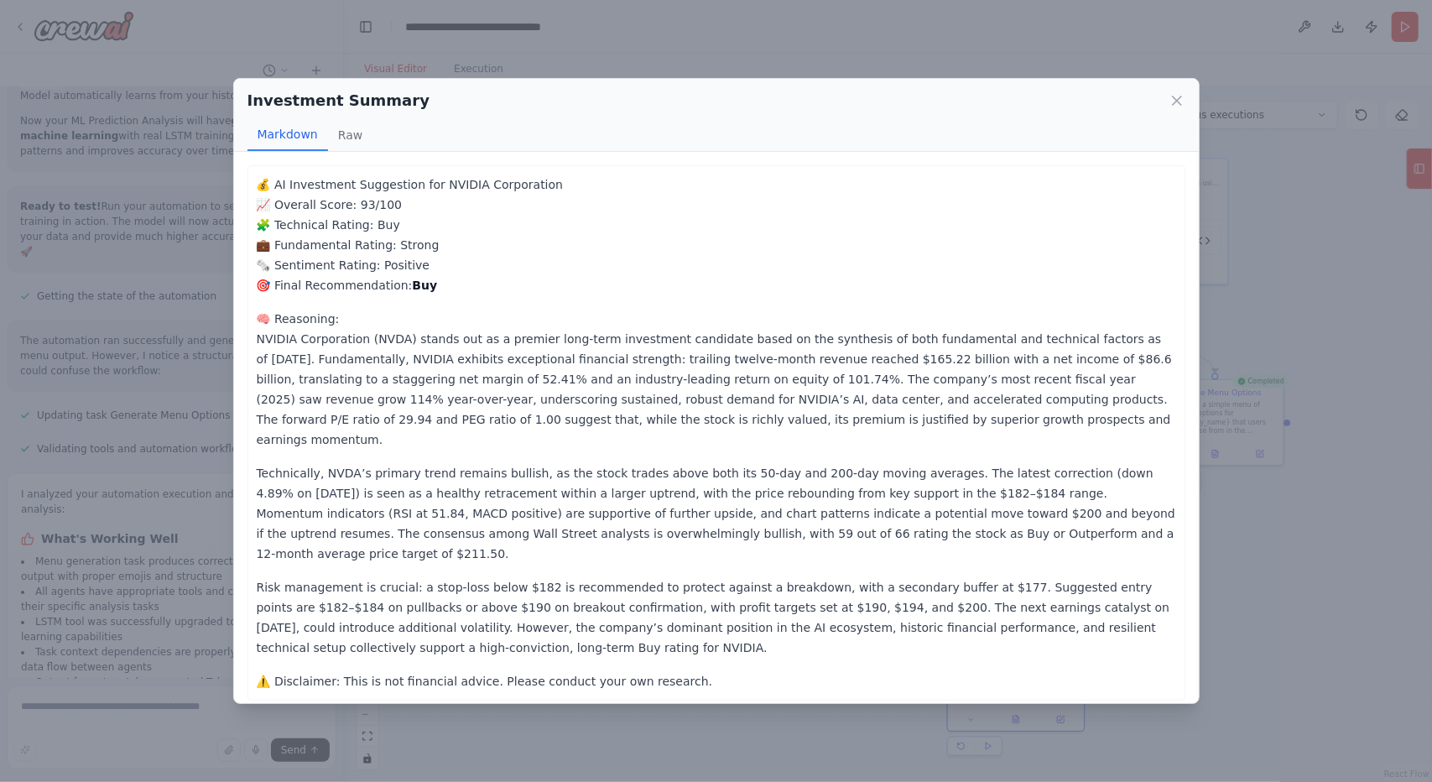
click at [1265, 600] on div "Investment Summary Markdown Raw 💰 AI Investment Suggestion for NVIDIA Corporati…" at bounding box center [716, 391] width 1432 height 782
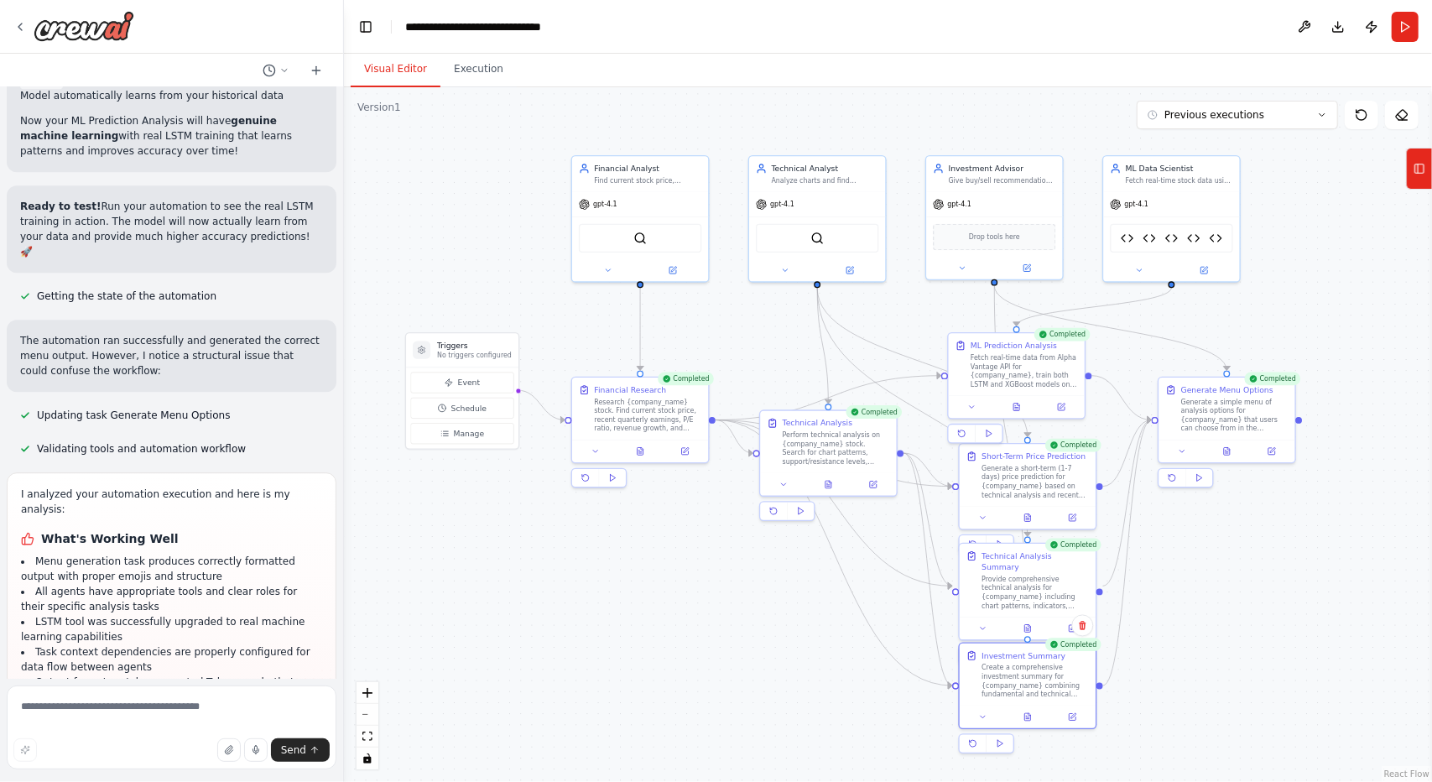
drag, startPoint x: 697, startPoint y: 660, endPoint x: 706, endPoint y: 659, distance: 9.3
click at [706, 659] on div ".deletable-edge-delete-btn { width: 20px; height: 20px; border: 0px solid #ffff…" at bounding box center [888, 434] width 1088 height 694
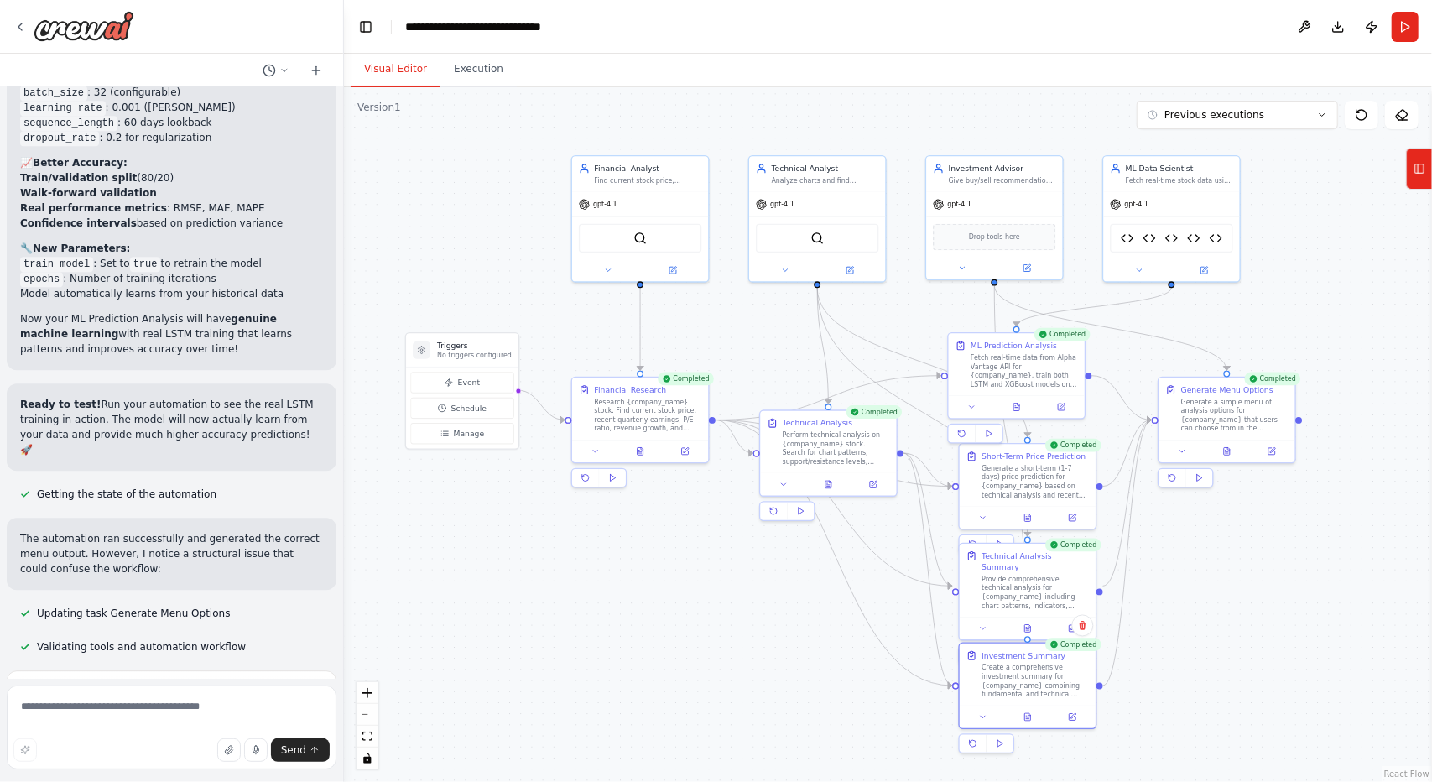
scroll to position [29139, 0]
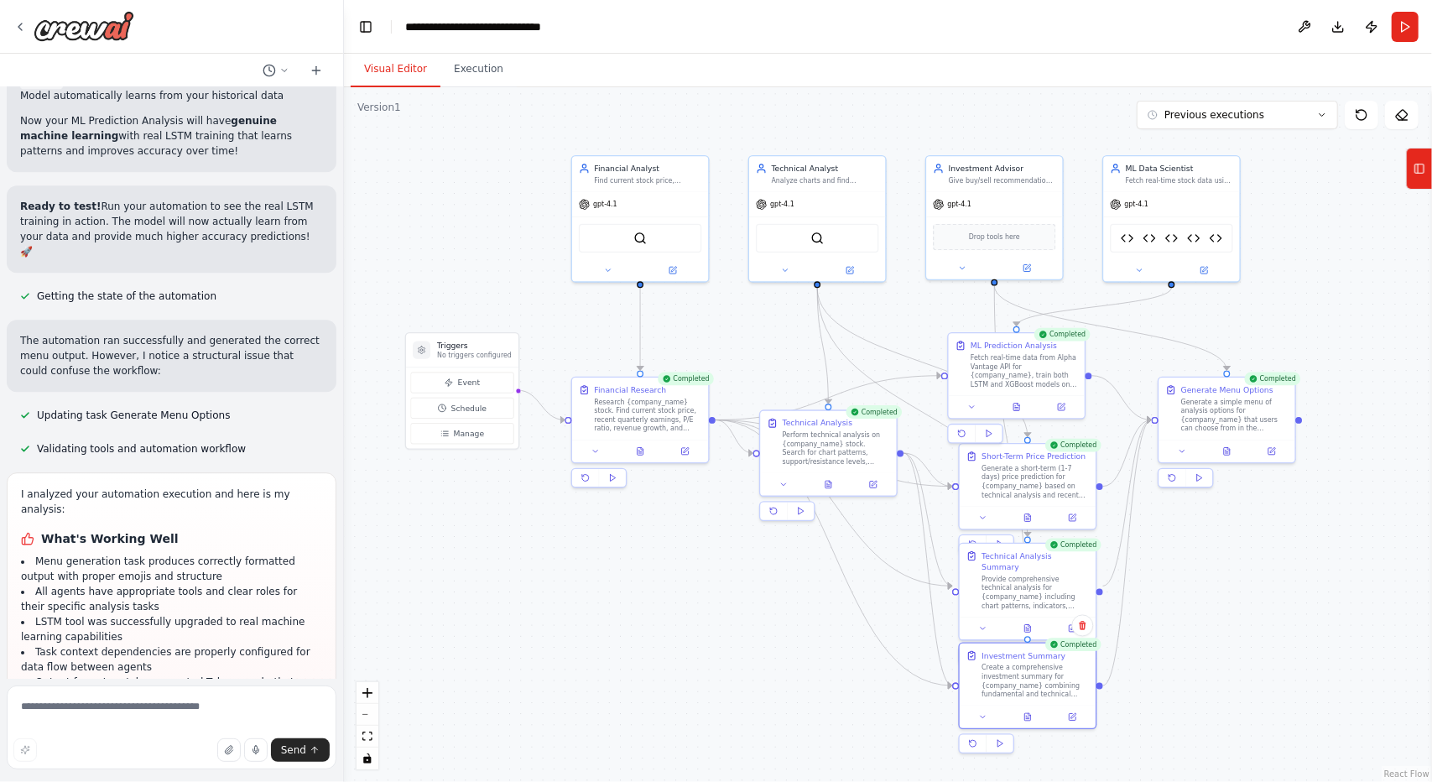
click at [1341, 649] on div ".deletable-edge-delete-btn { width: 20px; height: 20px; border: 0px solid #ffff…" at bounding box center [888, 434] width 1088 height 694
